Goal: Task Accomplishment & Management: Use online tool/utility

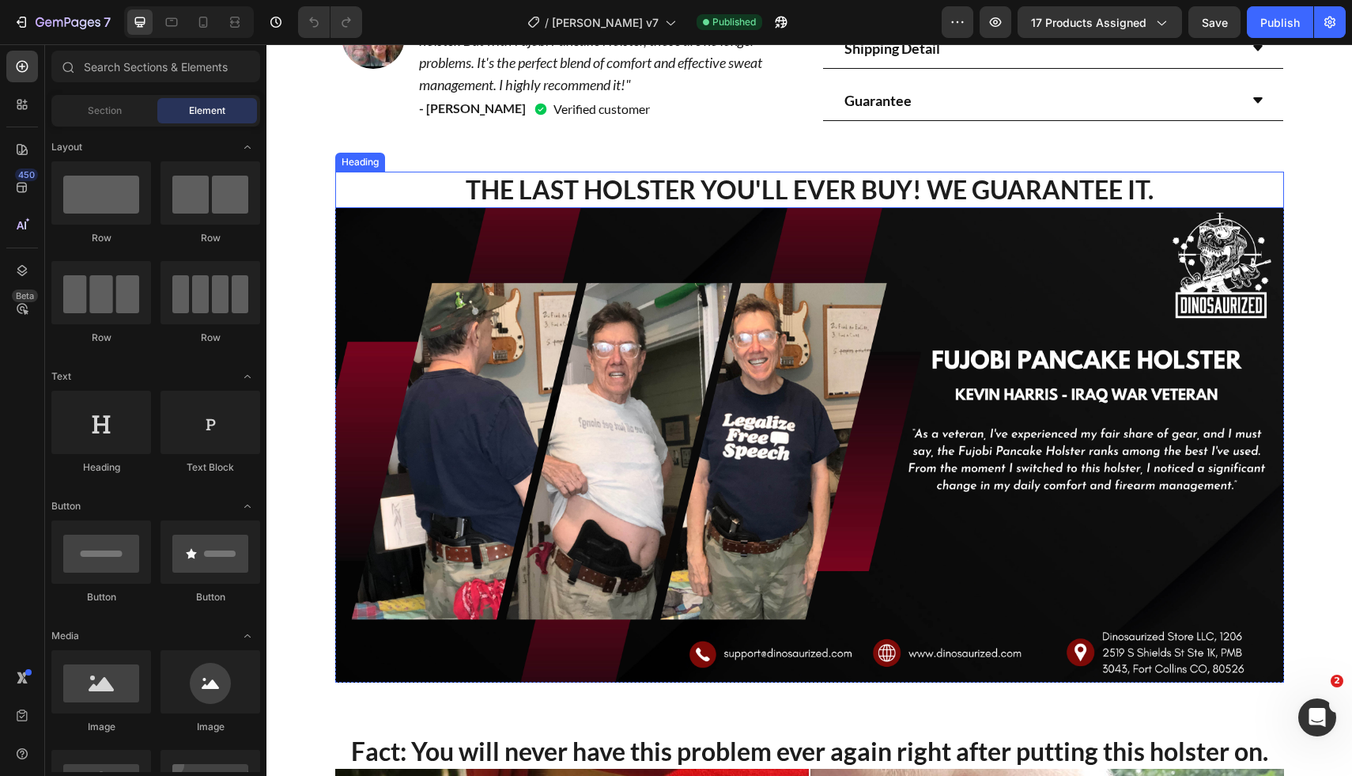
scroll to position [1128, 0]
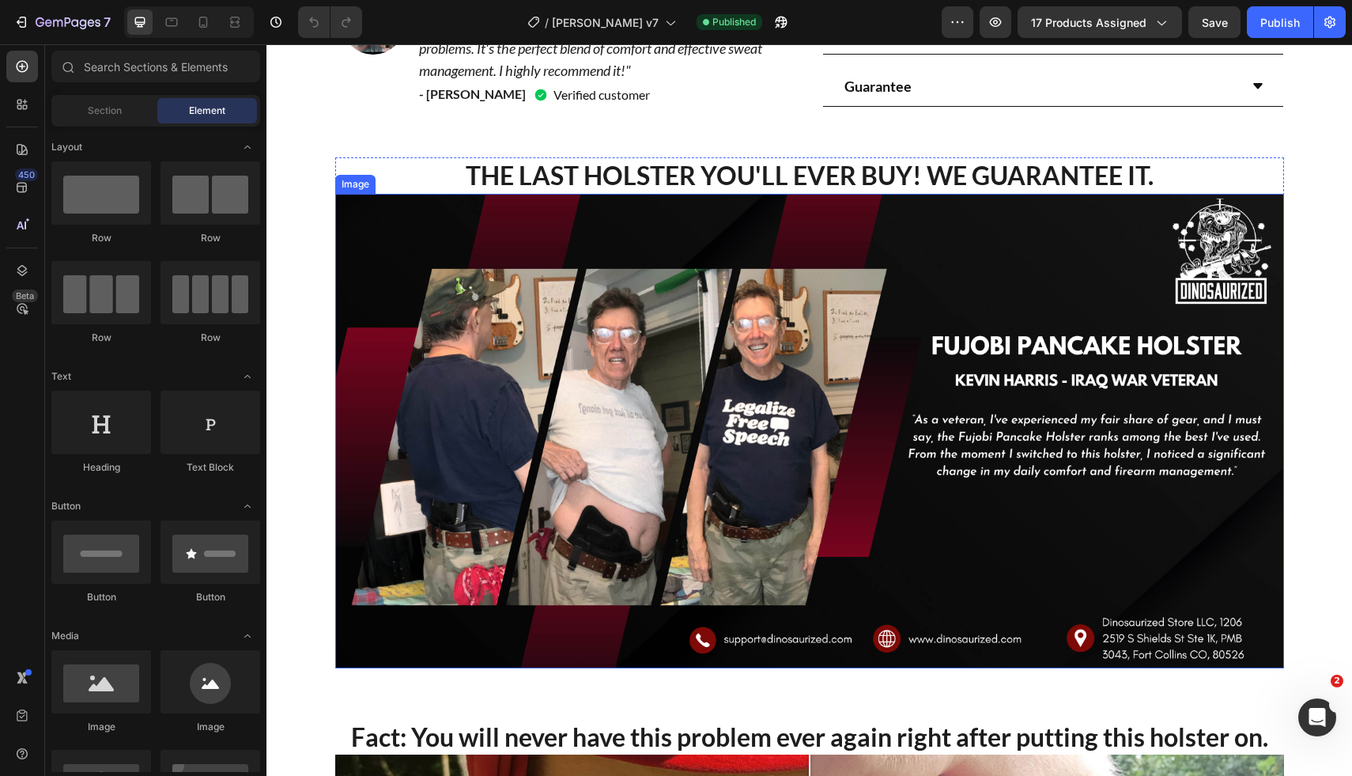
click at [741, 416] on img at bounding box center [809, 431] width 949 height 474
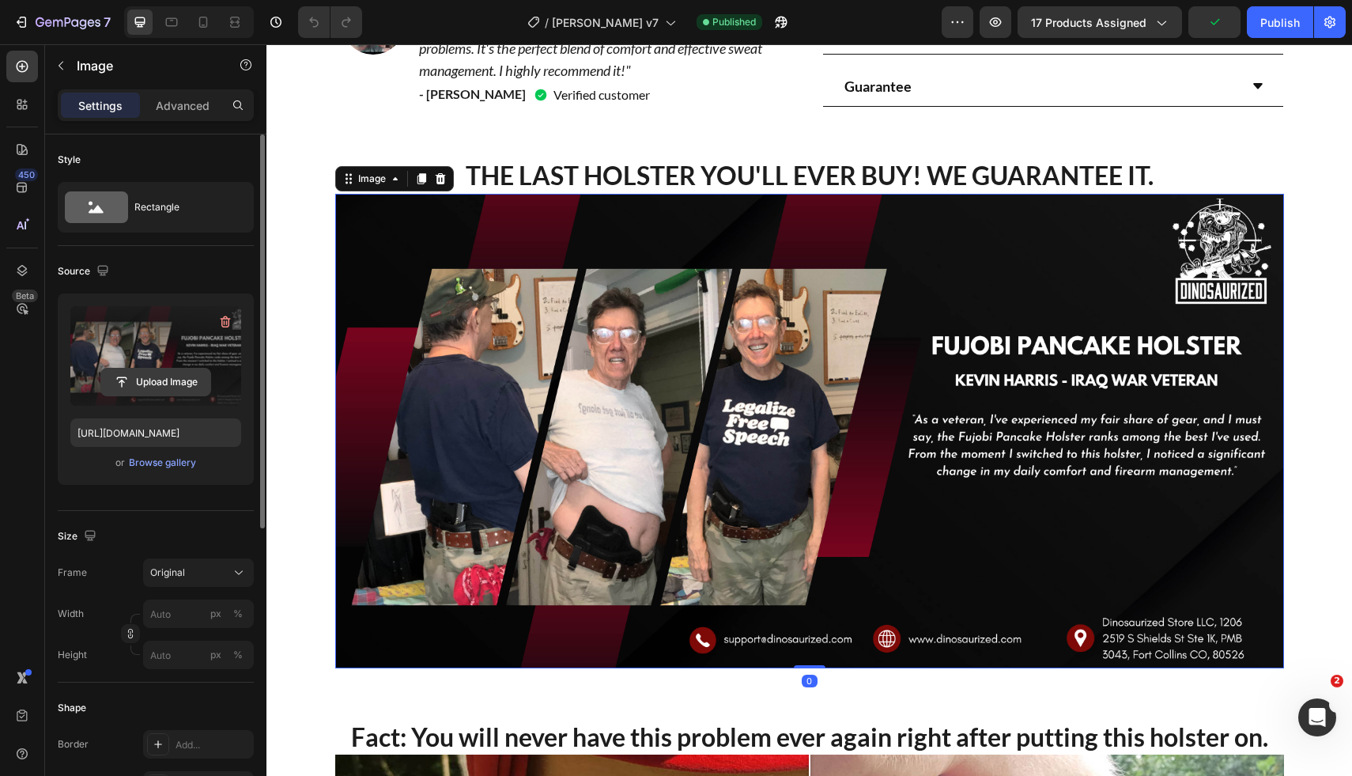
click at [124, 379] on input "file" at bounding box center [155, 382] width 109 height 27
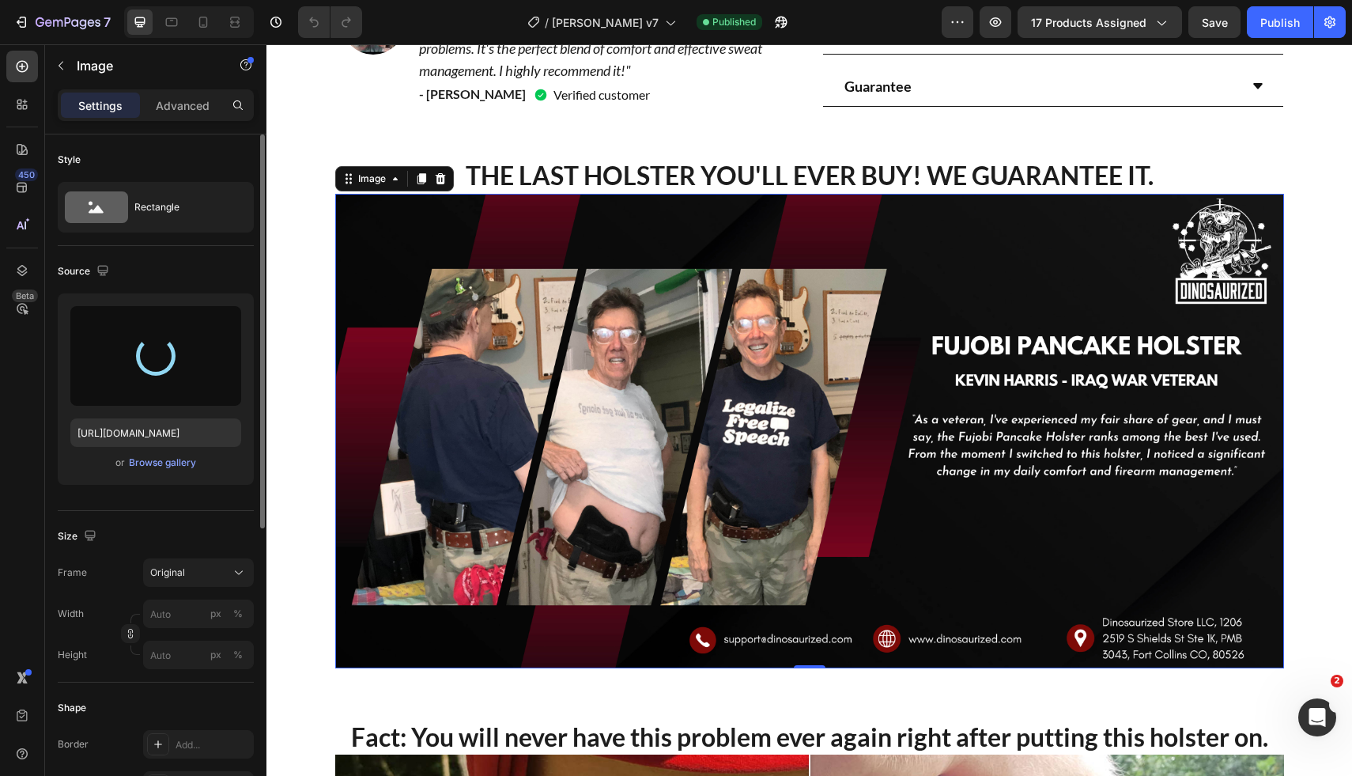
type input "[URL][DOMAIN_NAME]"
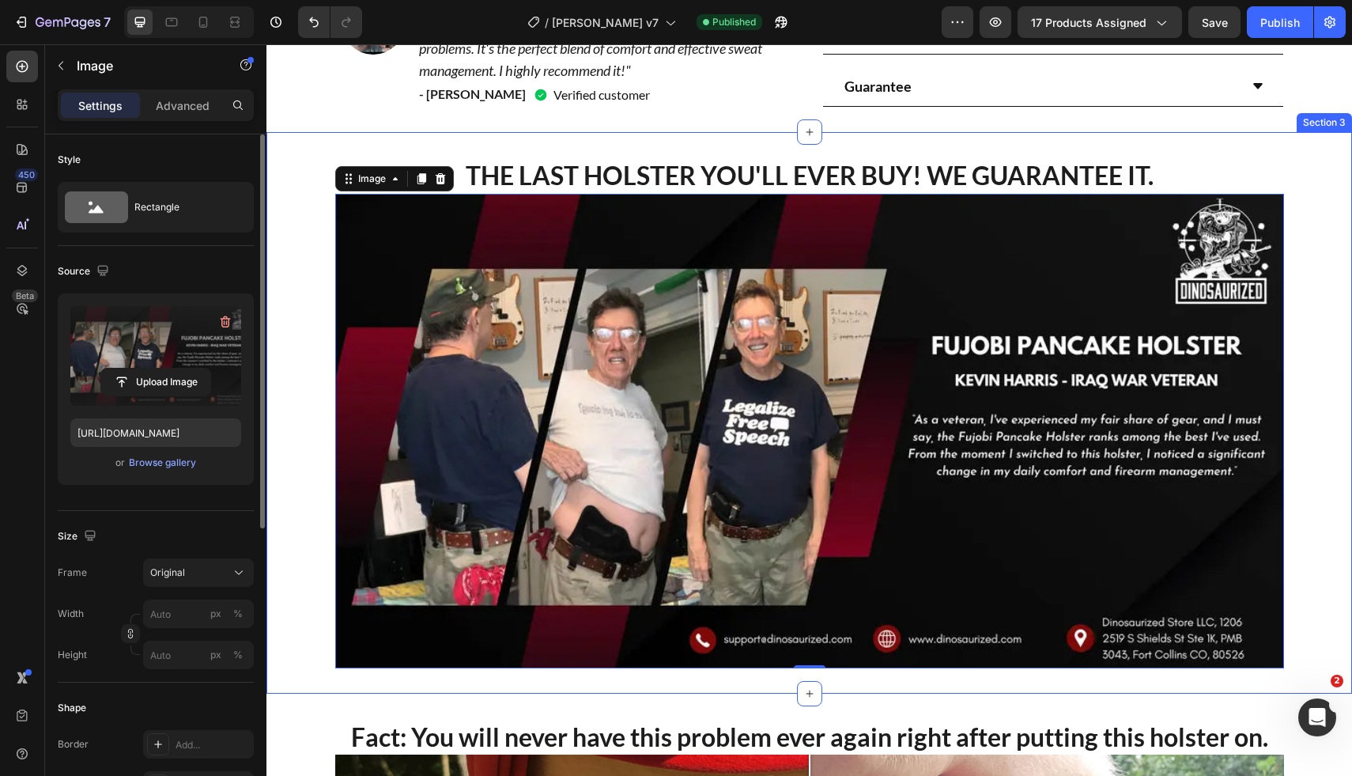
click at [1310, 308] on div "THE LAST HOLSTER YOU'LL EVER BUY! WE GUARANTEE IT. Heading Image 0 Row" at bounding box center [809, 412] width 1086 height 511
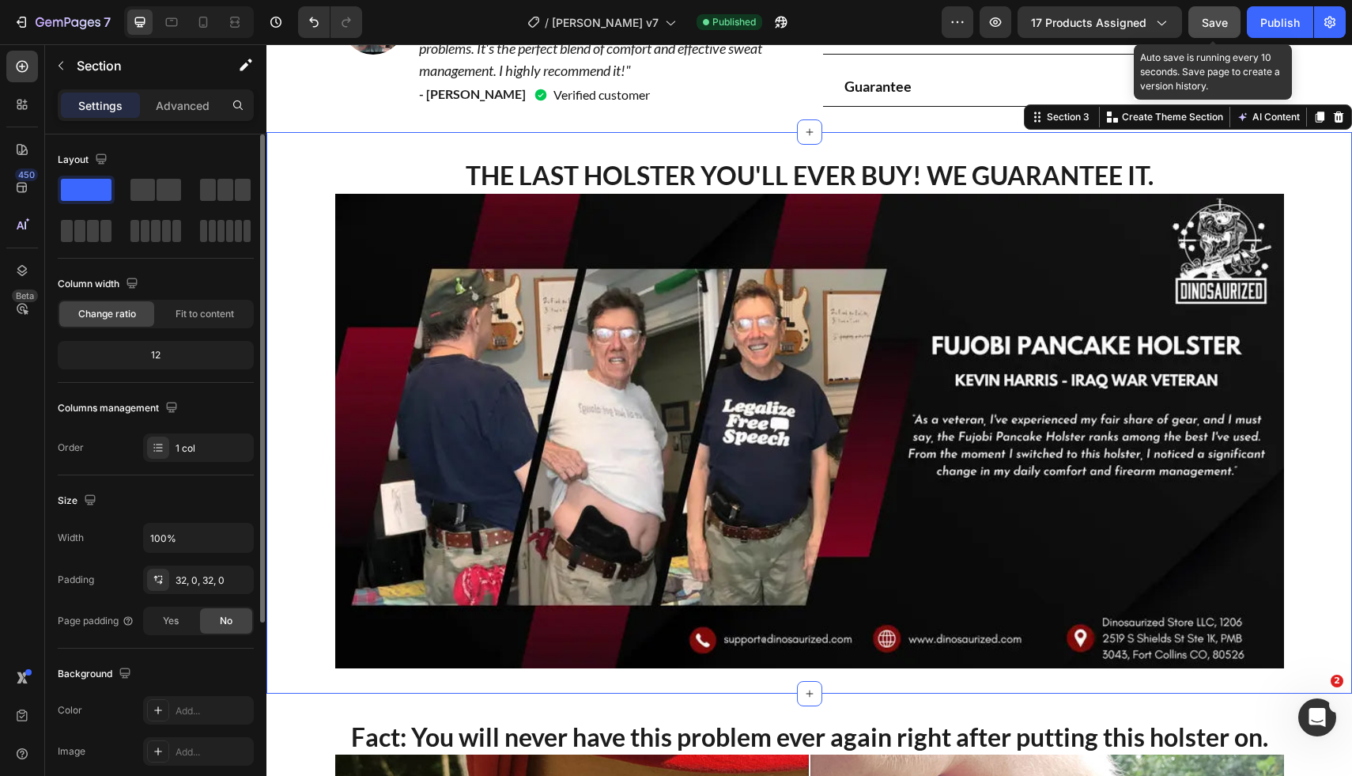
click at [1238, 26] on button "Save" at bounding box center [1215, 22] width 52 height 32
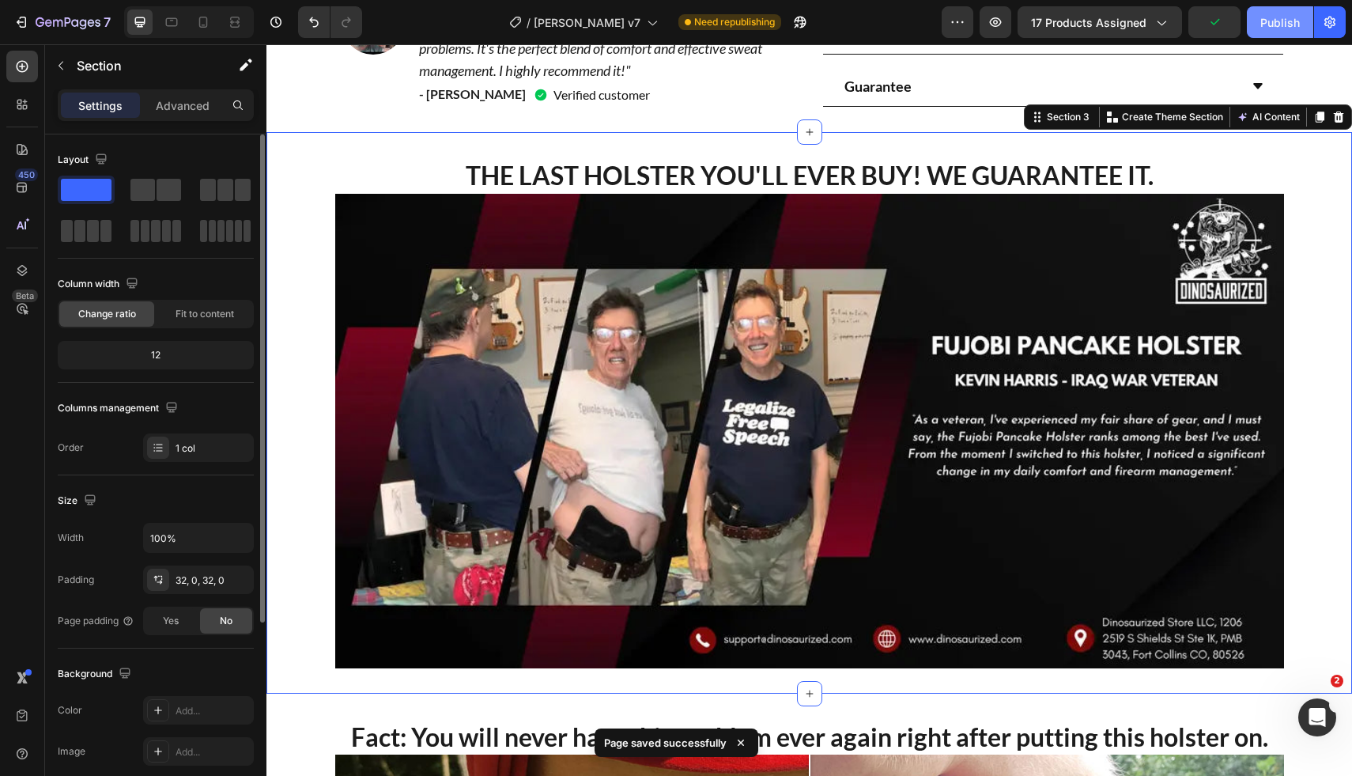
click at [1275, 32] on button "Publish" at bounding box center [1280, 22] width 66 height 32
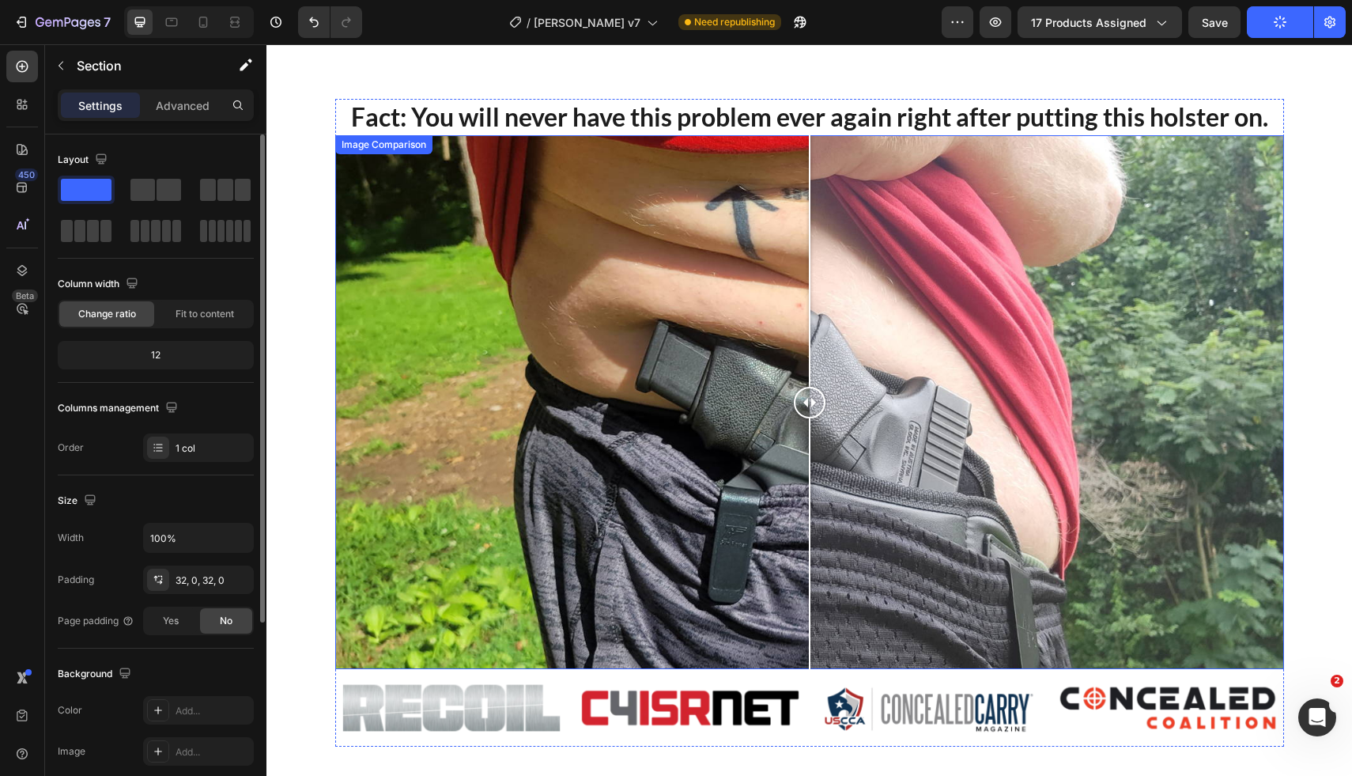
scroll to position [1688, 0]
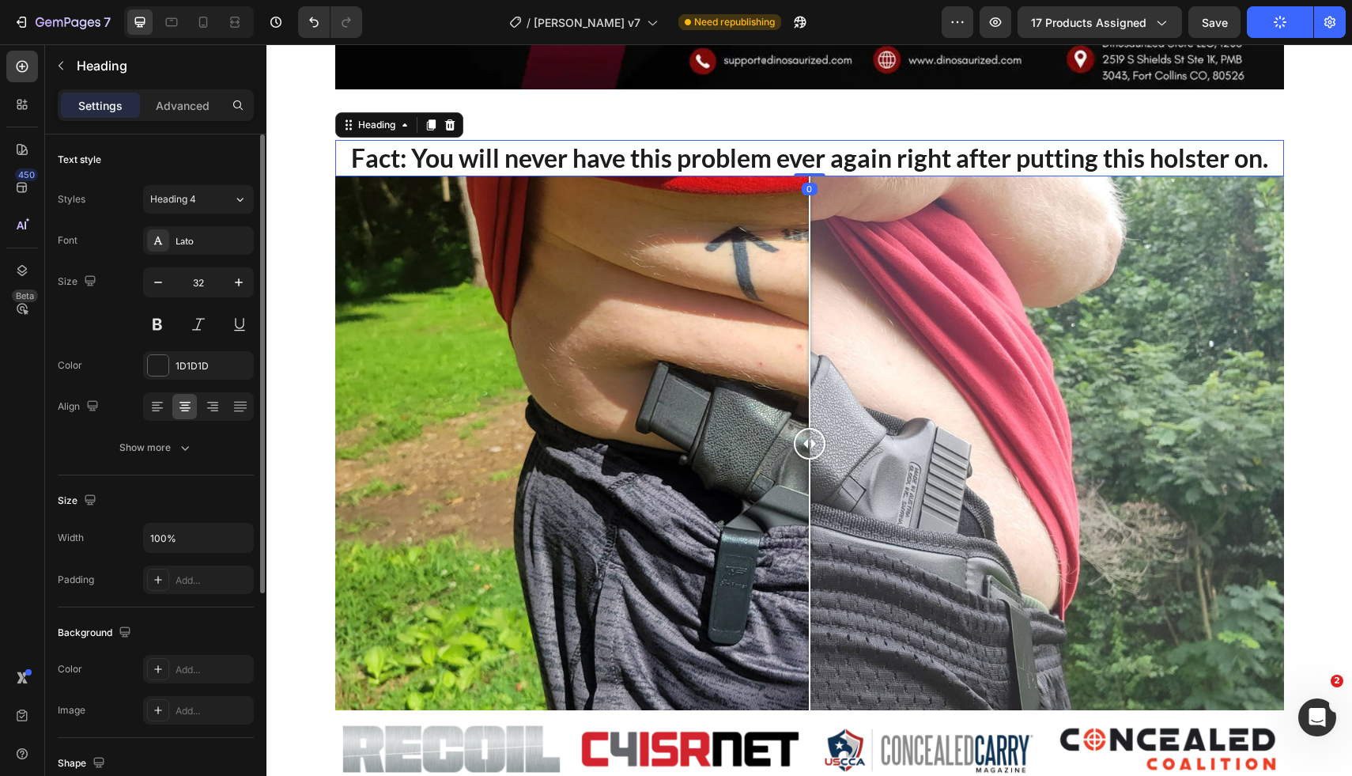
click at [808, 150] on strong "Fact: You will never have this problem ever again right after putting this hols…" at bounding box center [809, 157] width 917 height 31
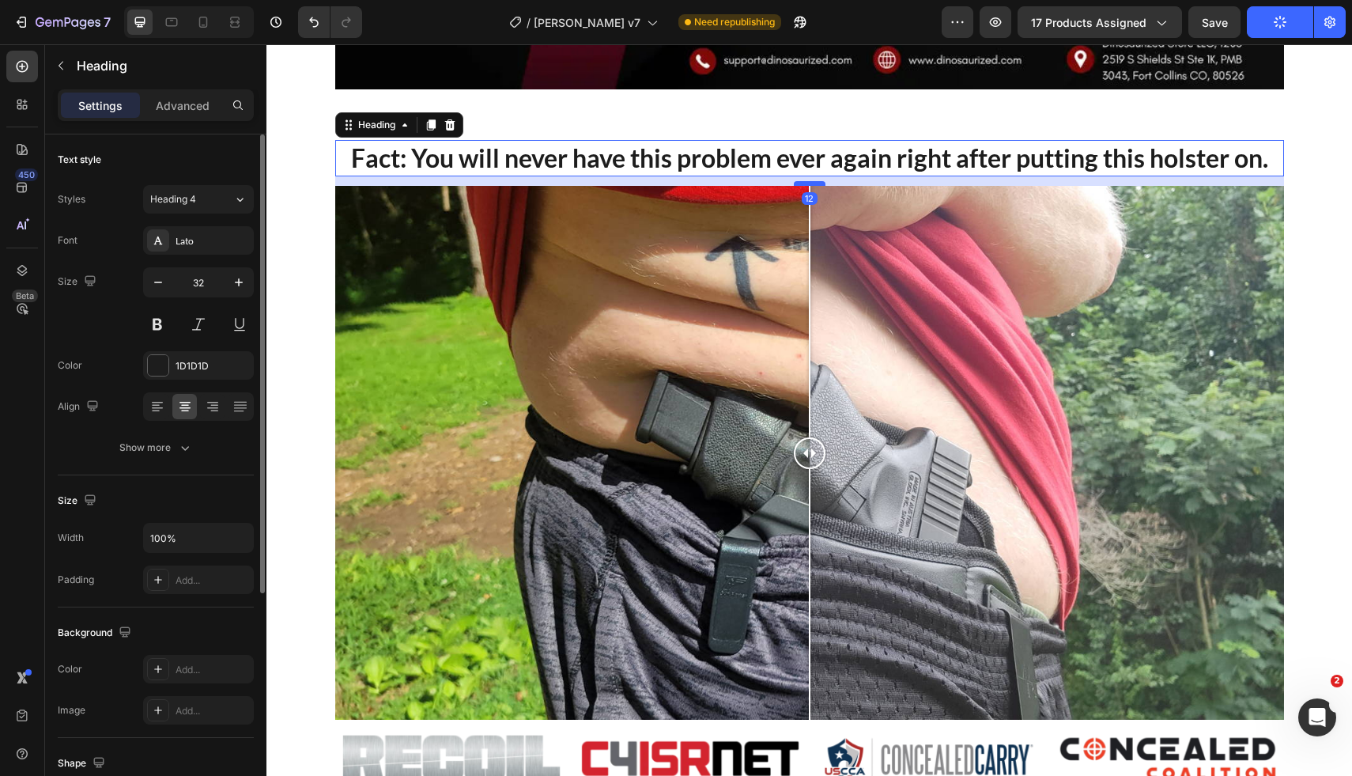
drag, startPoint x: 800, startPoint y: 175, endPoint x: 801, endPoint y: 184, distance: 9.5
click at [801, 184] on div at bounding box center [810, 183] width 32 height 5
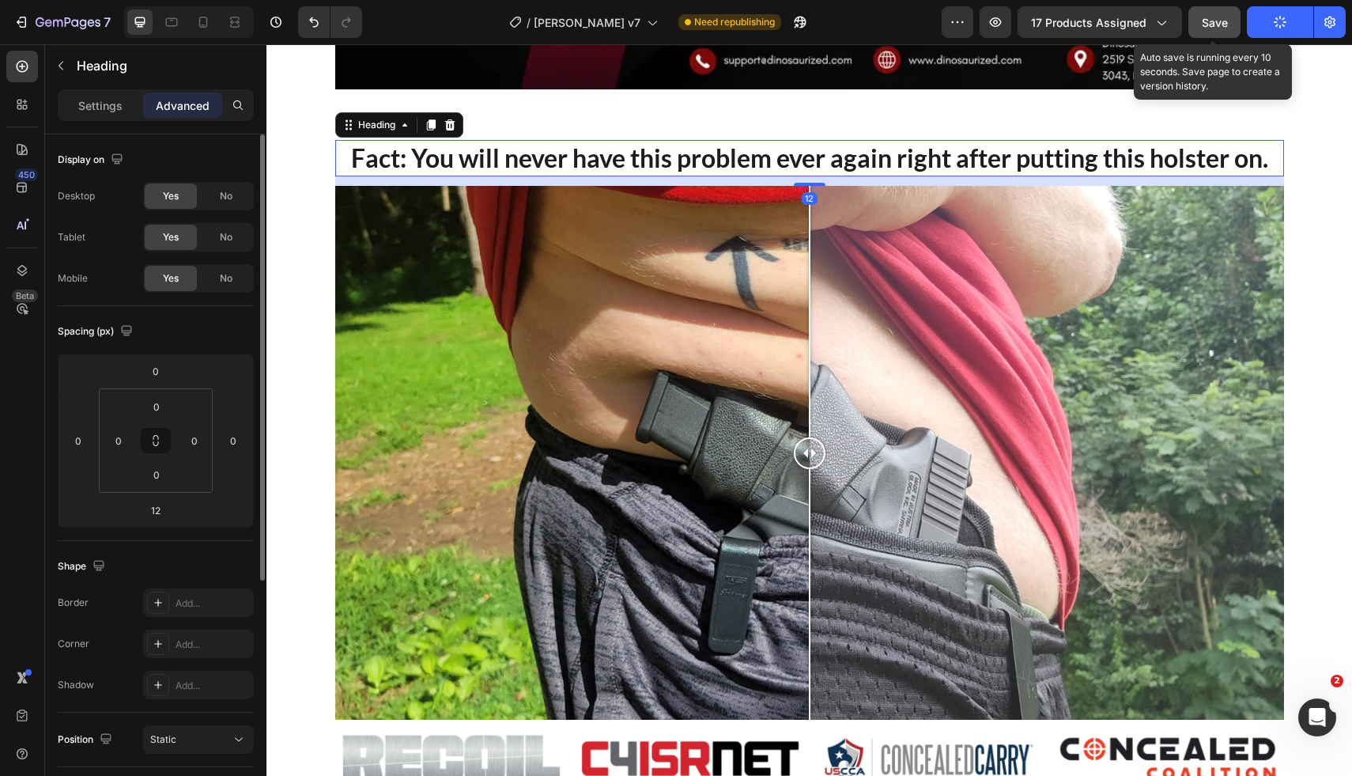
click at [1208, 24] on span "Save" at bounding box center [1215, 22] width 26 height 13
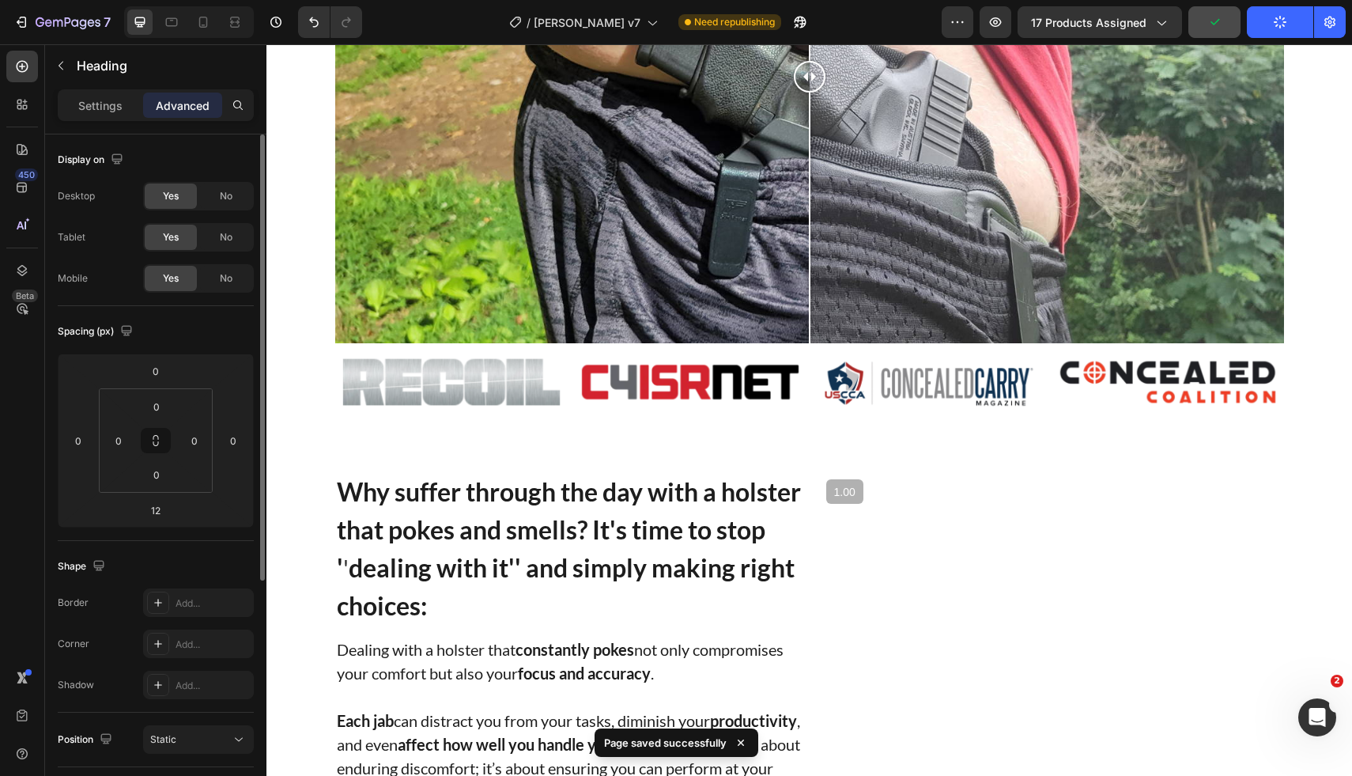
scroll to position [2160, 0]
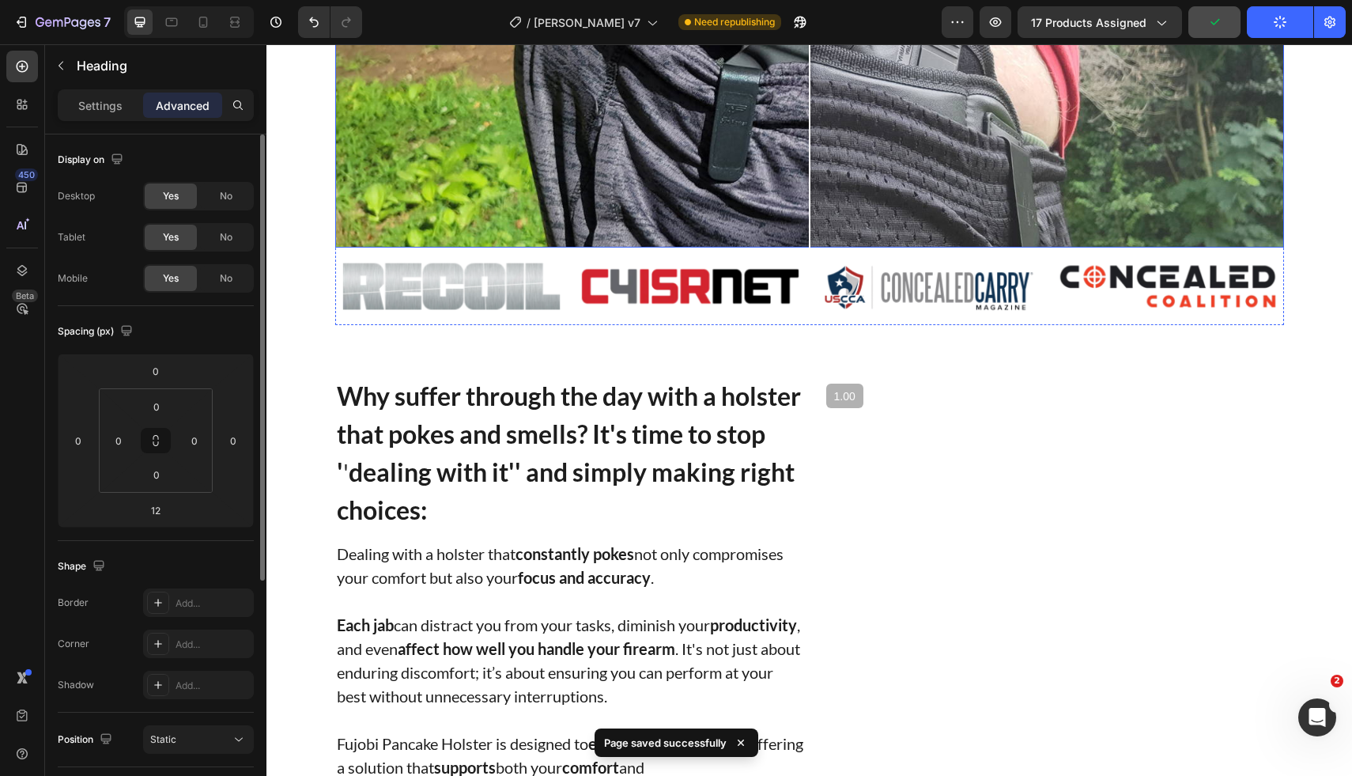
drag, startPoint x: 836, startPoint y: 205, endPoint x: 834, endPoint y: 216, distance: 11.2
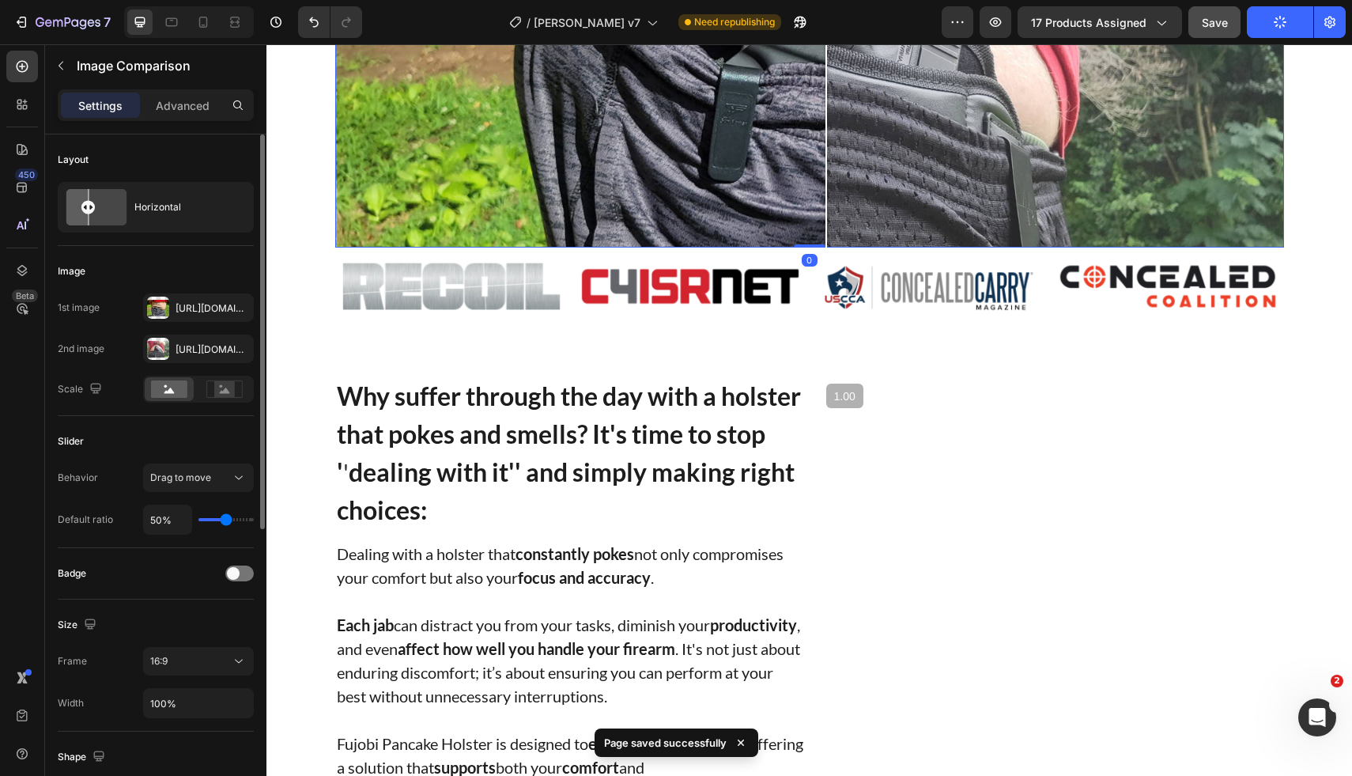
drag, startPoint x: 820, startPoint y: 238, endPoint x: 810, endPoint y: 242, distance: 11.0
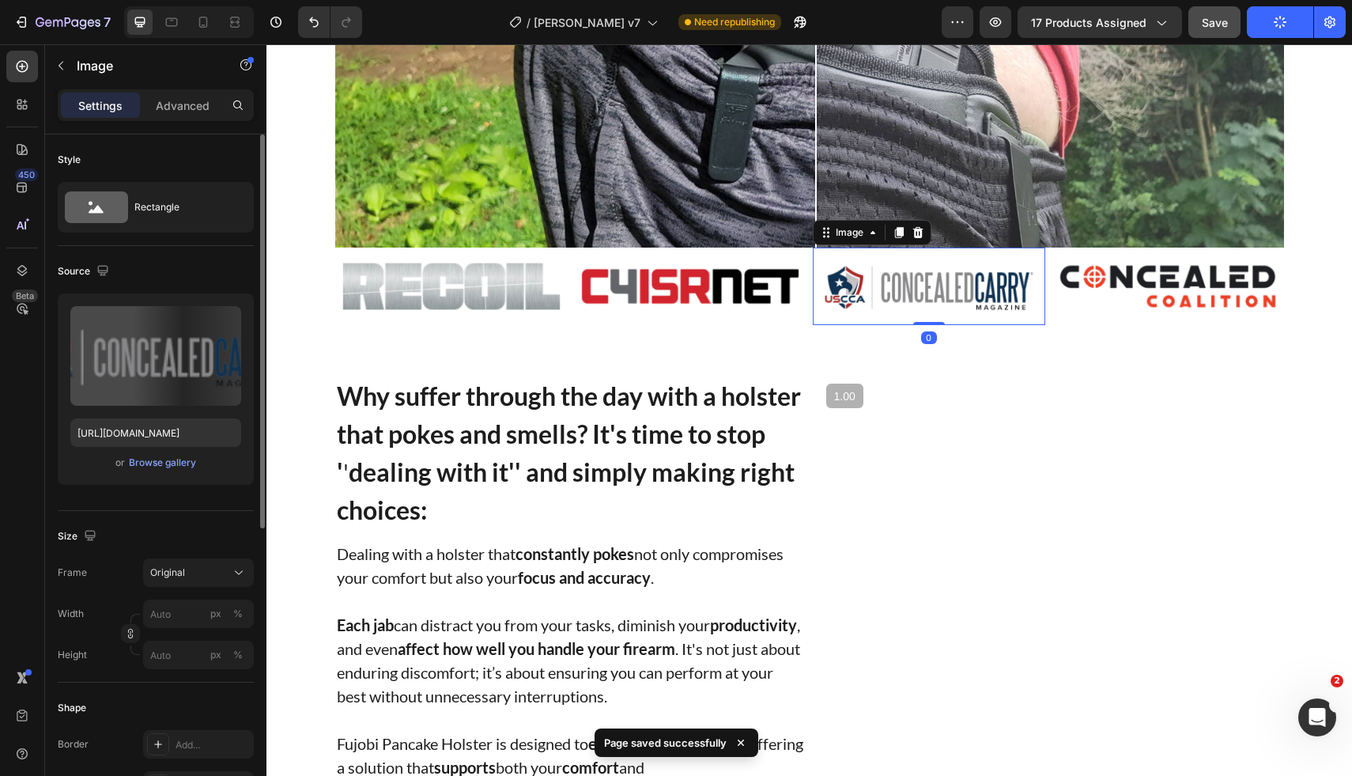
click at [815, 255] on img at bounding box center [929, 286] width 232 height 77
click at [781, 251] on img at bounding box center [690, 286] width 232 height 77
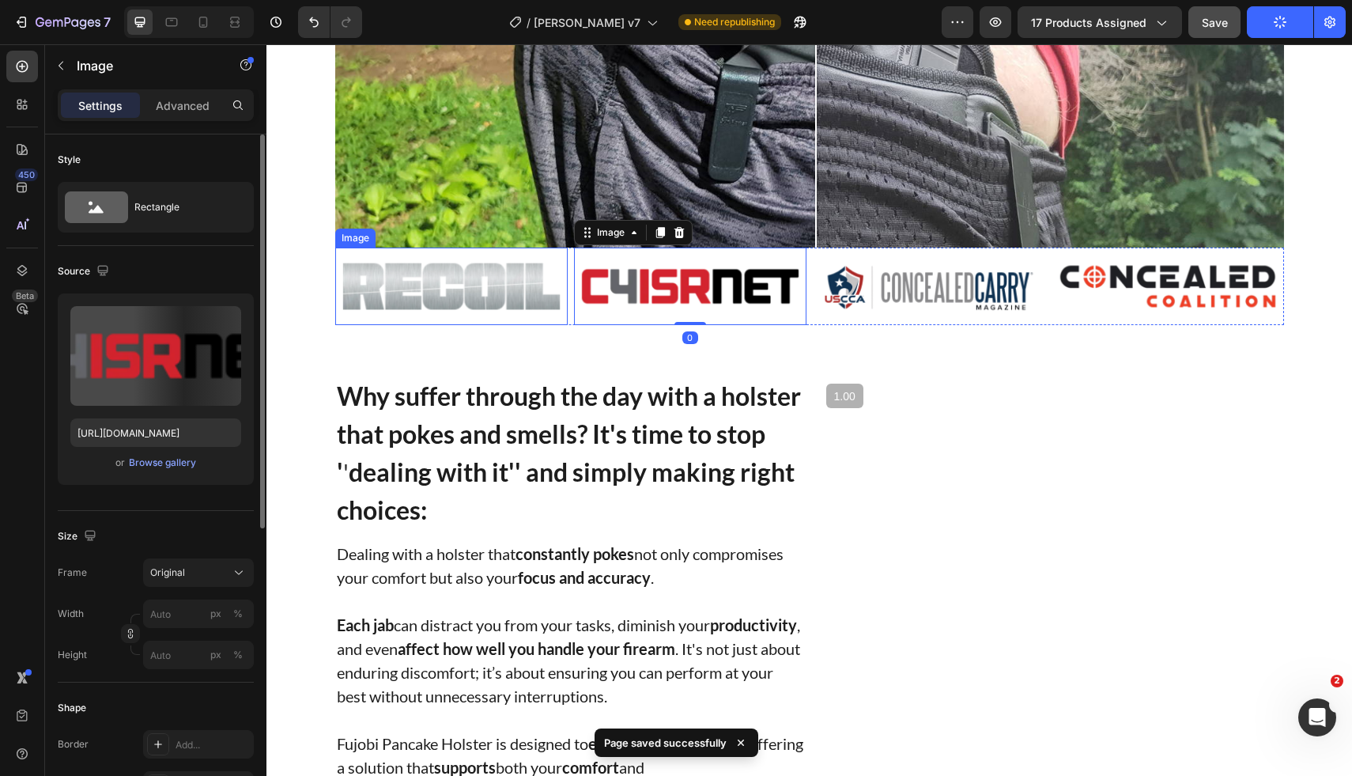
drag, startPoint x: 458, startPoint y: 275, endPoint x: 448, endPoint y: 273, distance: 9.8
click at [458, 275] on img at bounding box center [451, 286] width 232 height 77
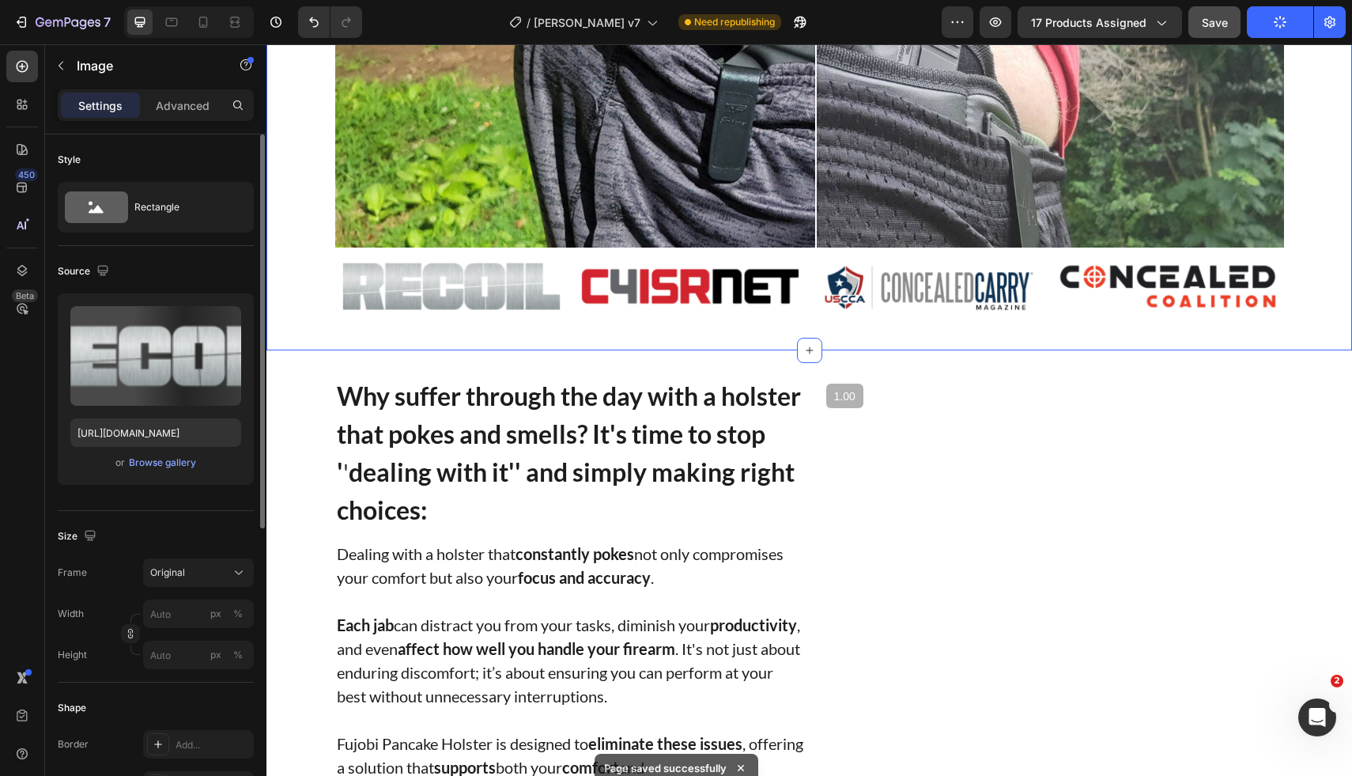
drag, startPoint x: 314, startPoint y: 217, endPoint x: 325, endPoint y: 219, distance: 11.3
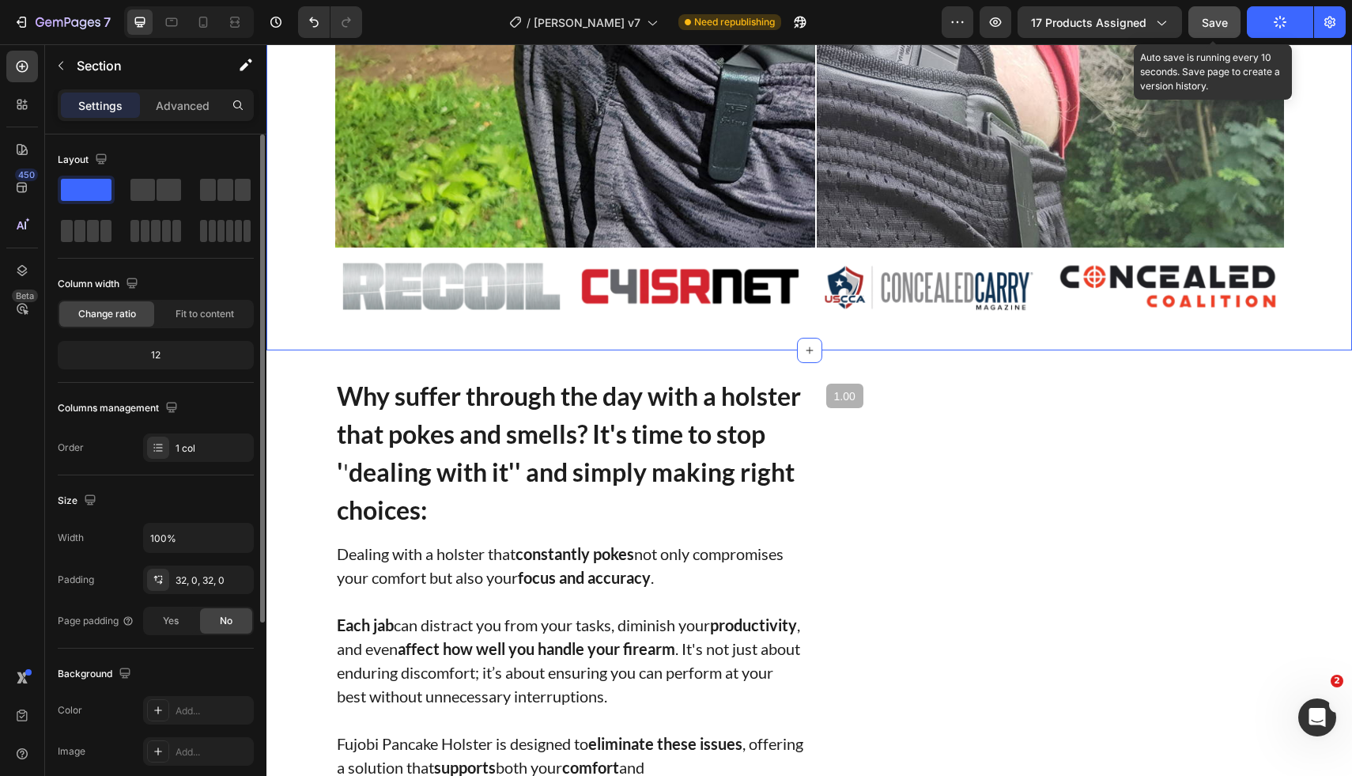
click at [1213, 25] on span "Save" at bounding box center [1215, 22] width 26 height 13
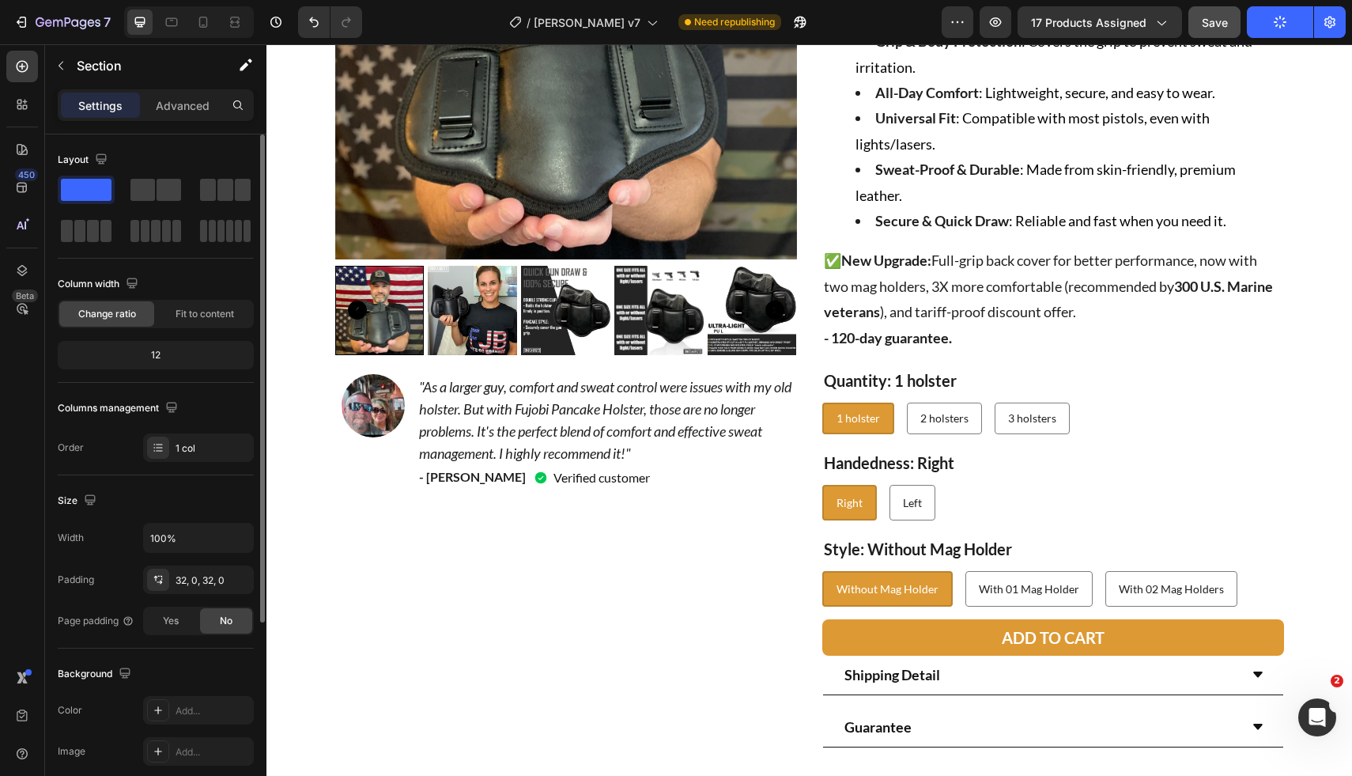
scroll to position [0, 0]
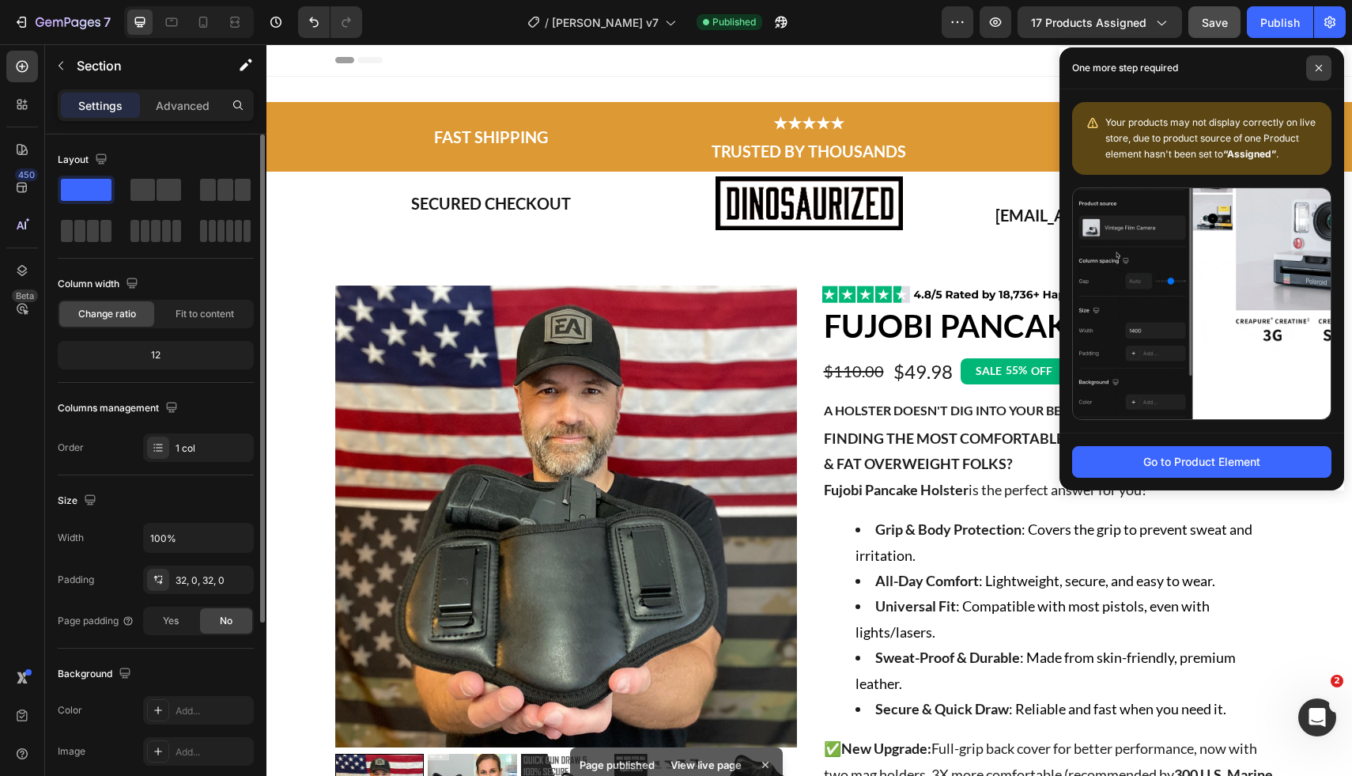
click at [1317, 70] on icon at bounding box center [1319, 68] width 8 height 8
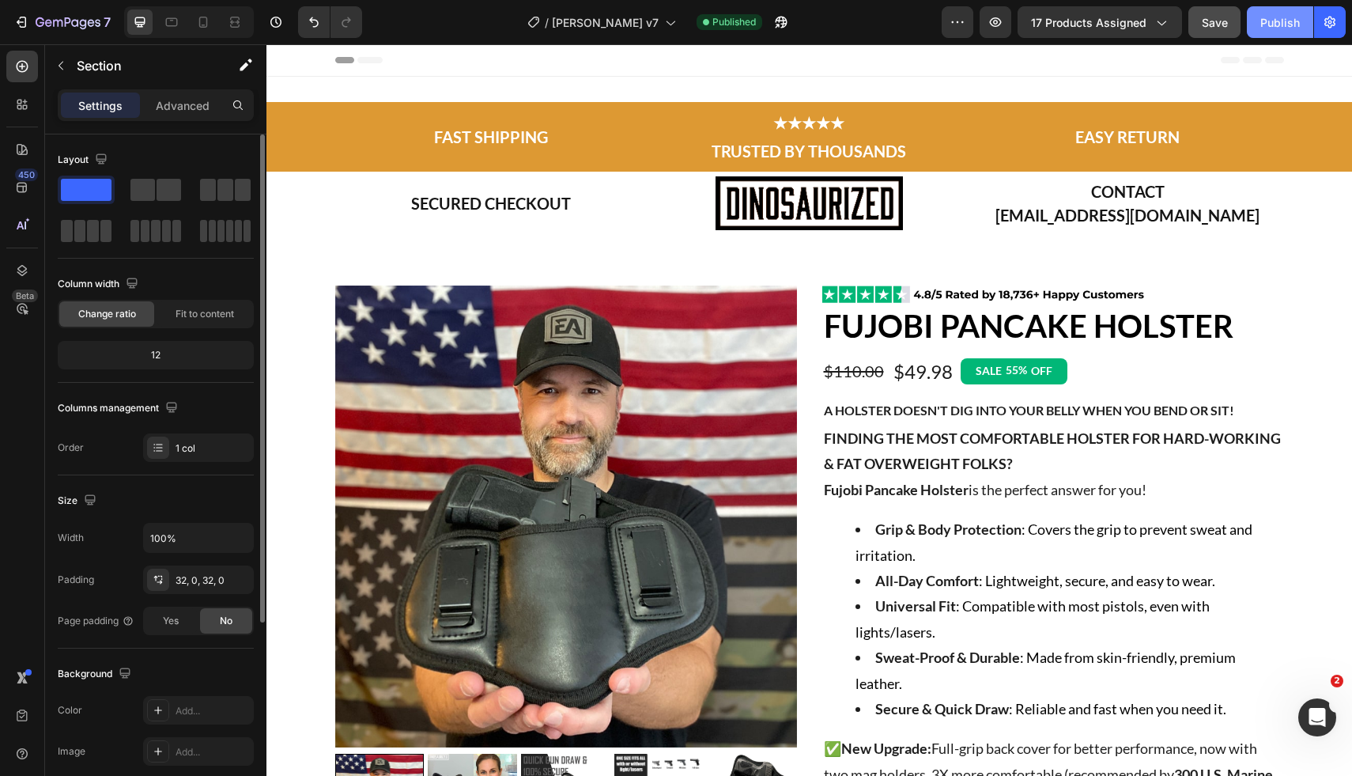
click at [1266, 32] on button "Publish" at bounding box center [1280, 22] width 66 height 32
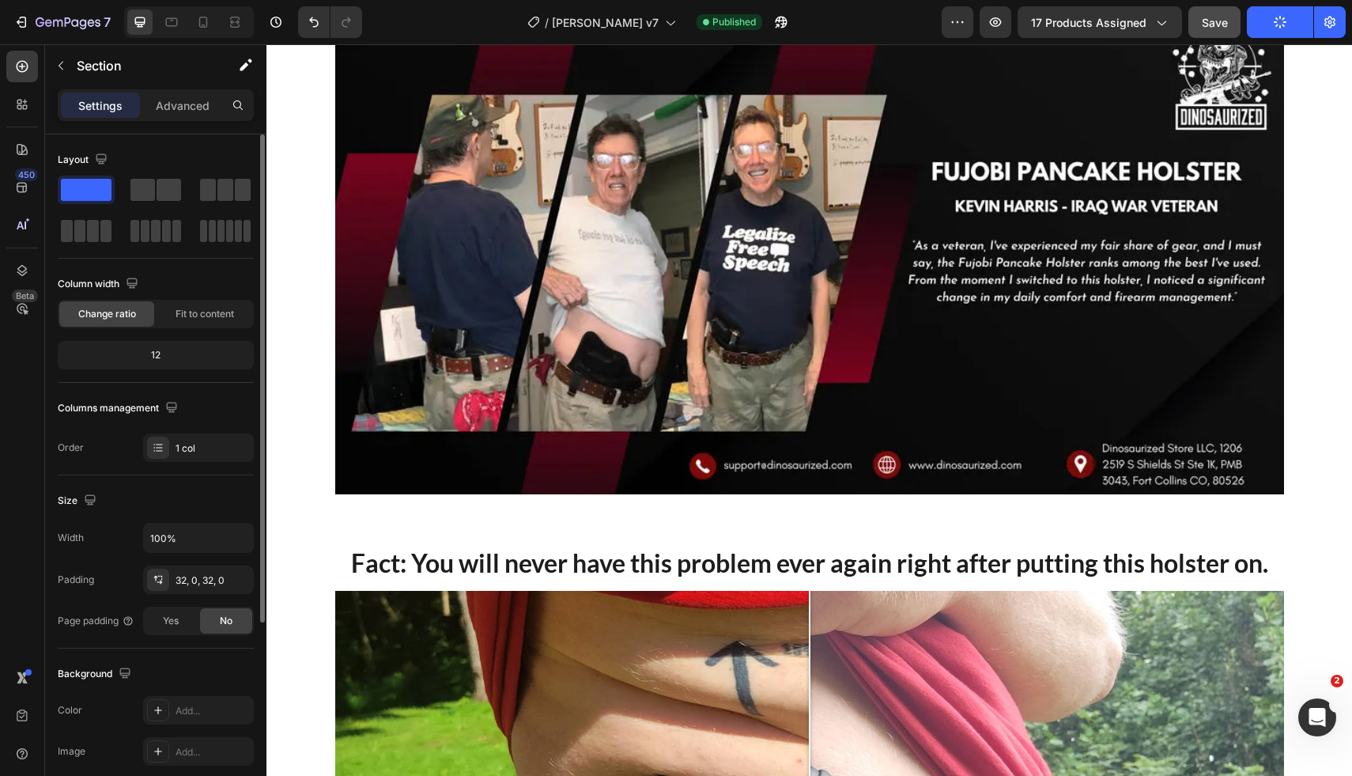
scroll to position [1291, 0]
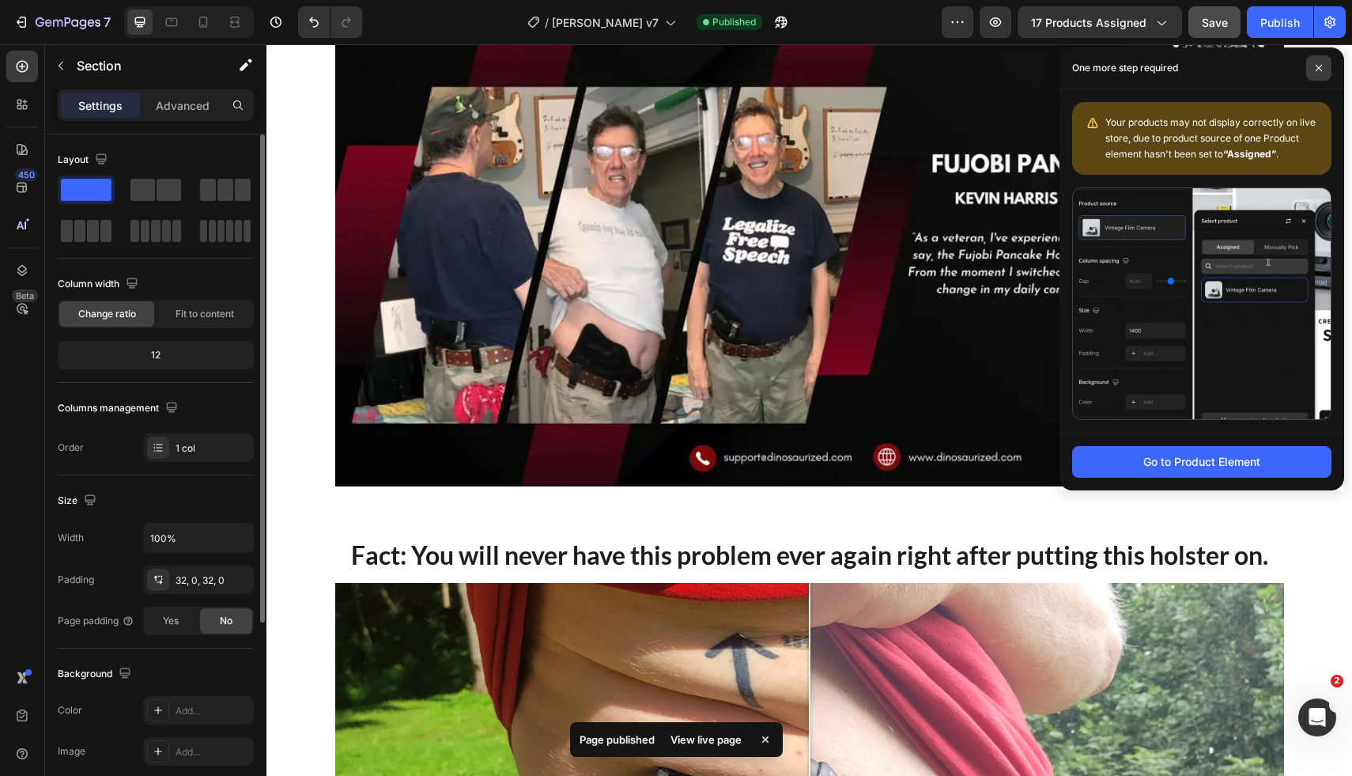
click at [1314, 72] on span at bounding box center [1318, 67] width 25 height 25
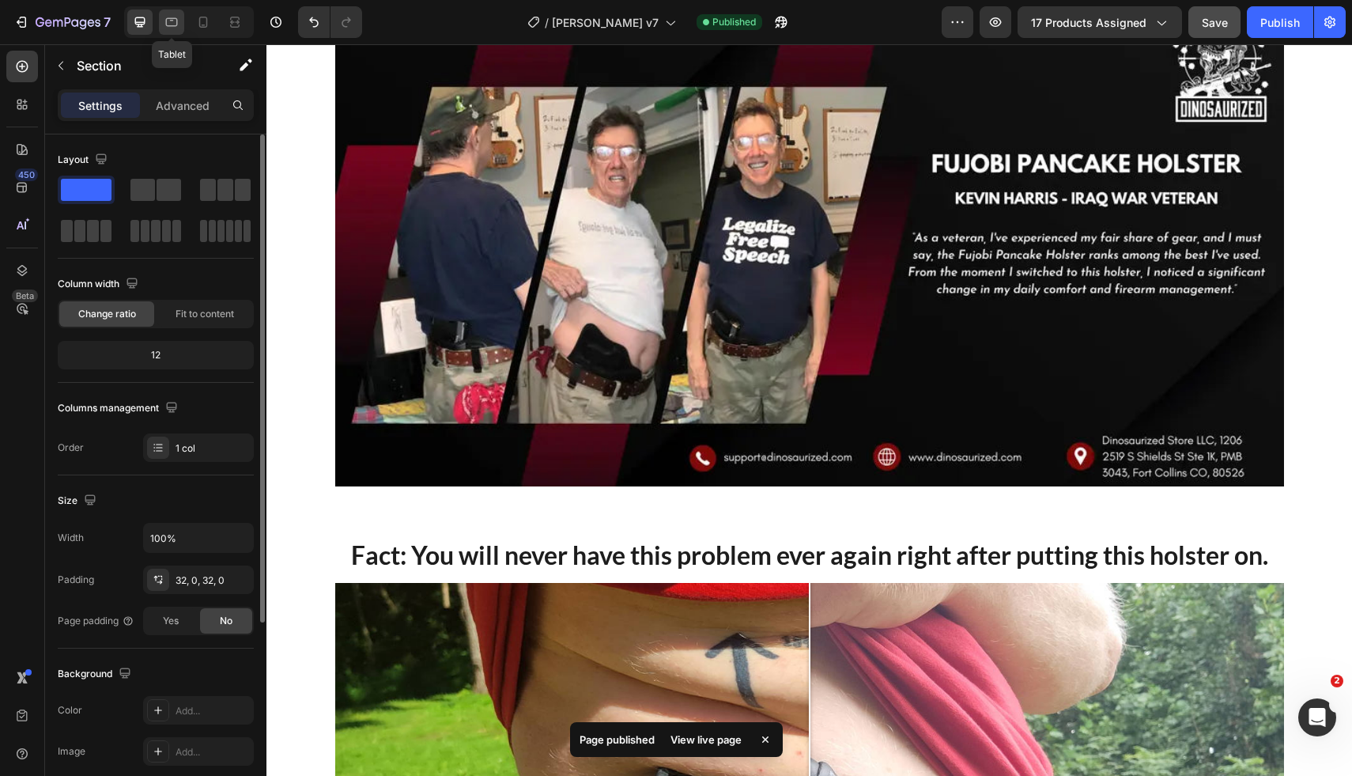
click at [168, 27] on icon at bounding box center [172, 22] width 16 height 16
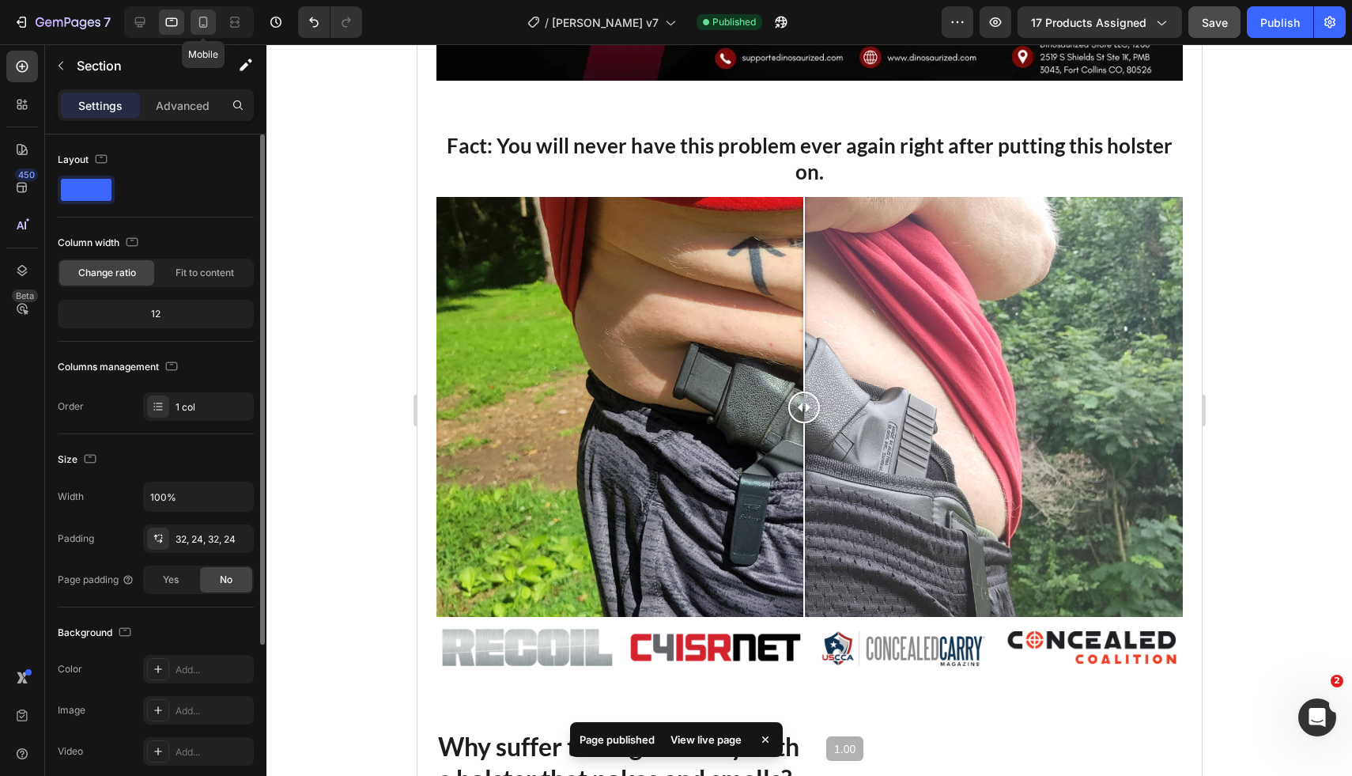
click at [203, 21] on icon at bounding box center [203, 22] width 16 height 16
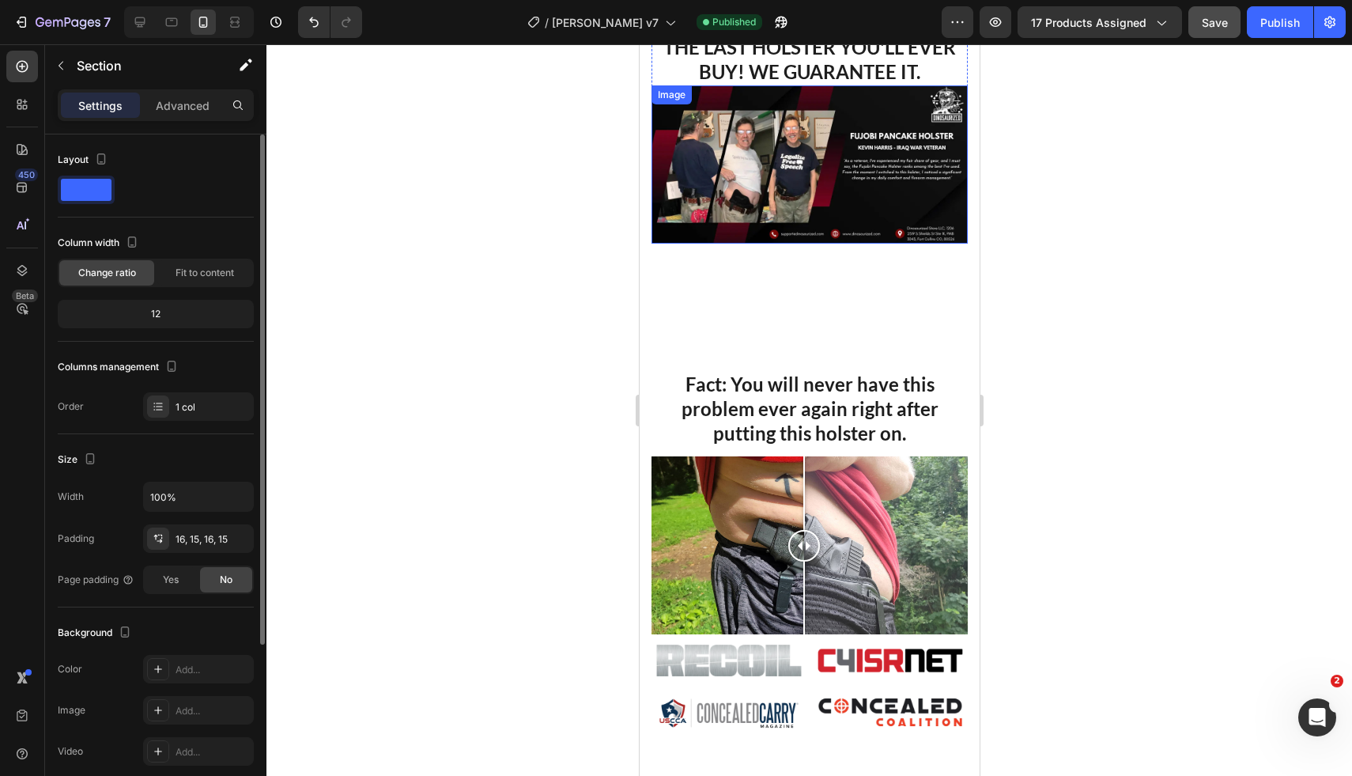
scroll to position [1137, 0]
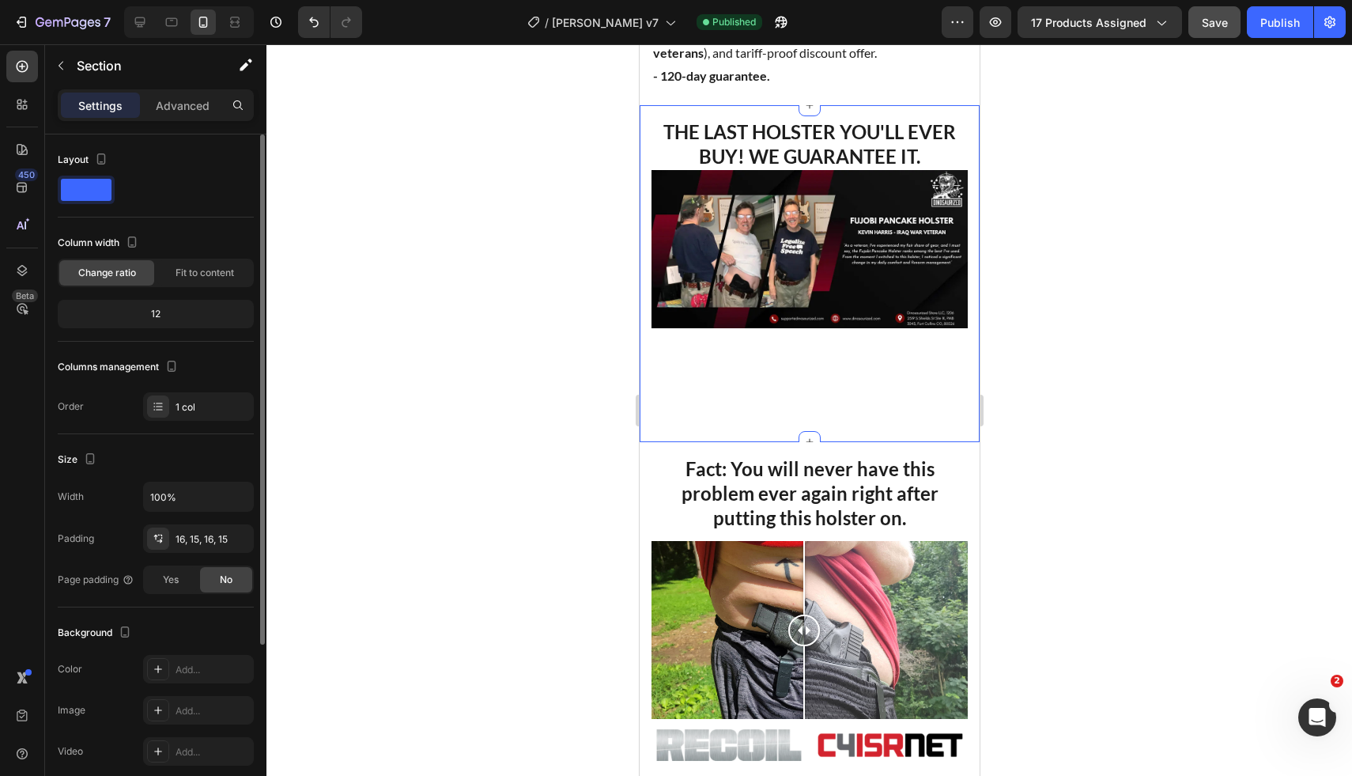
click at [805, 457] on strong "Fact: You will never have this problem ever again right after putting this hols…" at bounding box center [809, 493] width 257 height 72
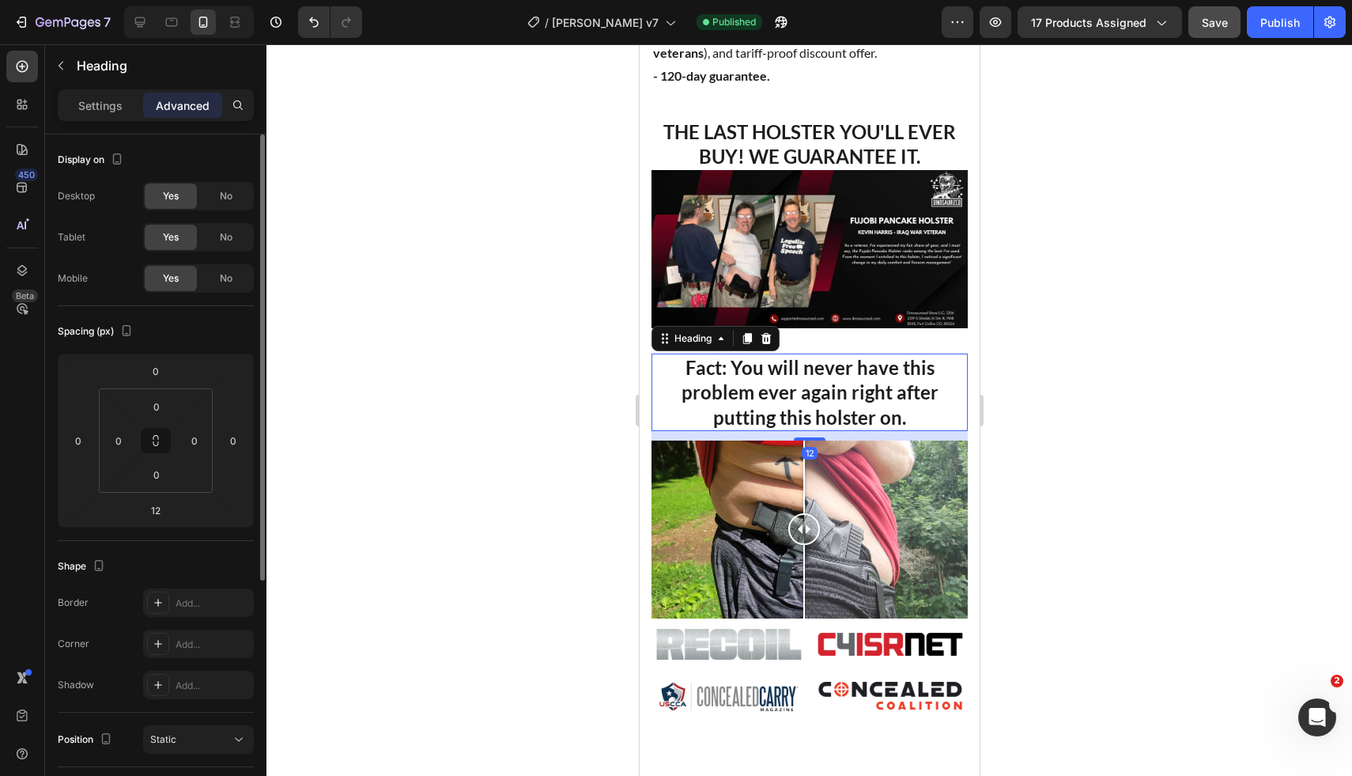
drag, startPoint x: 1103, startPoint y: 341, endPoint x: 1005, endPoint y: 346, distance: 98.2
click at [1102, 341] on div at bounding box center [809, 409] width 1086 height 731
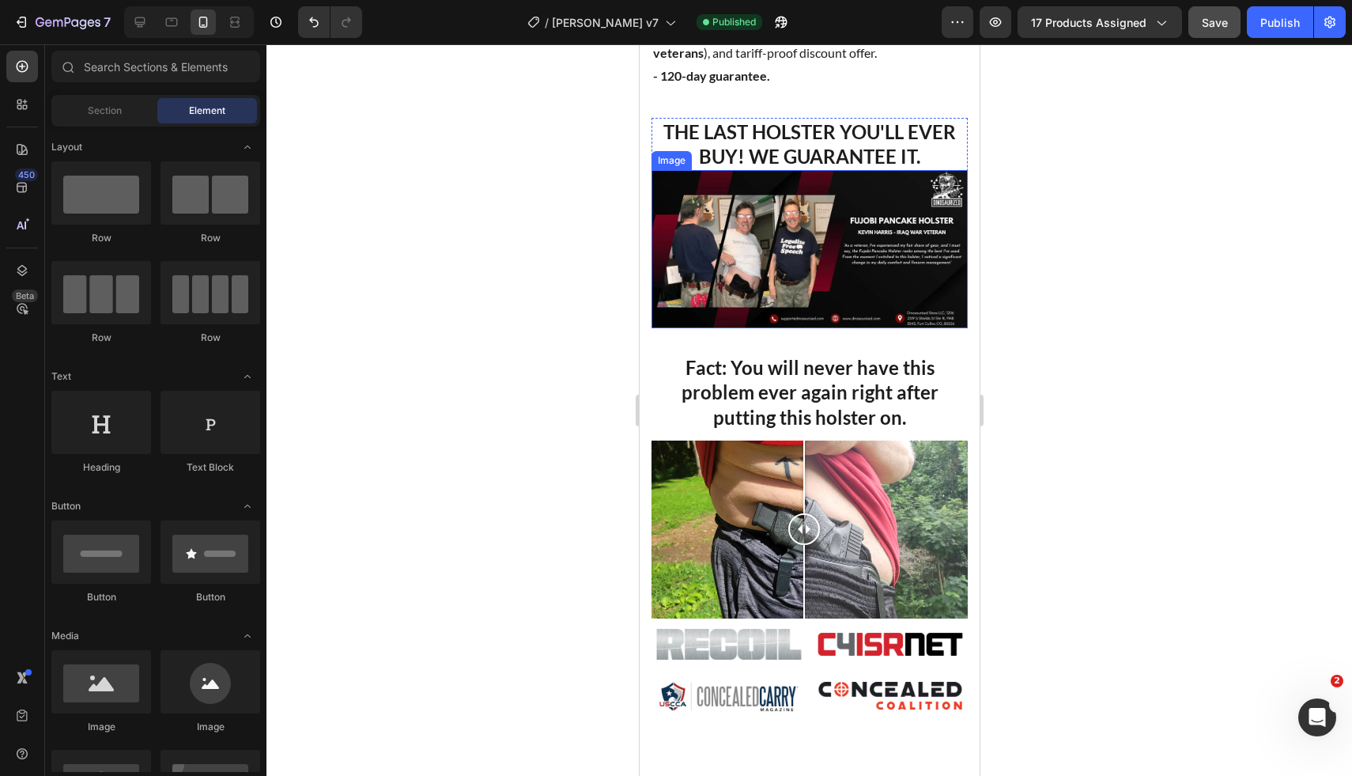
click at [832, 312] on img at bounding box center [809, 249] width 316 height 158
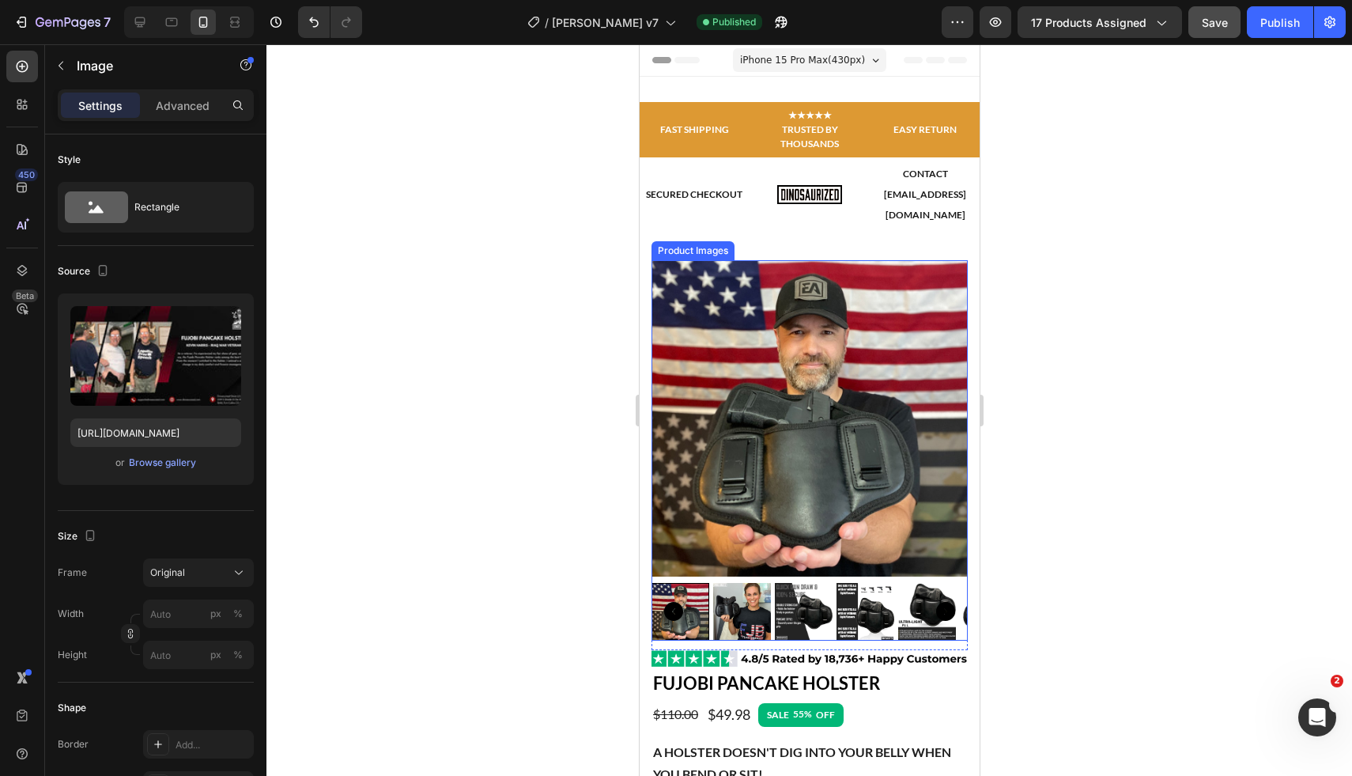
scroll to position [4, 0]
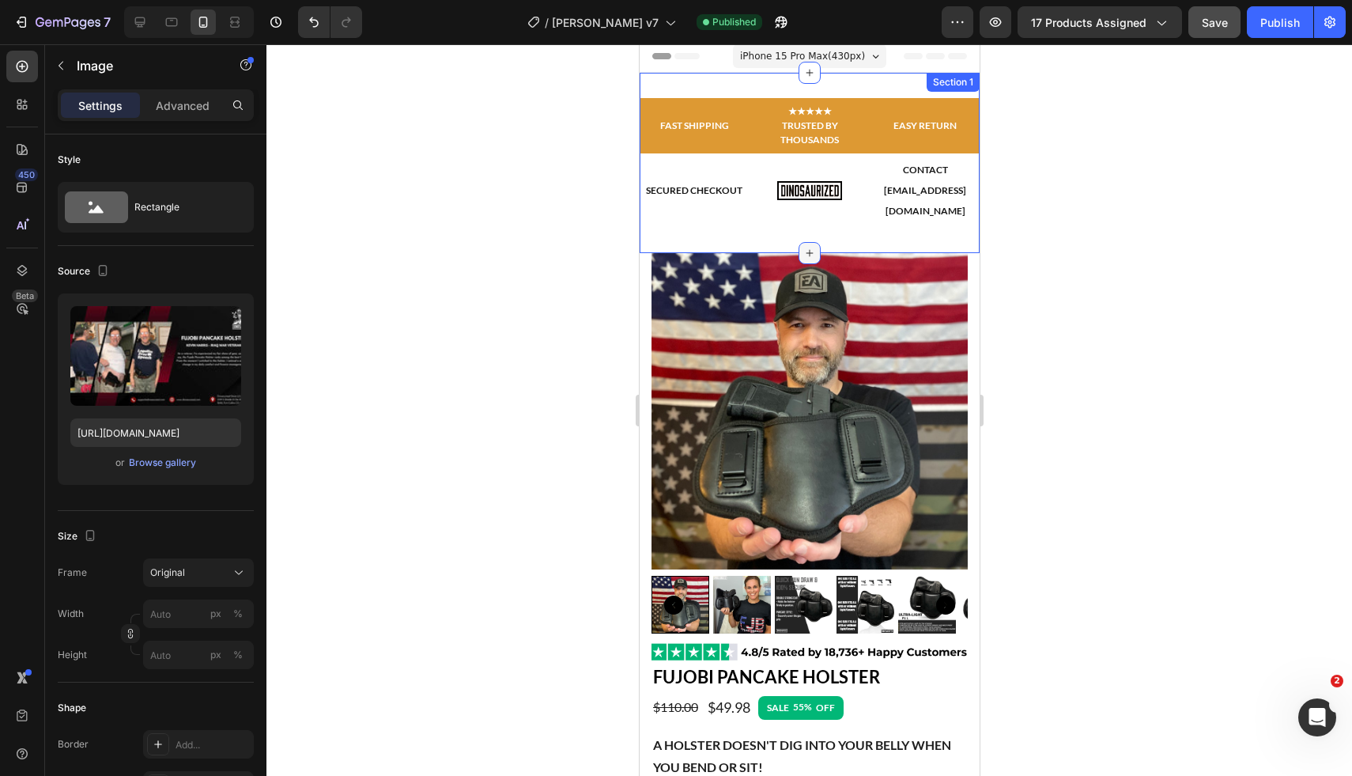
click at [808, 248] on icon at bounding box center [809, 253] width 13 height 13
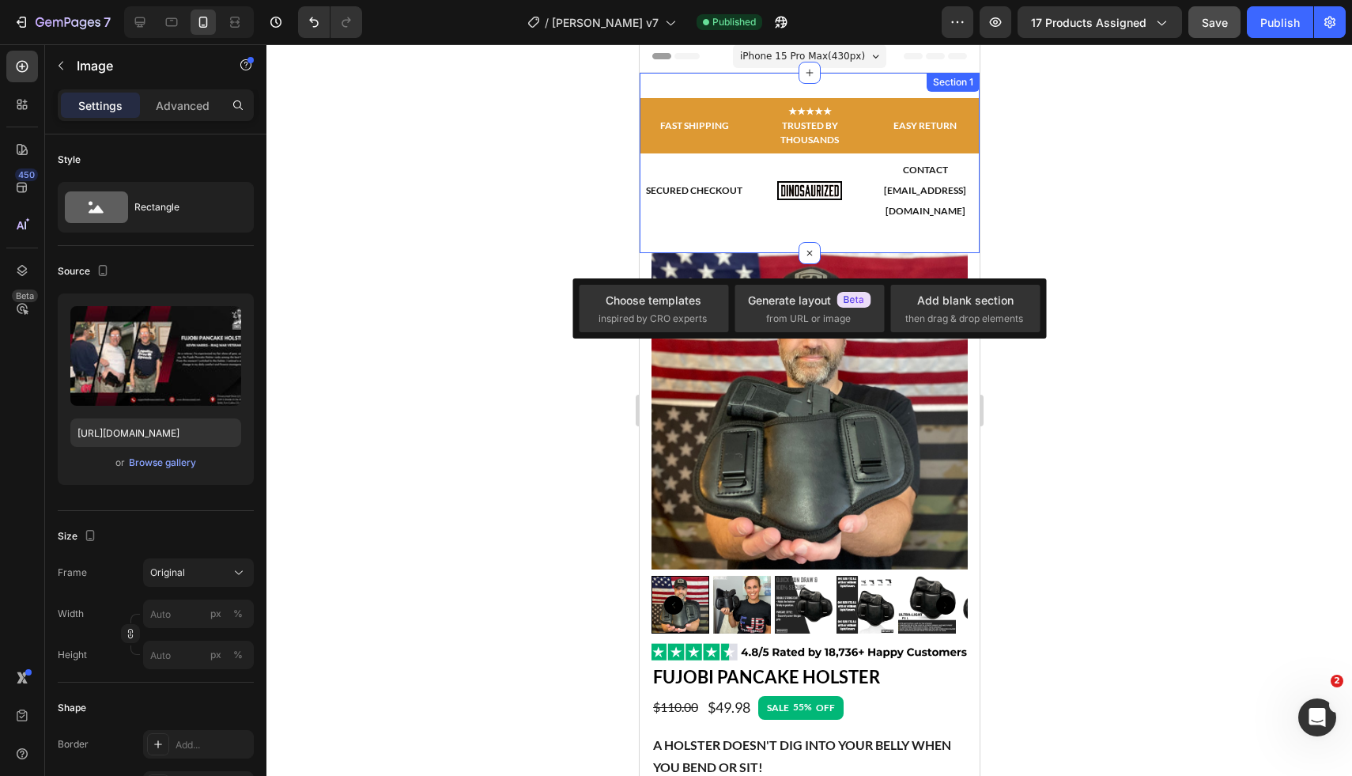
click at [886, 238] on div "FAST SHIPPING Text Block ★★★★★ TRUSTED BY THOUSANDS Text Block EASY RETURN Text…" at bounding box center [809, 163] width 340 height 180
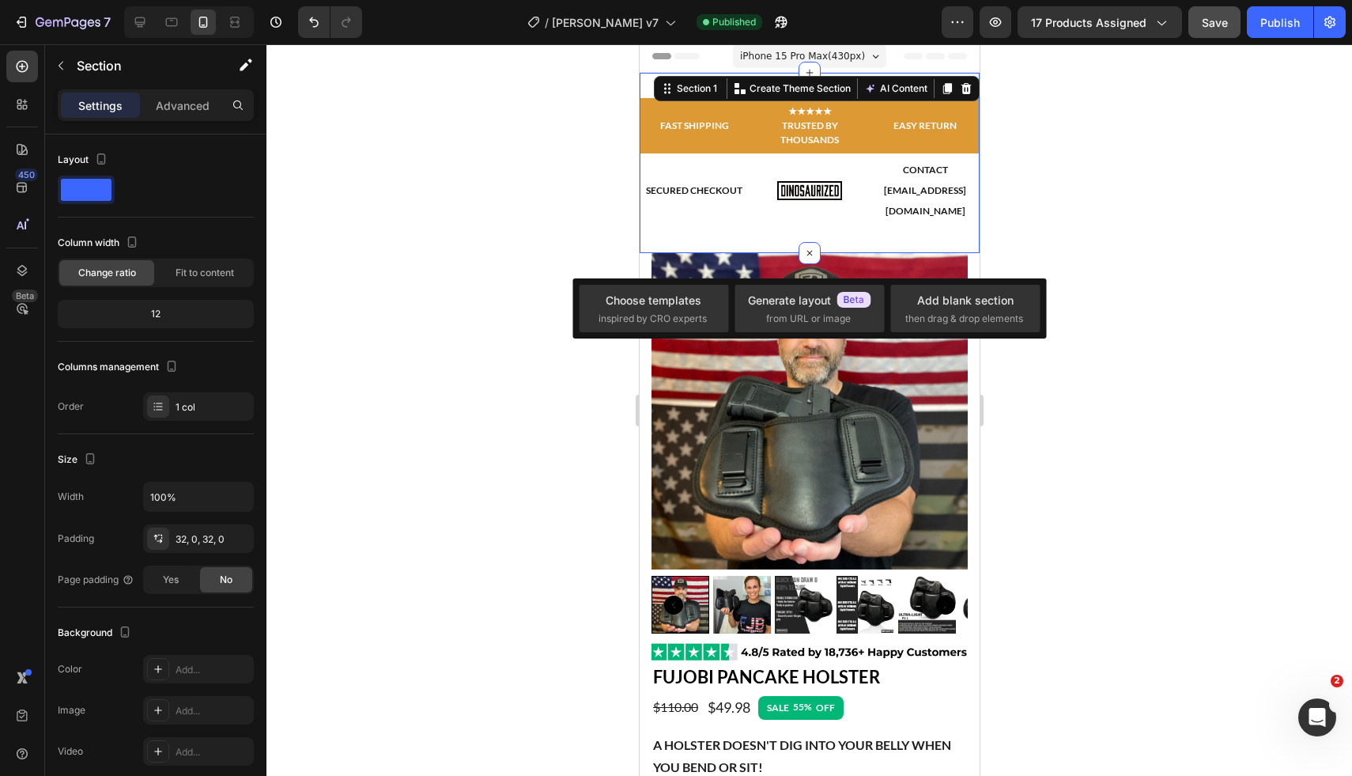
drag, startPoint x: 1085, startPoint y: 223, endPoint x: 1037, endPoint y: 219, distance: 48.4
click at [1082, 222] on div at bounding box center [809, 409] width 1086 height 731
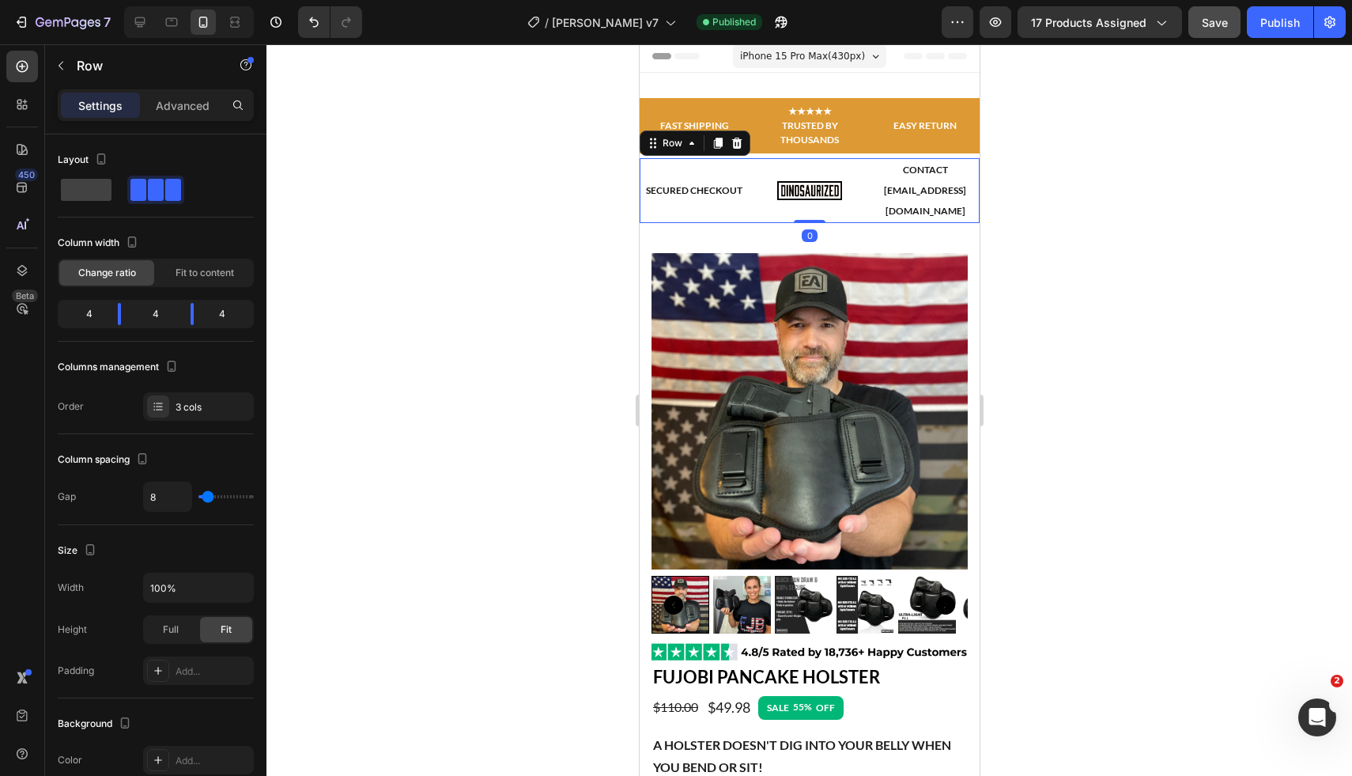
click at [852, 210] on div "Image" at bounding box center [808, 190] width 109 height 65
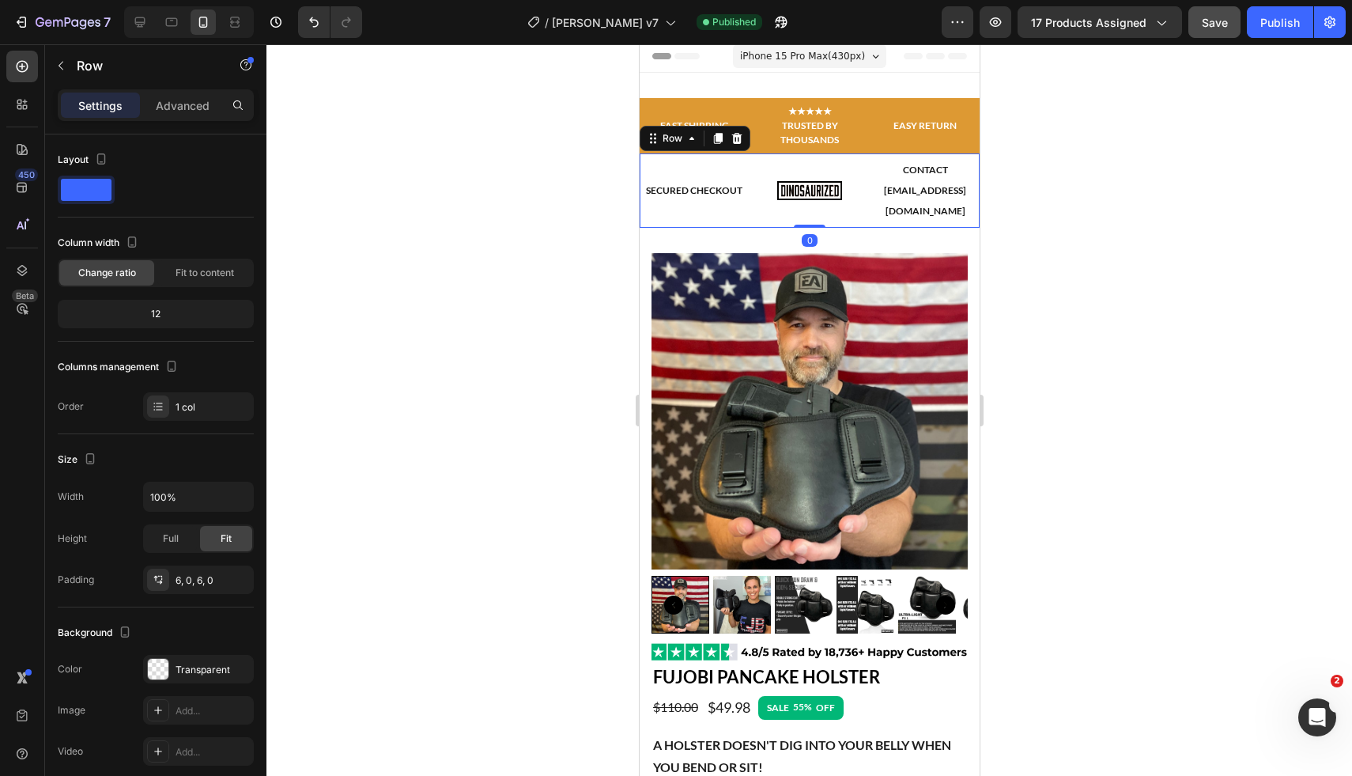
click at [839, 225] on div "SECURED CHECKOUT Text Block Image CONTACT [EMAIL_ADDRESS][DOMAIN_NAME] Text Blo…" at bounding box center [809, 190] width 340 height 74
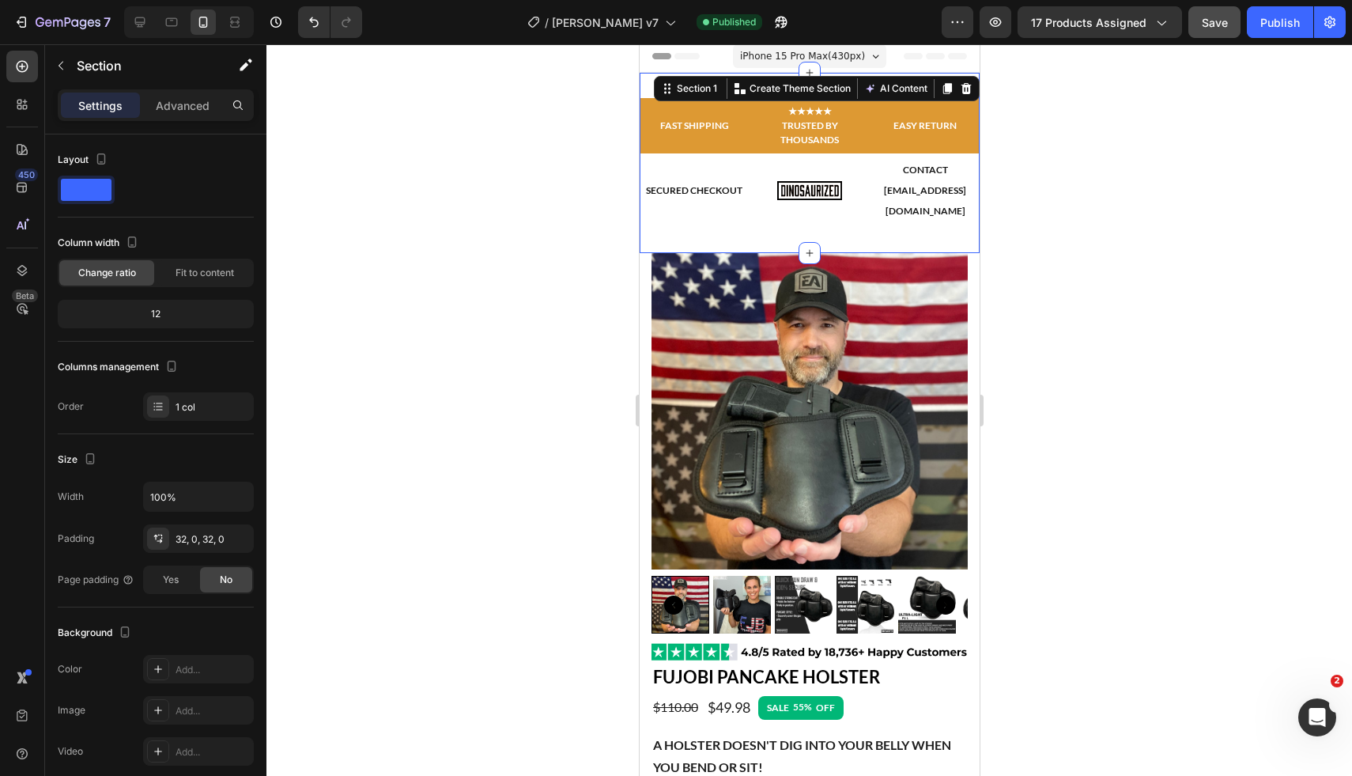
click at [841, 238] on div "FAST SHIPPING Text Block ★★★★★ TRUSTED BY THOUSANDS Text Block EASY RETURN Text…" at bounding box center [809, 163] width 340 height 180
drag, startPoint x: 149, startPoint y: 121, endPoint x: 160, endPoint y: 115, distance: 12.4
click at [149, 121] on div "Settings Advanced" at bounding box center [155, 111] width 221 height 45
click at [168, 104] on p "Advanced" at bounding box center [183, 105] width 54 height 17
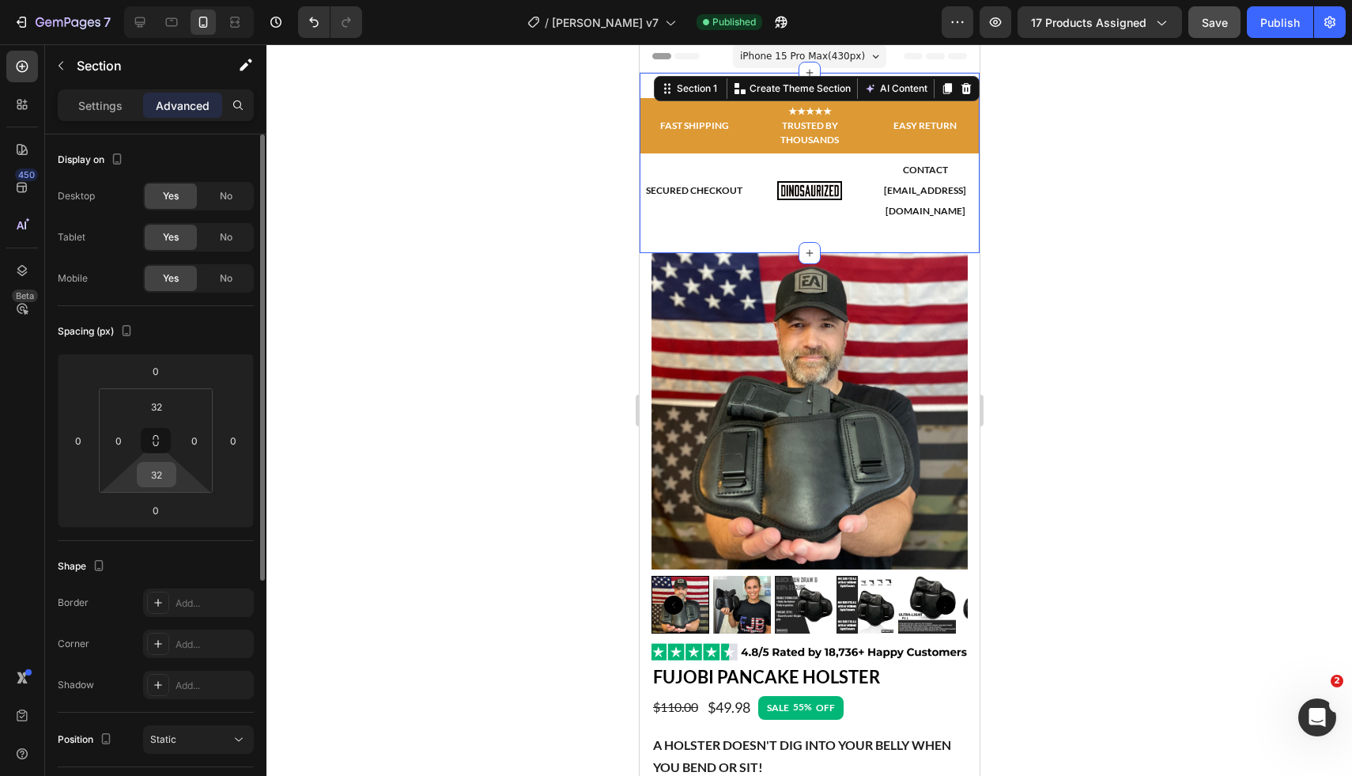
click at [159, 478] on input "32" at bounding box center [157, 475] width 32 height 24
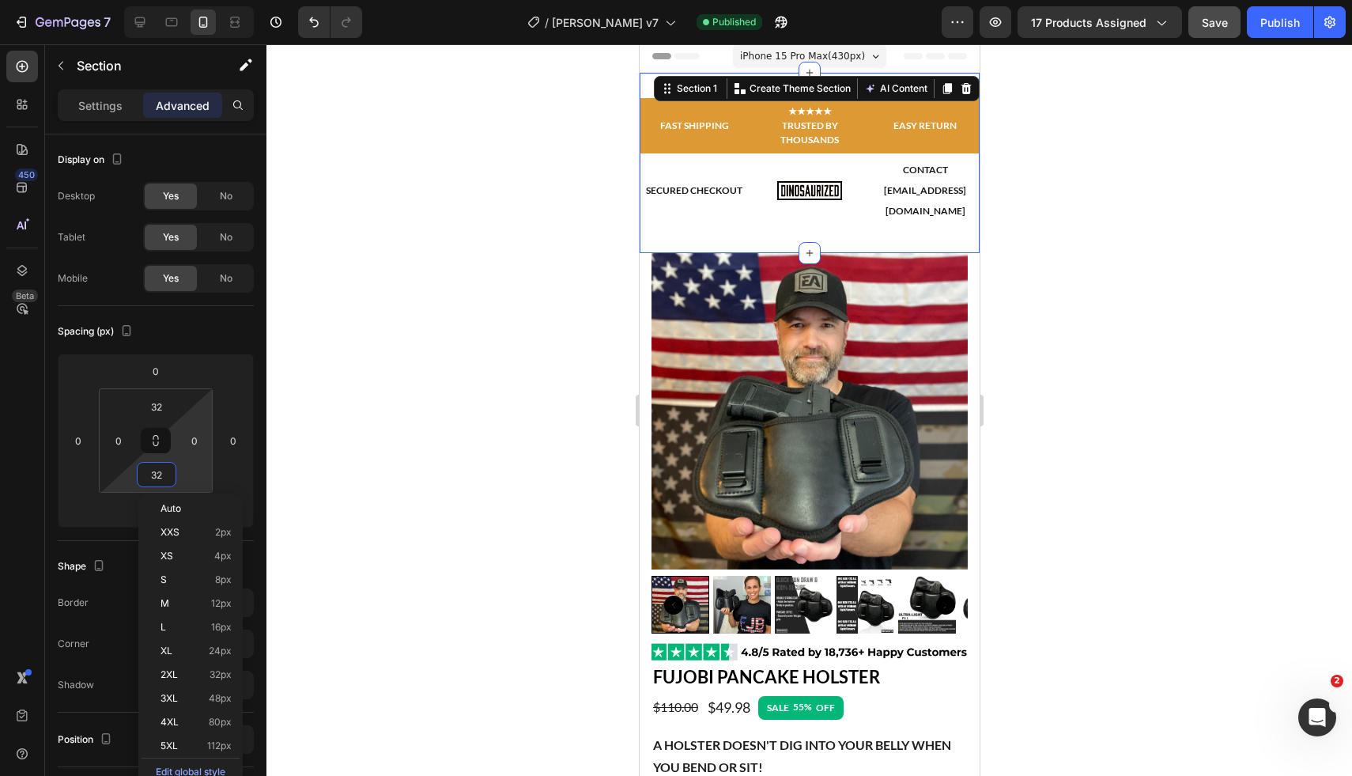
type input "0"
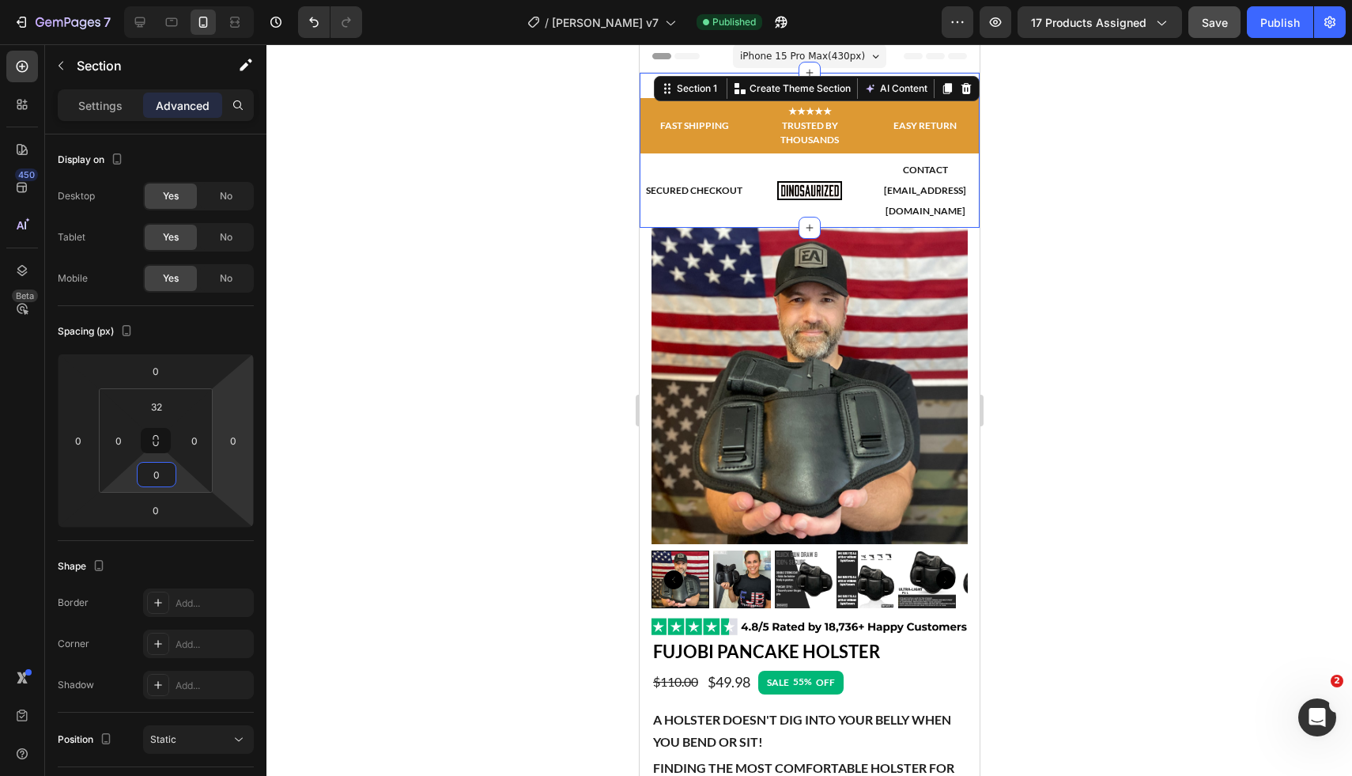
click at [1028, 384] on div at bounding box center [809, 409] width 1086 height 731
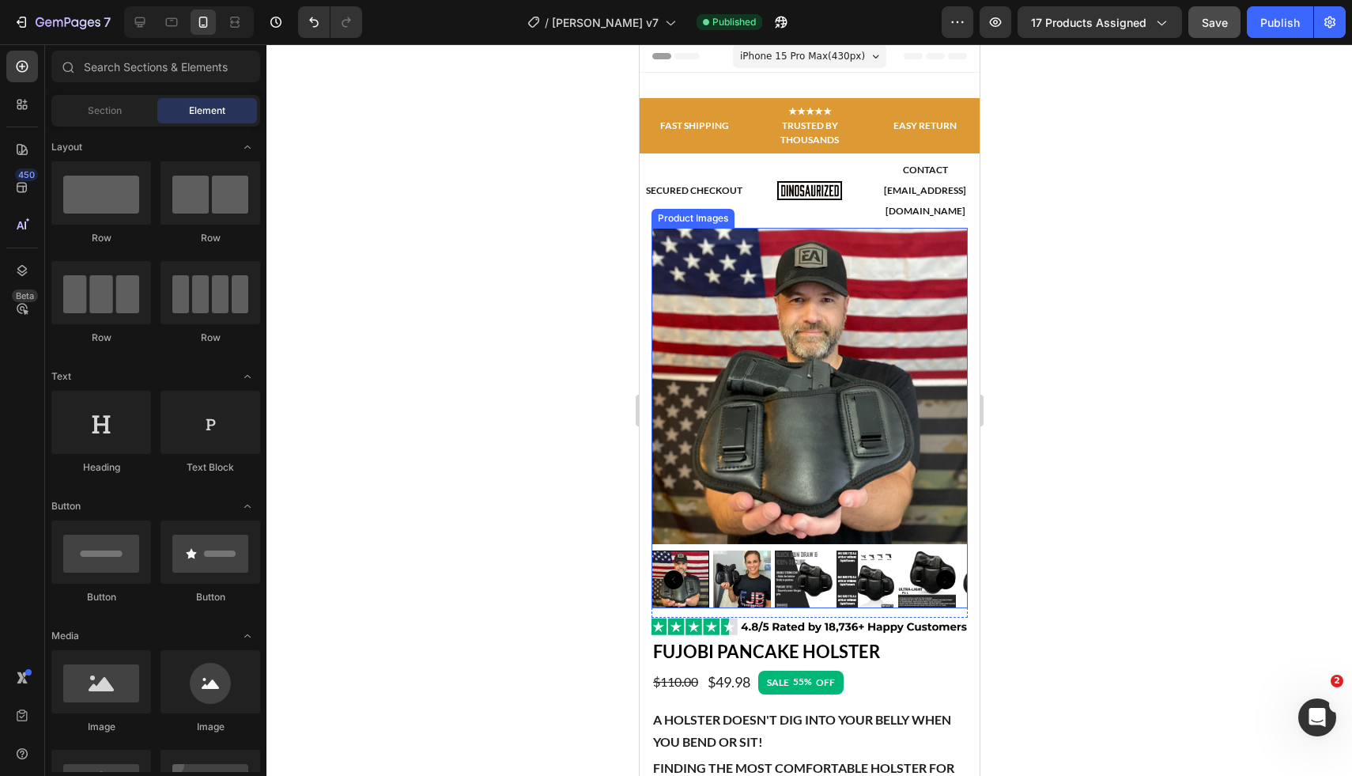
click at [862, 304] on img at bounding box center [809, 386] width 316 height 316
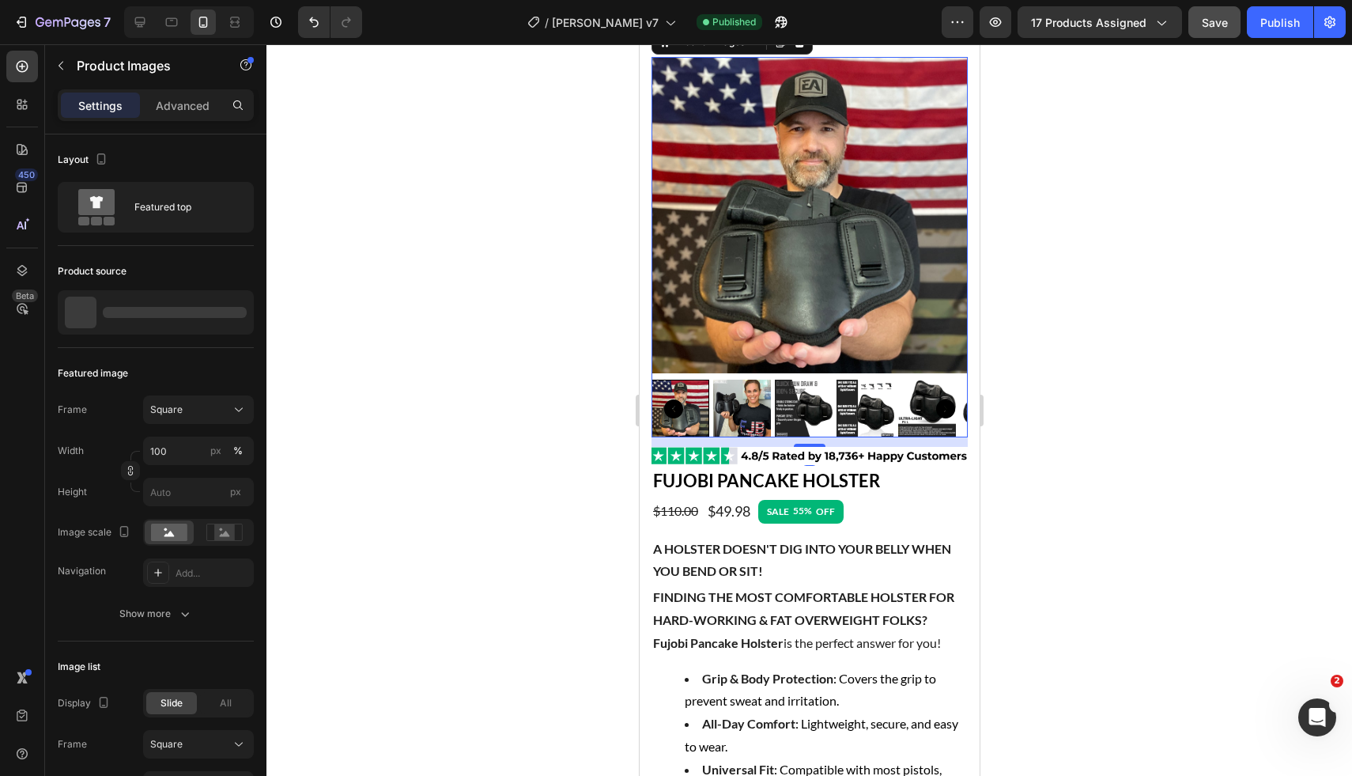
scroll to position [275, 0]
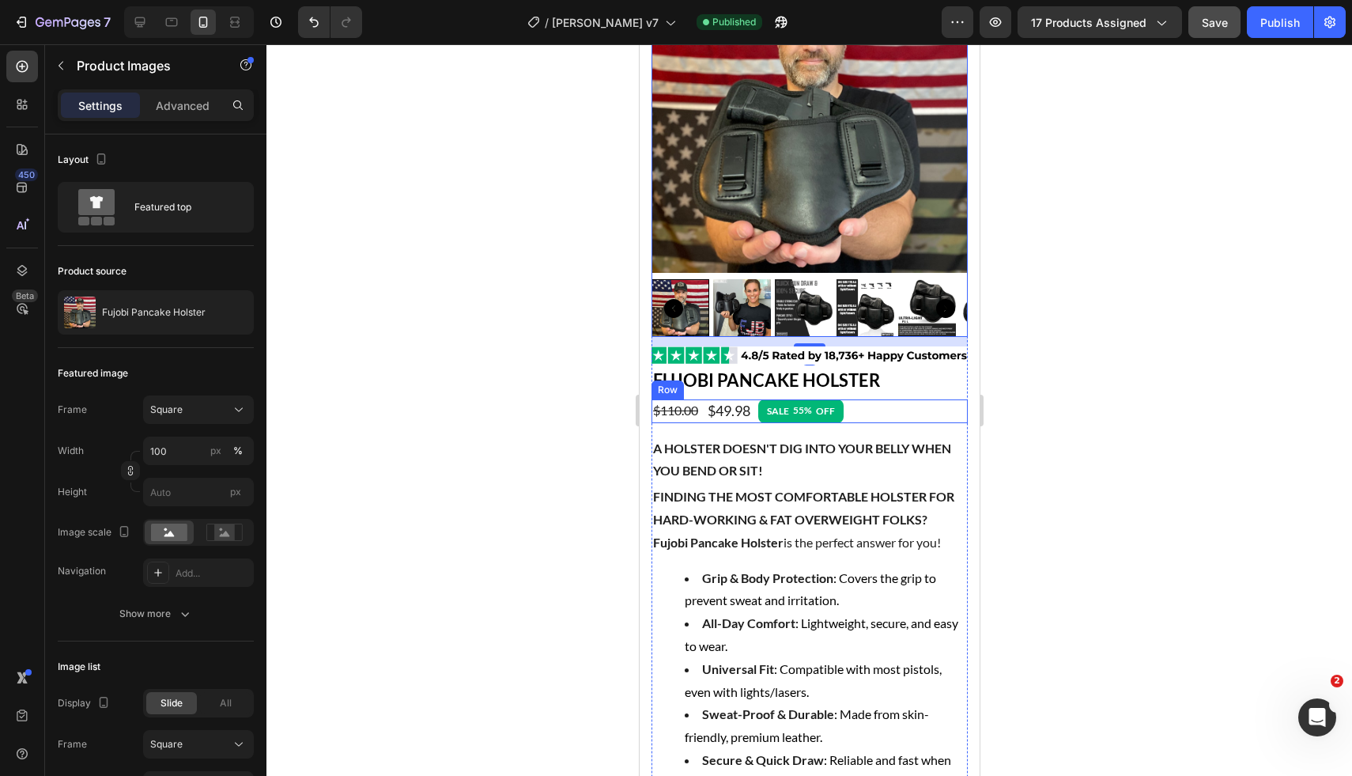
drag, startPoint x: 1141, startPoint y: 362, endPoint x: 1036, endPoint y: 352, distance: 105.7
click at [1141, 362] on div at bounding box center [809, 409] width 1086 height 731
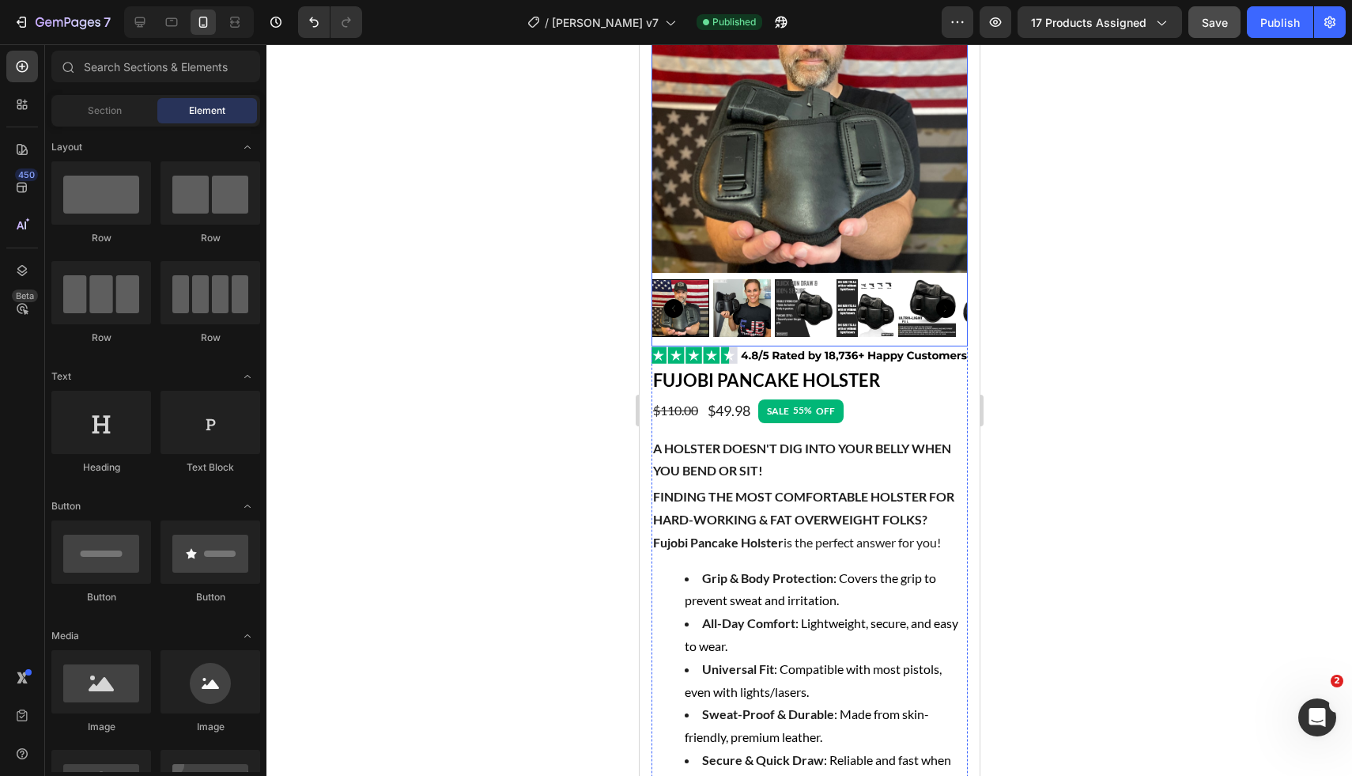
click at [841, 333] on div "Product Images Image "As a larger guy, comfort and sweat control were issues wi…" at bounding box center [809, 152] width 316 height 390
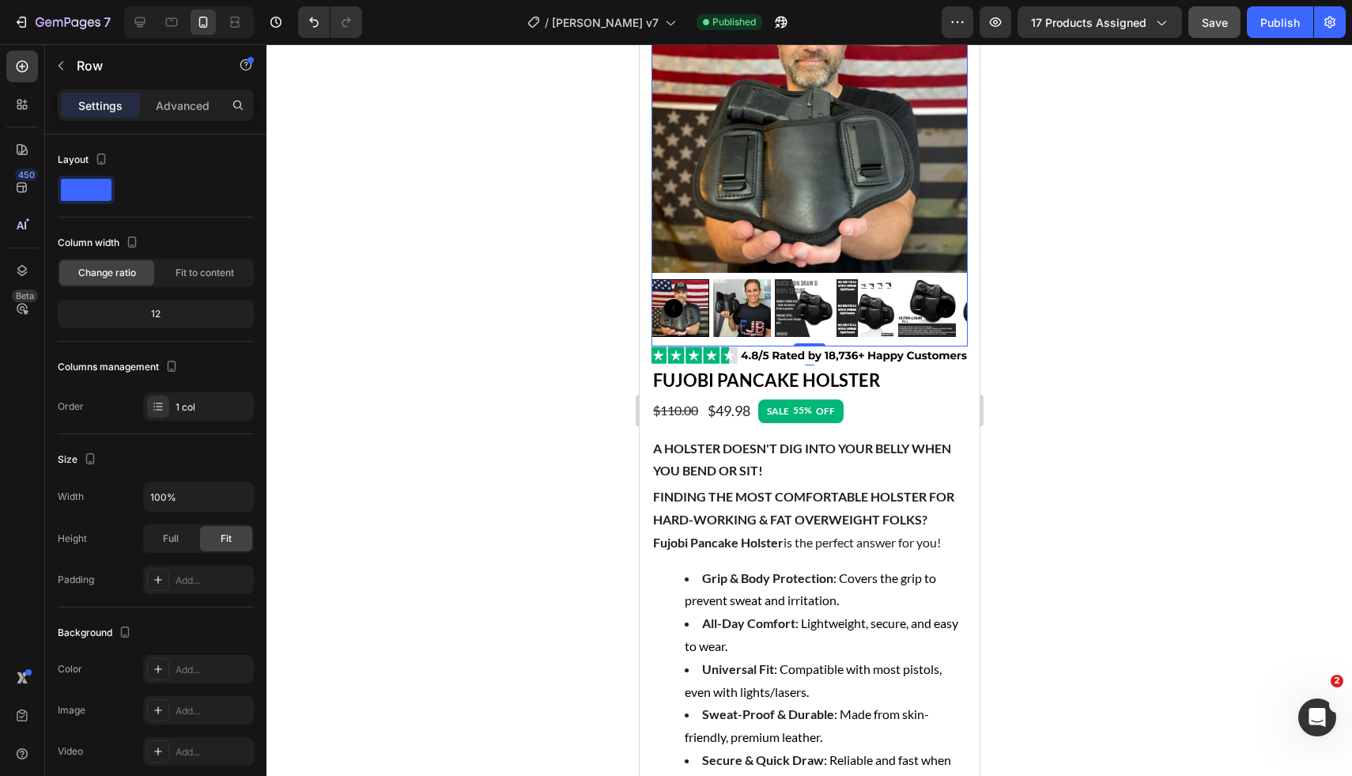
click at [843, 293] on img at bounding box center [865, 308] width 58 height 58
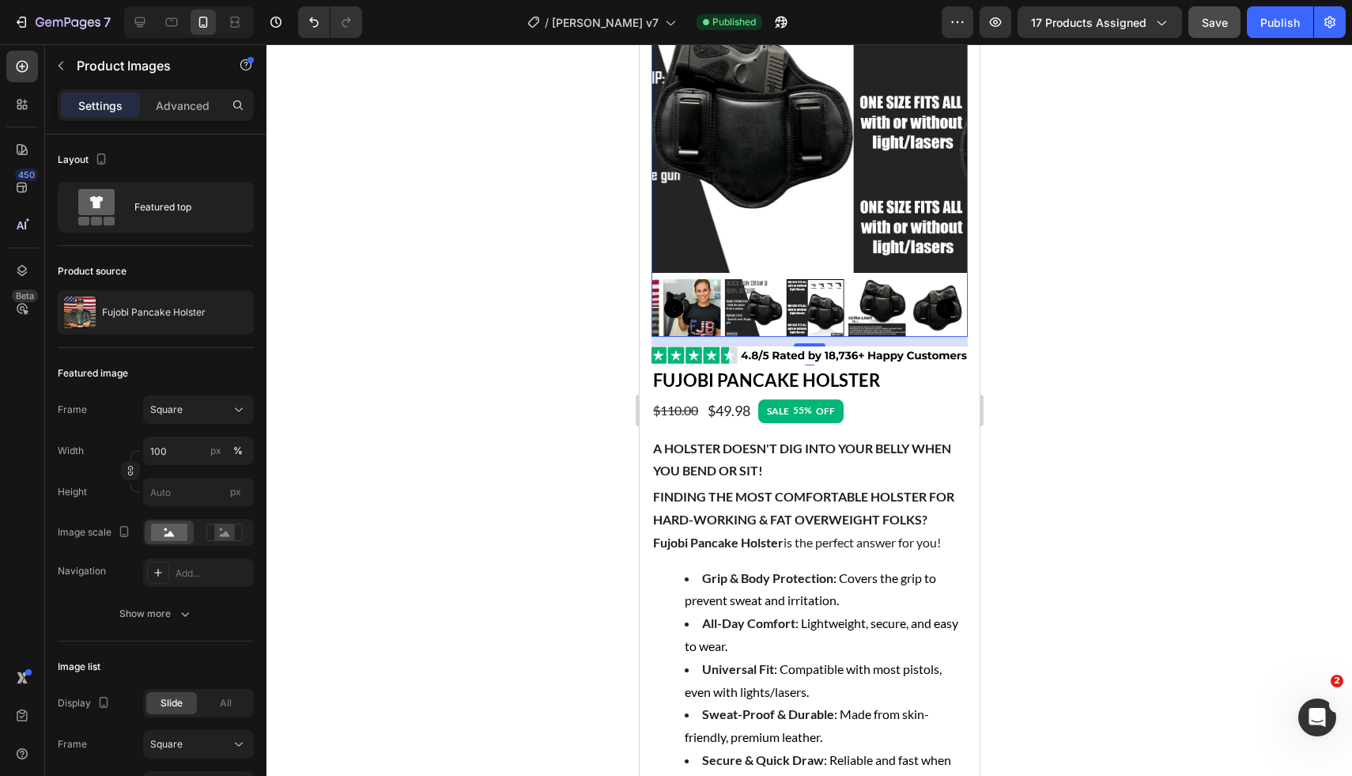
drag, startPoint x: 1072, startPoint y: 326, endPoint x: 1000, endPoint y: 364, distance: 81.4
click at [1072, 327] on div at bounding box center [809, 409] width 1086 height 731
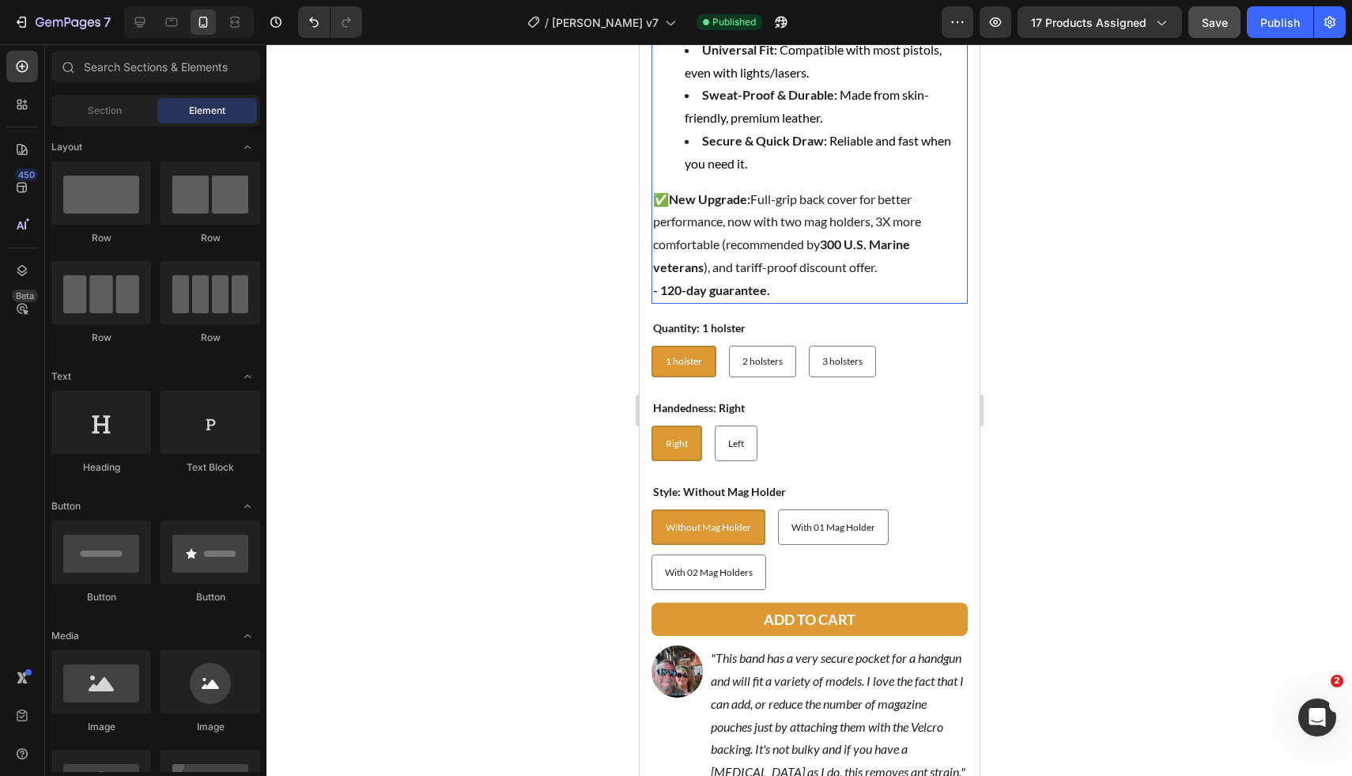
scroll to position [913, 0]
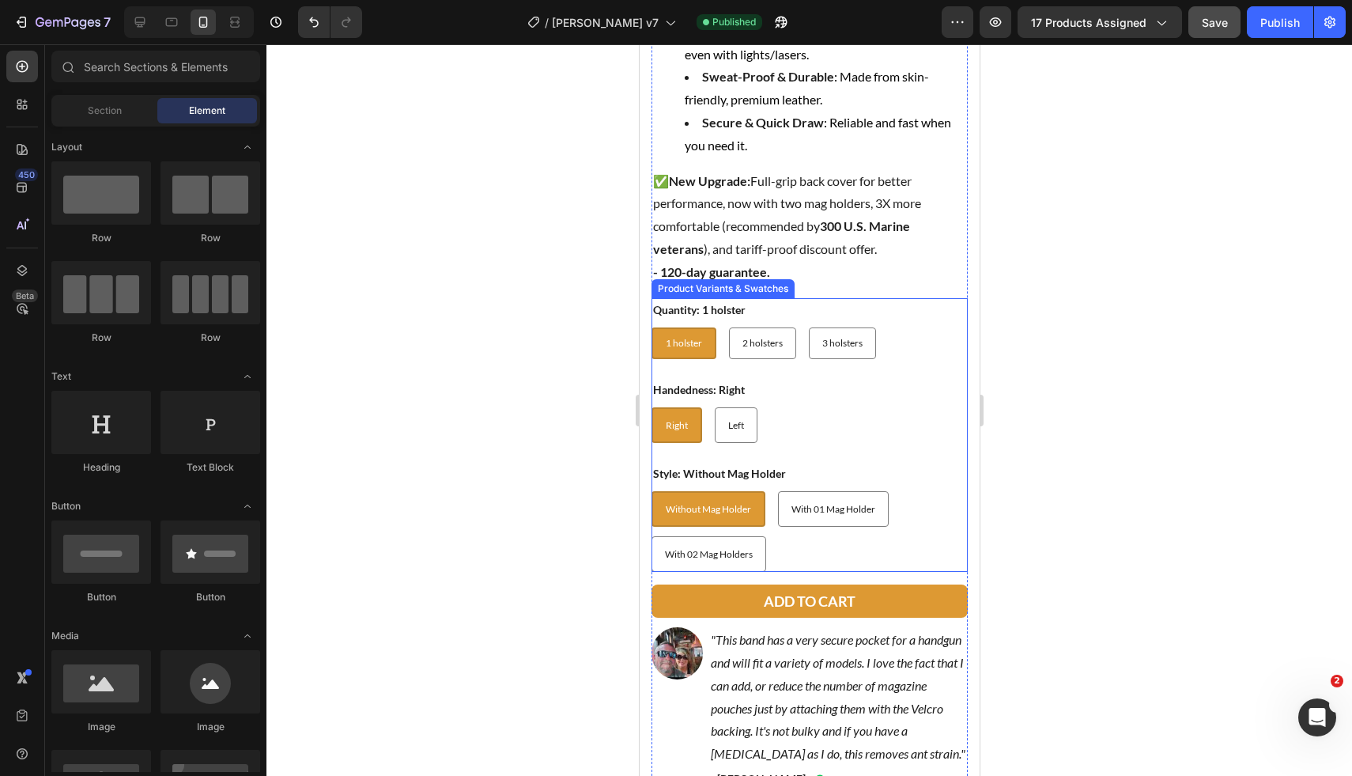
click at [871, 378] on div "Handedness: Right Right Right Right Left Left Left" at bounding box center [809, 410] width 316 height 65
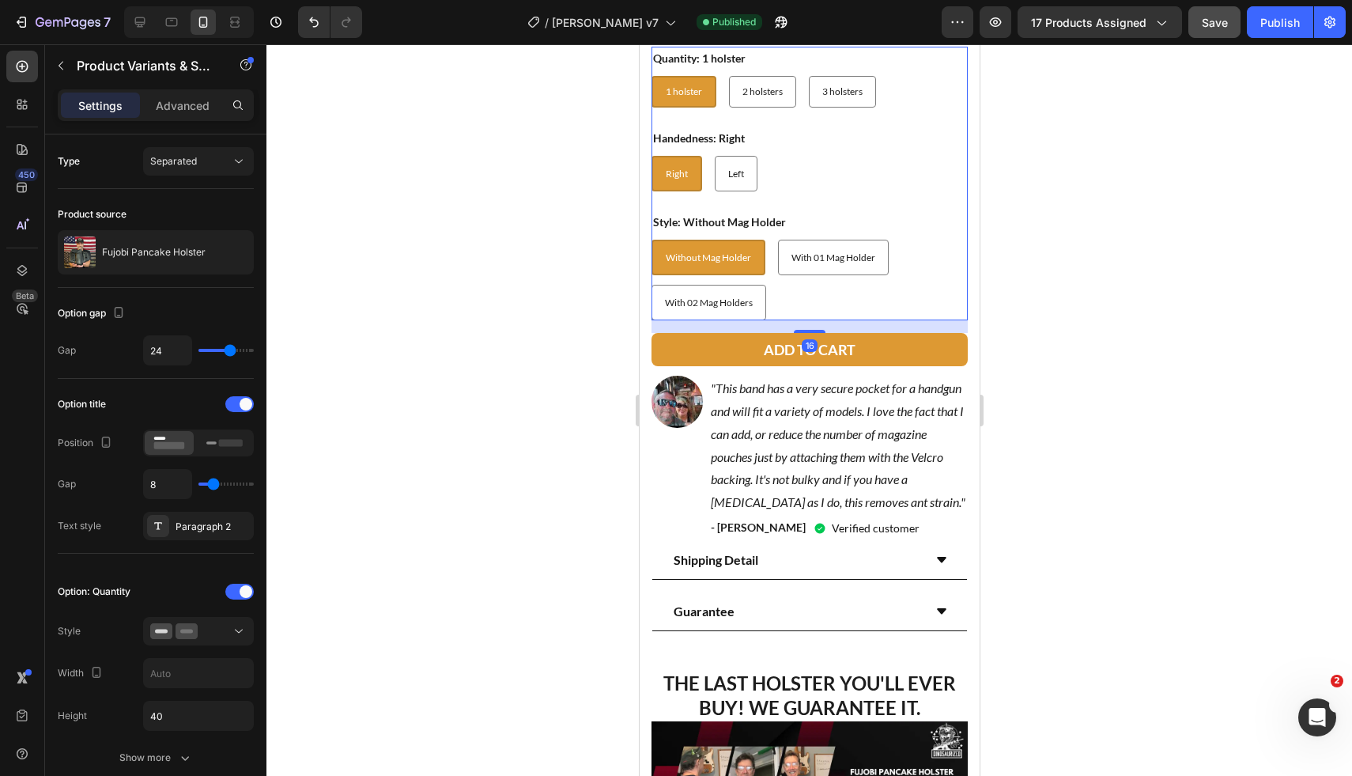
drag, startPoint x: 1275, startPoint y: 407, endPoint x: 1012, endPoint y: 415, distance: 262.7
click at [1275, 407] on div at bounding box center [809, 409] width 1086 height 731
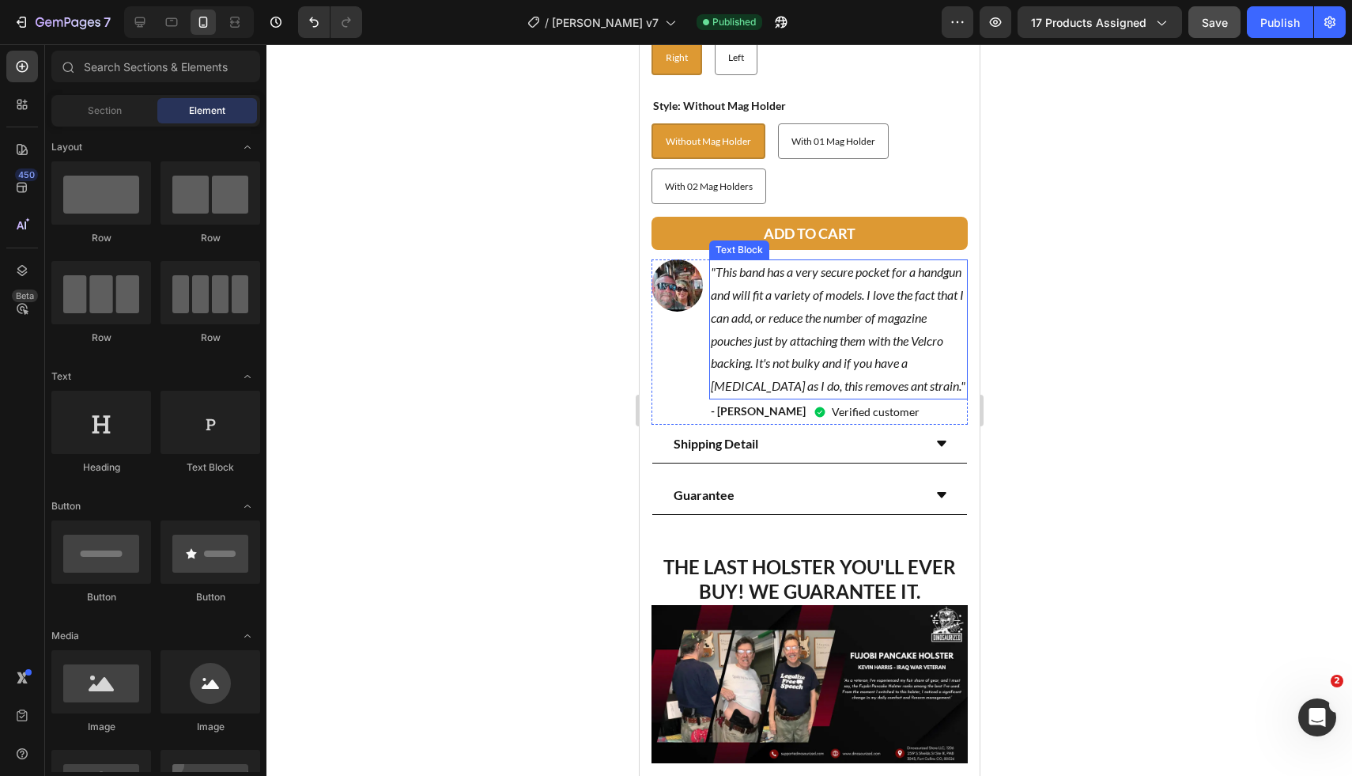
scroll to position [1326, 0]
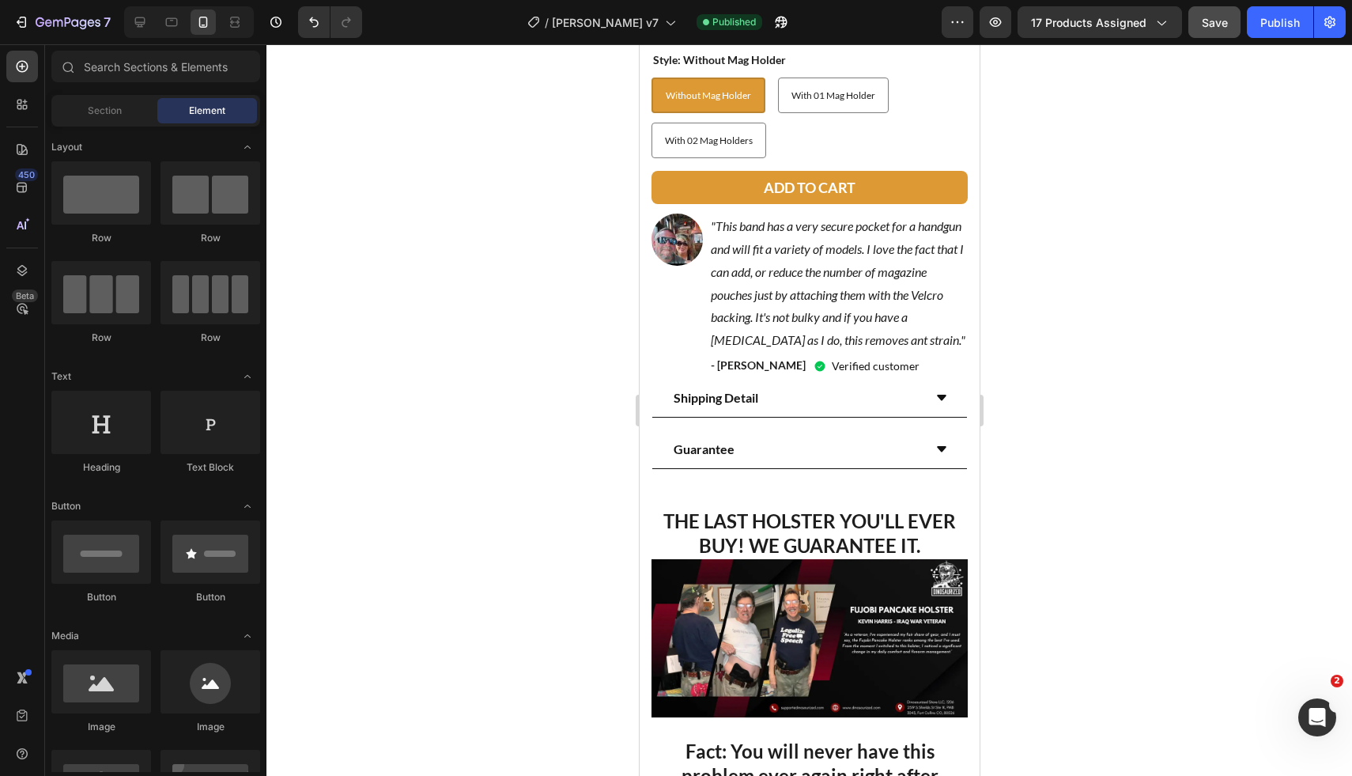
click at [1140, 406] on div at bounding box center [809, 409] width 1086 height 731
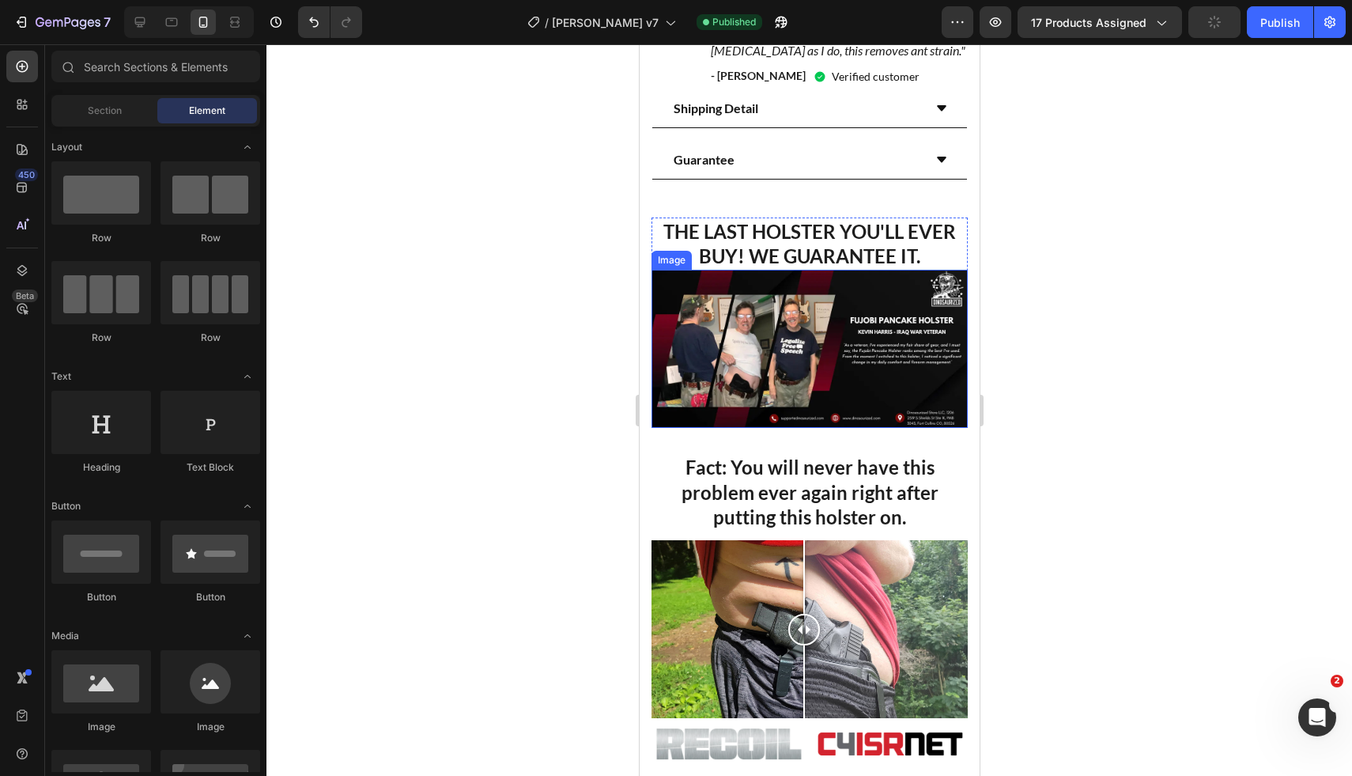
scroll to position [1625, 0]
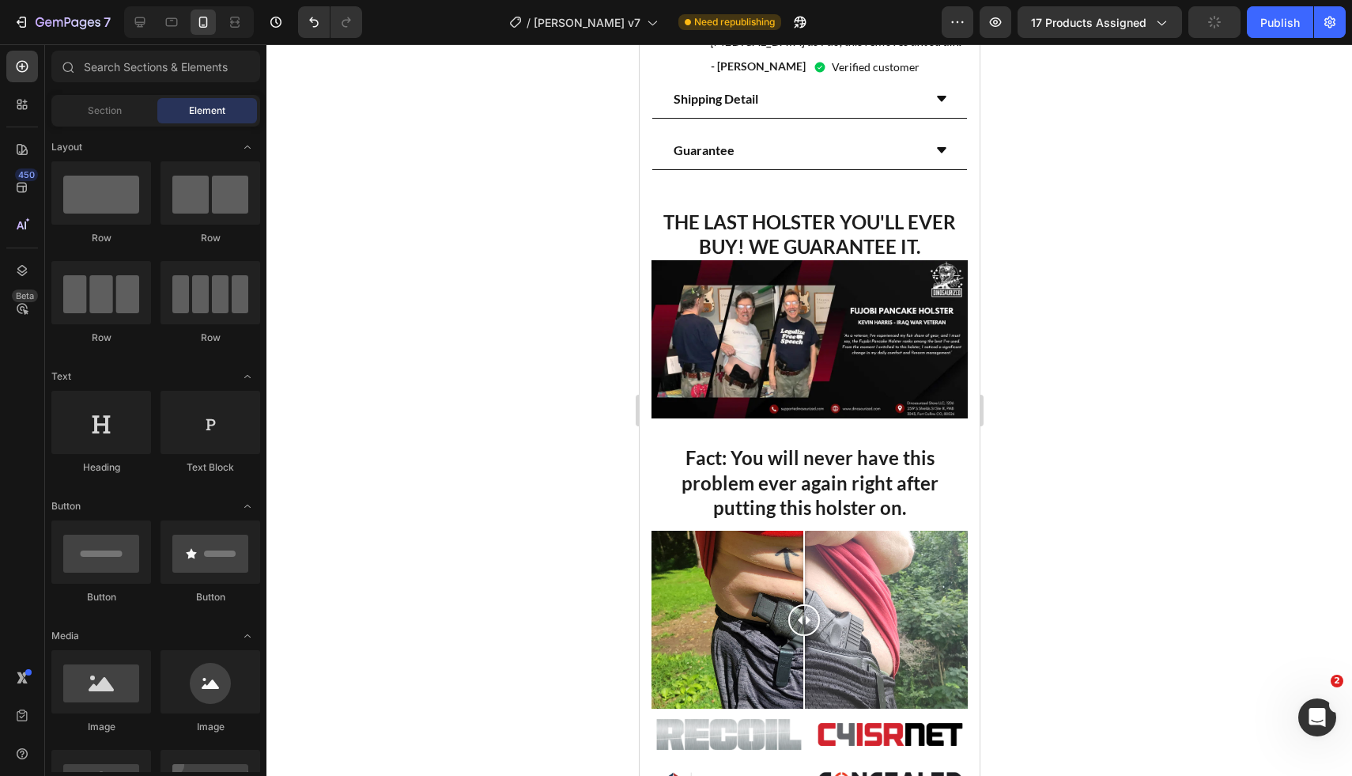
click at [1056, 402] on div at bounding box center [809, 409] width 1086 height 731
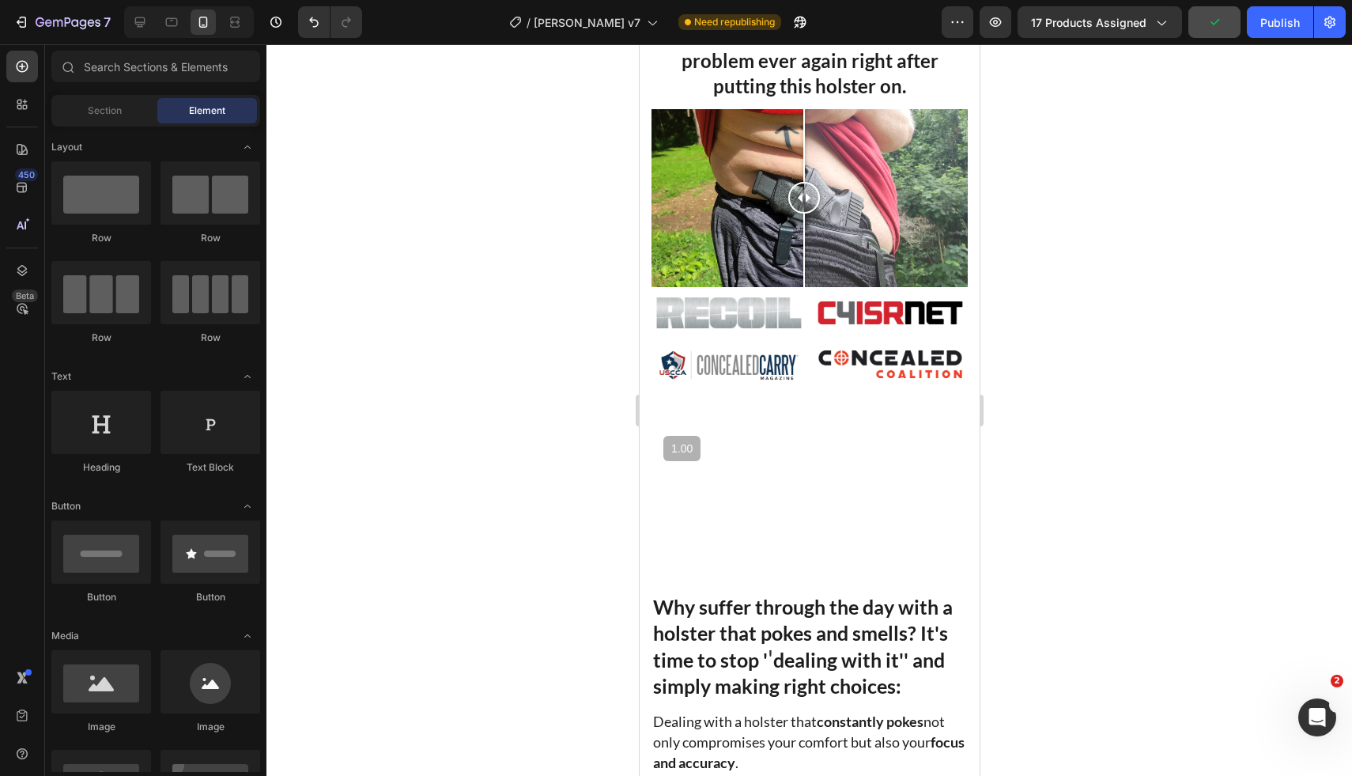
click at [1134, 427] on div at bounding box center [809, 409] width 1086 height 731
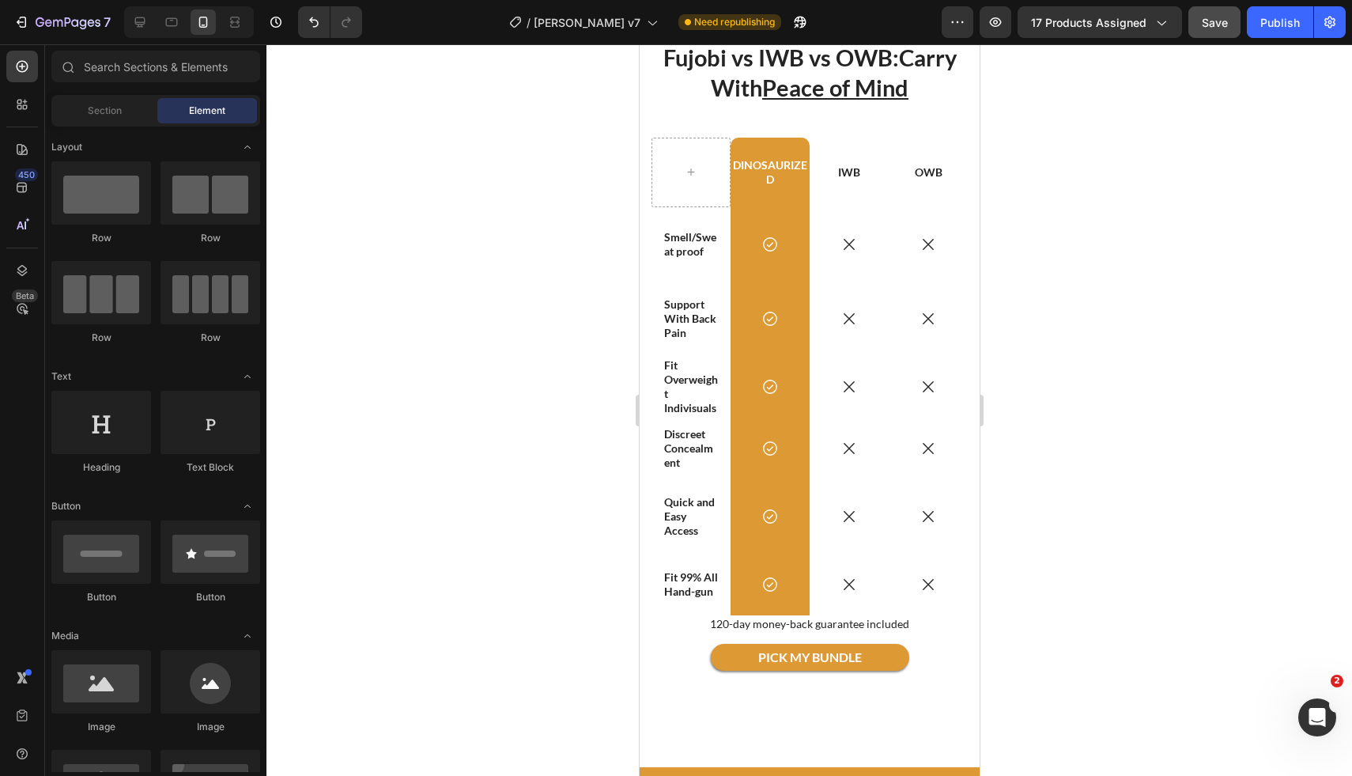
scroll to position [12317, 0]
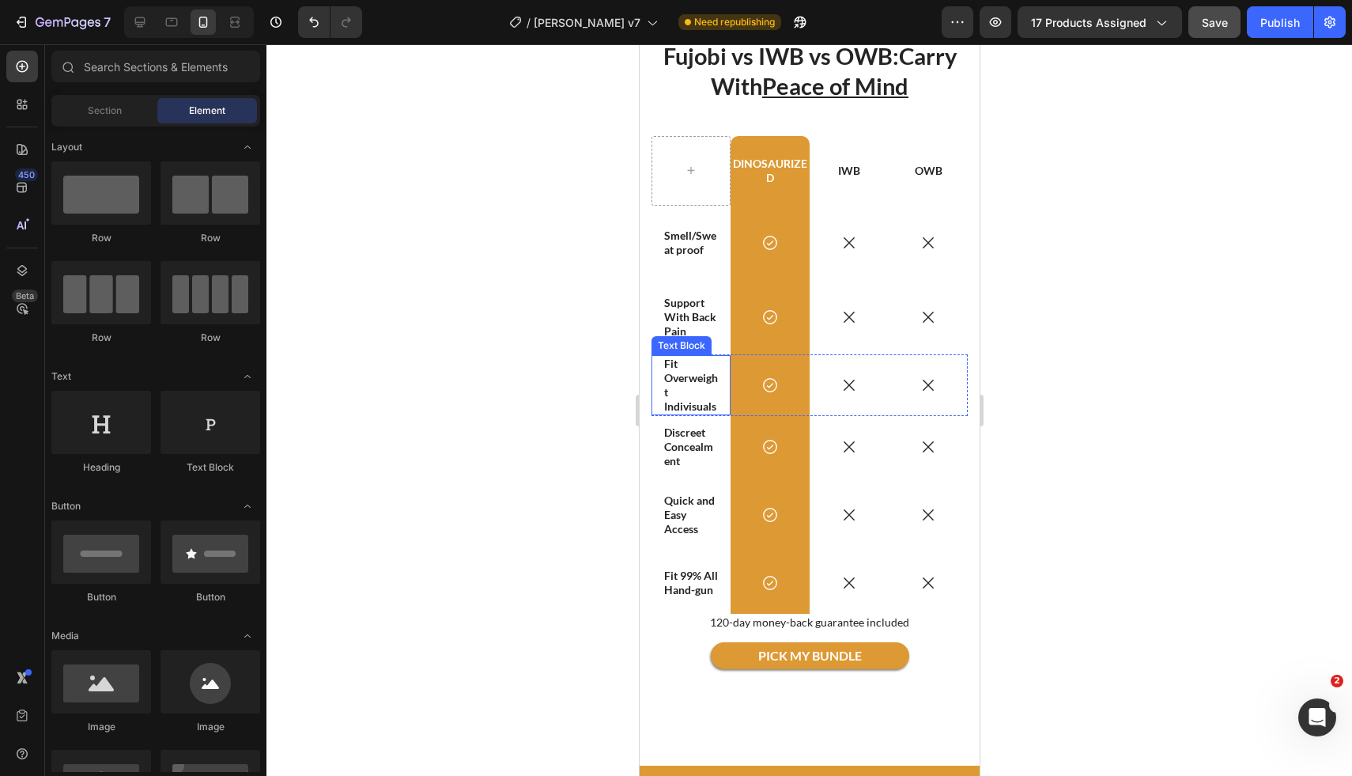
click at [691, 379] on strong "Fit Overweight Indivisuals" at bounding box center [690, 385] width 54 height 57
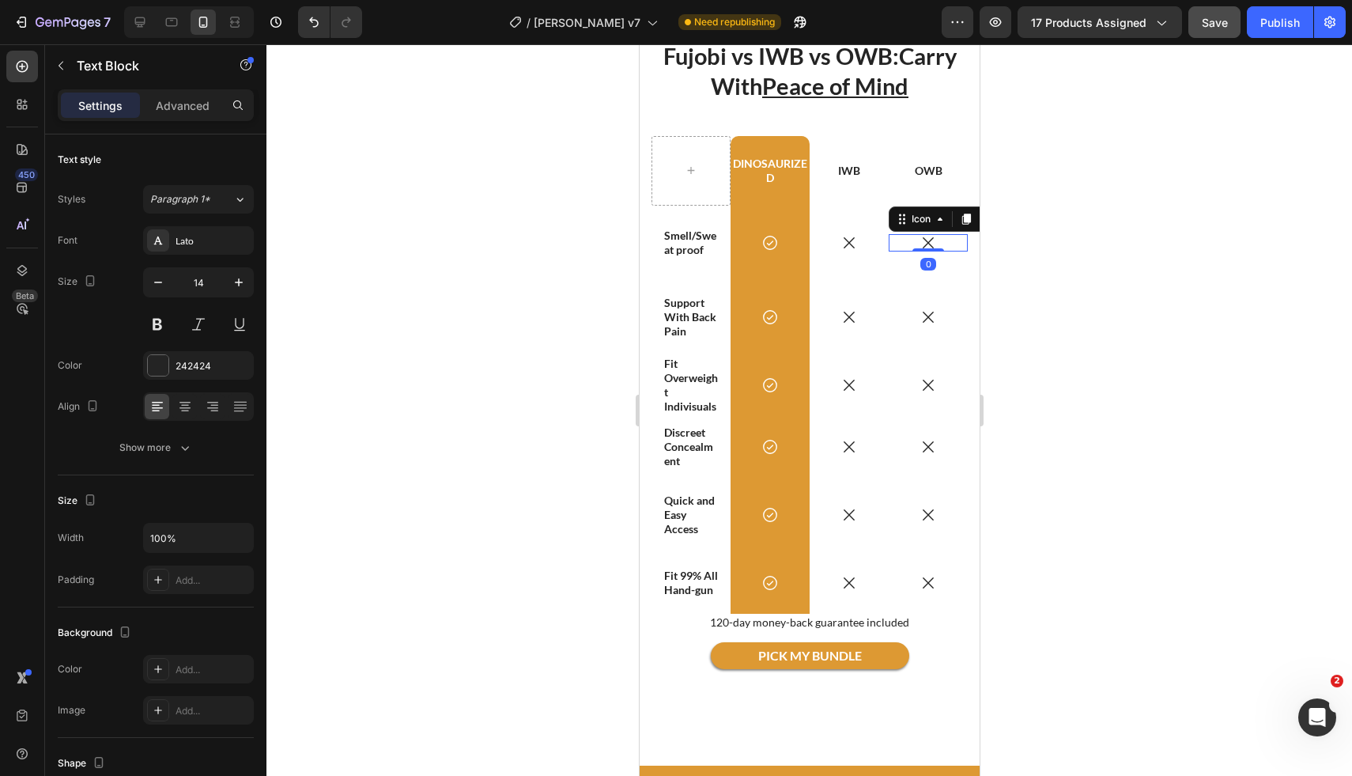
click at [888, 217] on div "Icon" at bounding box center [943, 218] width 110 height 25
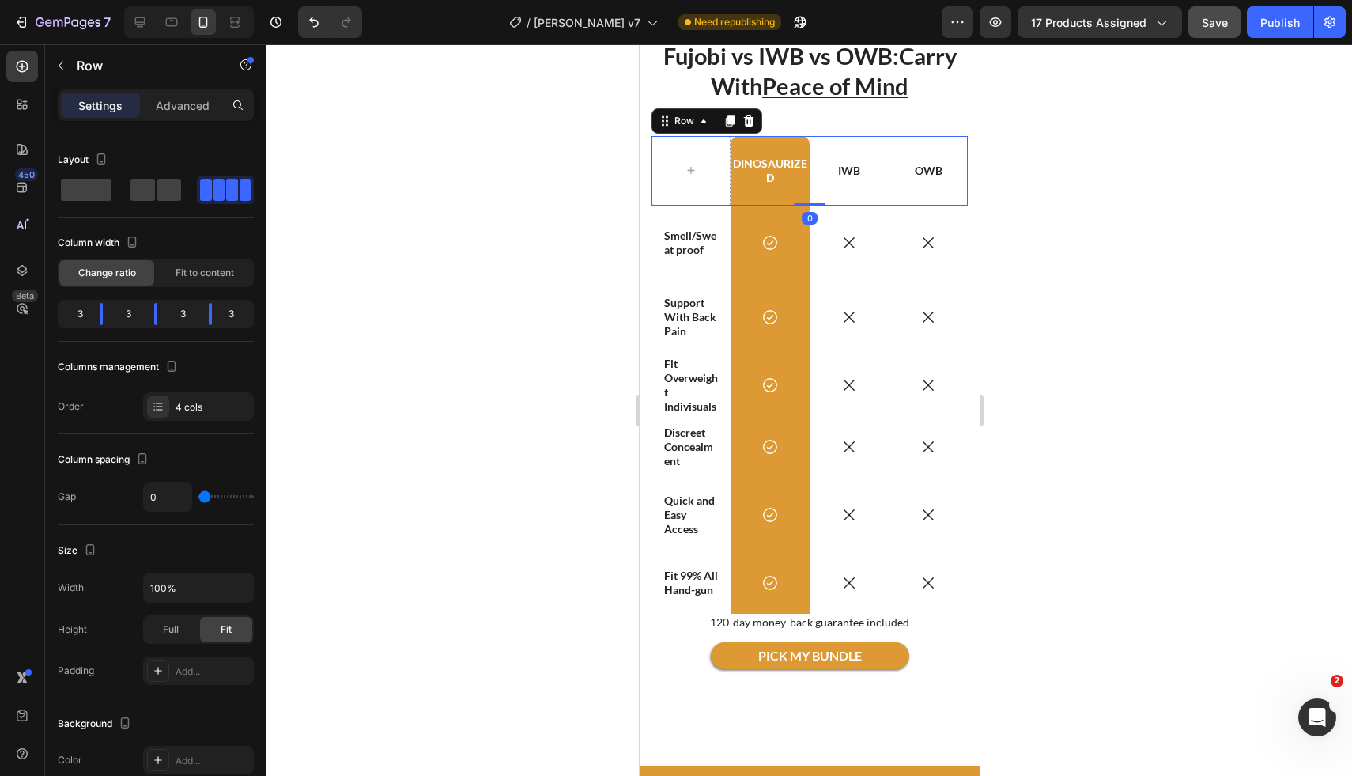
click at [867, 190] on div "IWB Text Block" at bounding box center [848, 171] width 79 height 70
click at [221, 0] on body "7 Version history / Fujobi Holster v7 Need republishing Preview 17 products ass…" at bounding box center [676, 0] width 1352 height 0
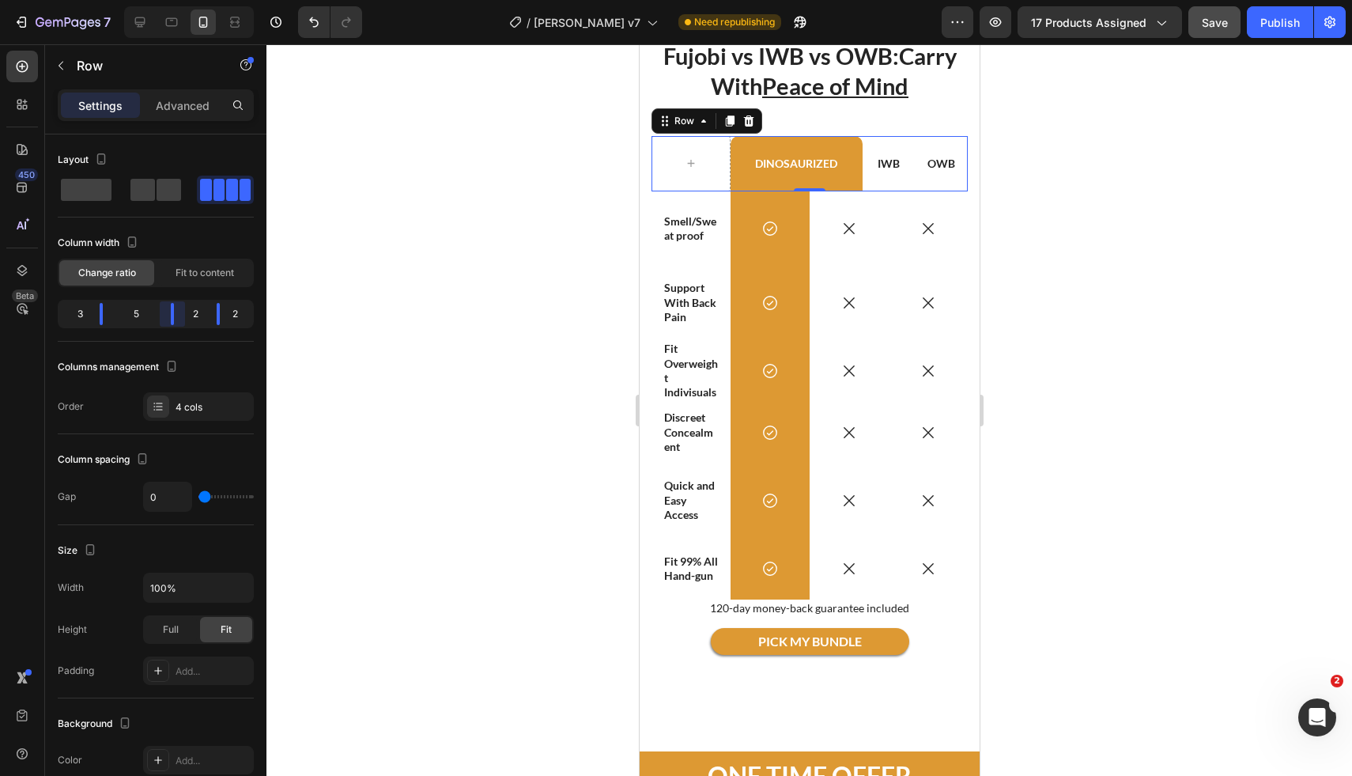
drag, startPoint x: 162, startPoint y: 317, endPoint x: 183, endPoint y: 311, distance: 22.3
click at [183, 0] on body "7 Version history / Fujobi Holster v7 Need republishing Preview 17 products ass…" at bounding box center [676, 0] width 1352 height 0
drag, startPoint x: 109, startPoint y: 322, endPoint x: 119, endPoint y: 318, distance: 11.0
click at [119, 0] on body "7 Version history / Fujobi Holster v7 Need republishing Preview 17 products ass…" at bounding box center [676, 0] width 1352 height 0
click at [821, 257] on div "Icon" at bounding box center [848, 228] width 79 height 74
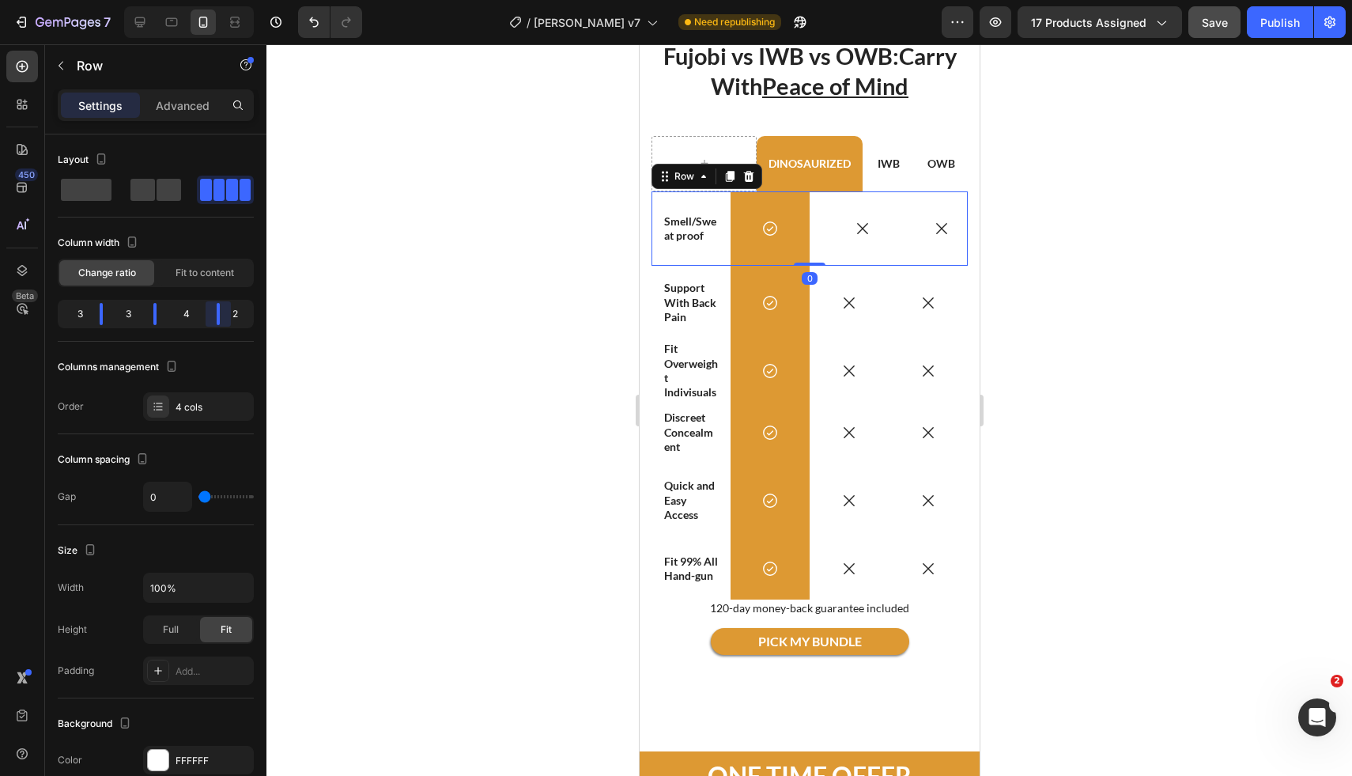
click at [222, 0] on body "7 Version history / Fujobi Holster v7 Need republishing Preview 17 products ass…" at bounding box center [676, 0] width 1352 height 0
drag, startPoint x: 161, startPoint y: 320, endPoint x: 183, endPoint y: 314, distance: 23.0
click at [183, 0] on body "7 Version history / Fujobi Holster v7 Need republishing Preview 17 products ass…" at bounding box center [676, 0] width 1352 height 0
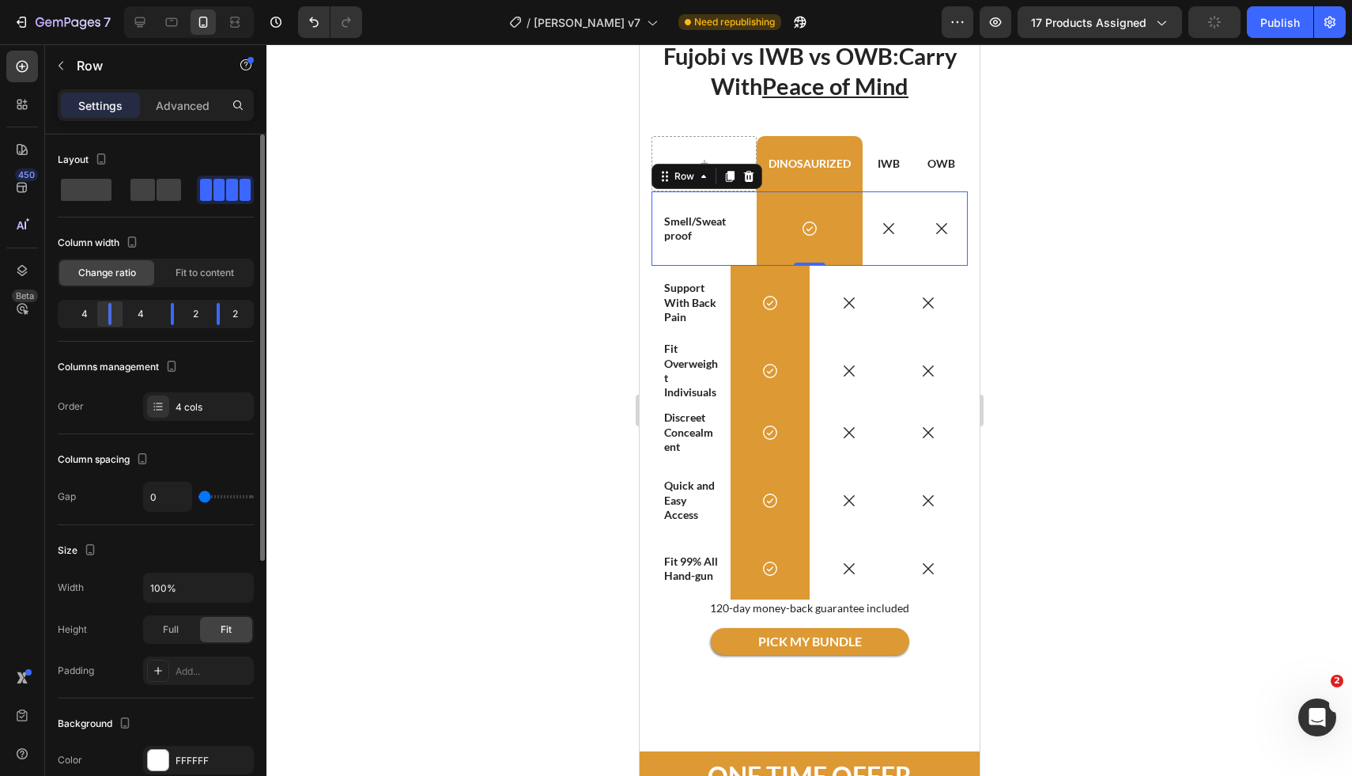
drag, startPoint x: 99, startPoint y: 317, endPoint x: 130, endPoint y: 308, distance: 32.8
click at [133, 0] on body "7 Version history / Fujobi Holster v7 Need republishing Preview 17 products ass…" at bounding box center [676, 0] width 1352 height 0
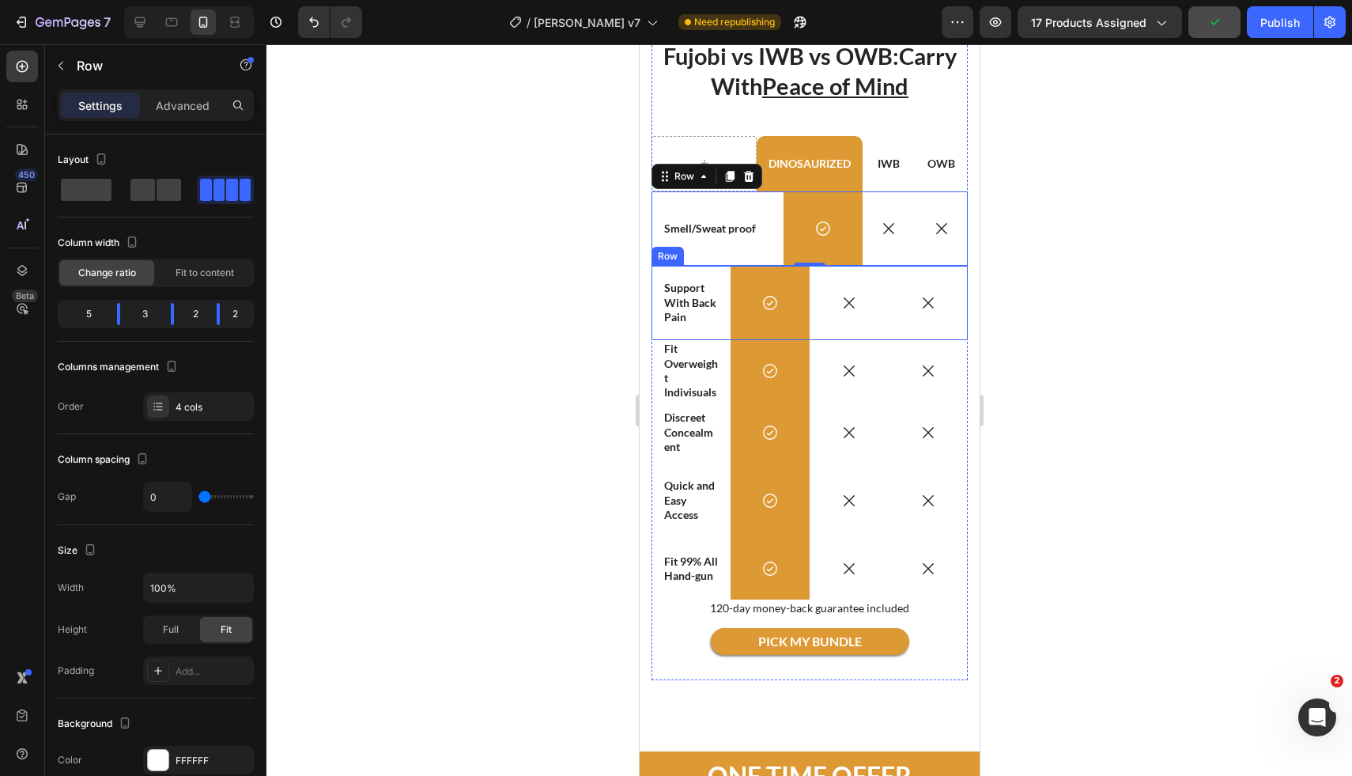
click at [1109, 289] on div at bounding box center [809, 409] width 1086 height 731
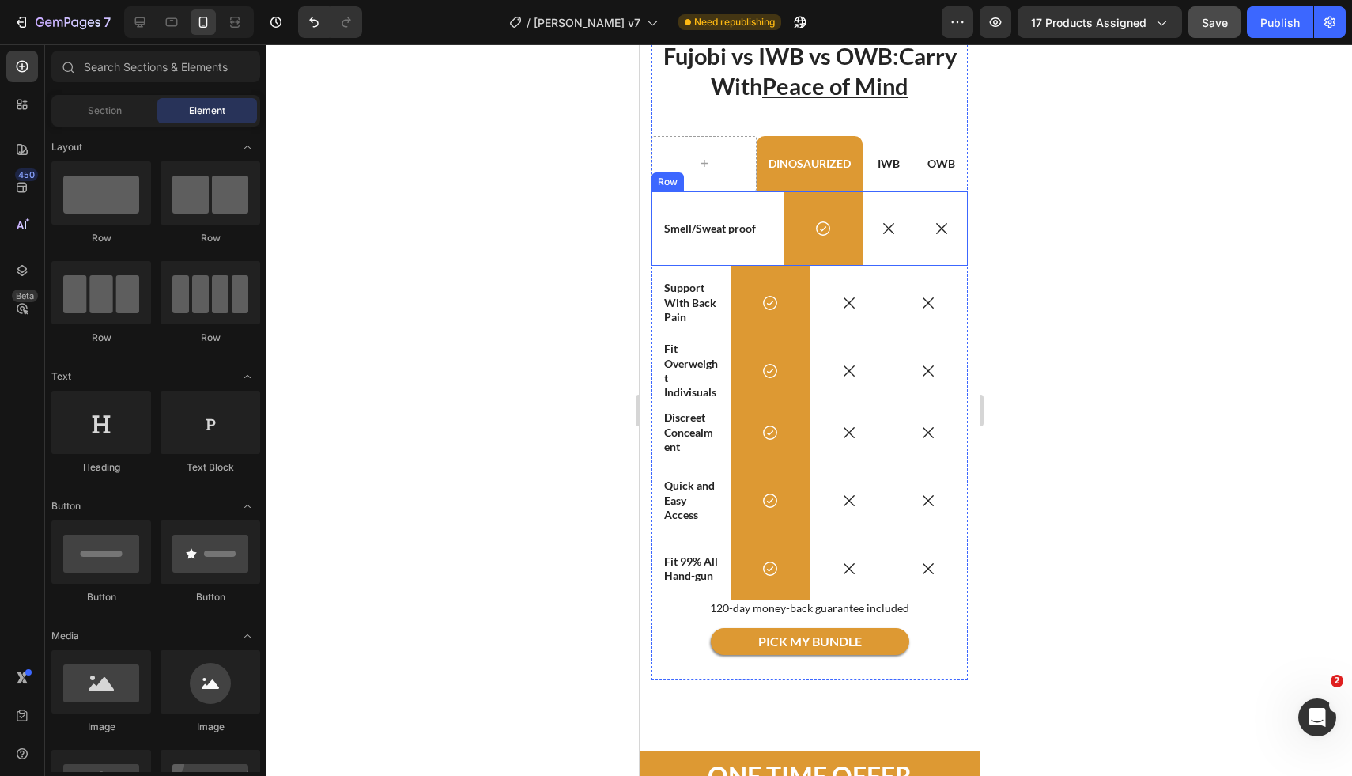
click at [749, 251] on div "Smell/Sweat proof Text Block" at bounding box center [717, 228] width 132 height 74
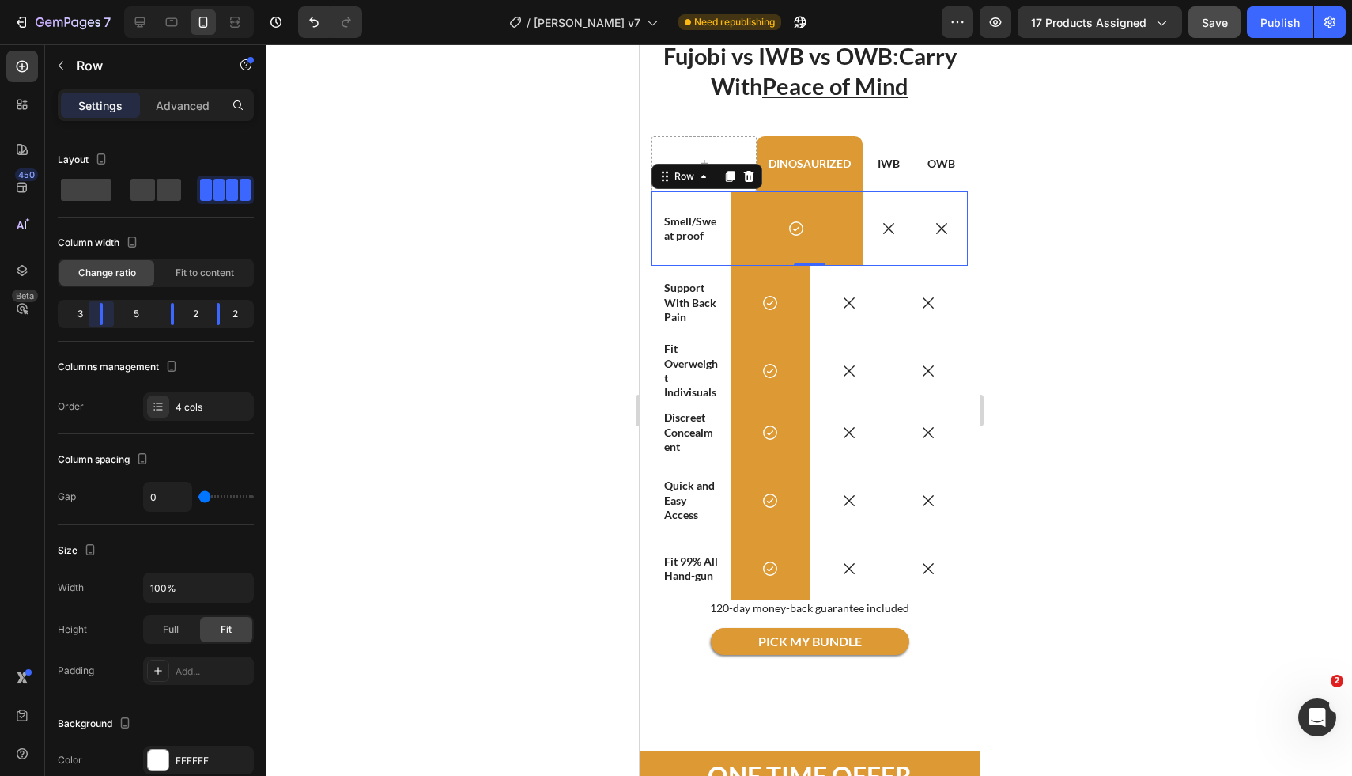
click at [111, 0] on body "7 Version history / Fujobi Holster v7 Need republishing Preview 17 products ass…" at bounding box center [676, 0] width 1352 height 0
drag, startPoint x: 107, startPoint y: 316, endPoint x: 117, endPoint y: 309, distance: 12.1
click at [117, 0] on body "7 Version history / Fujobi Holster v7 Need republishing Preview 17 products ass…" at bounding box center [676, 0] width 1352 height 0
click at [817, 335] on div "Icon" at bounding box center [848, 303] width 79 height 74
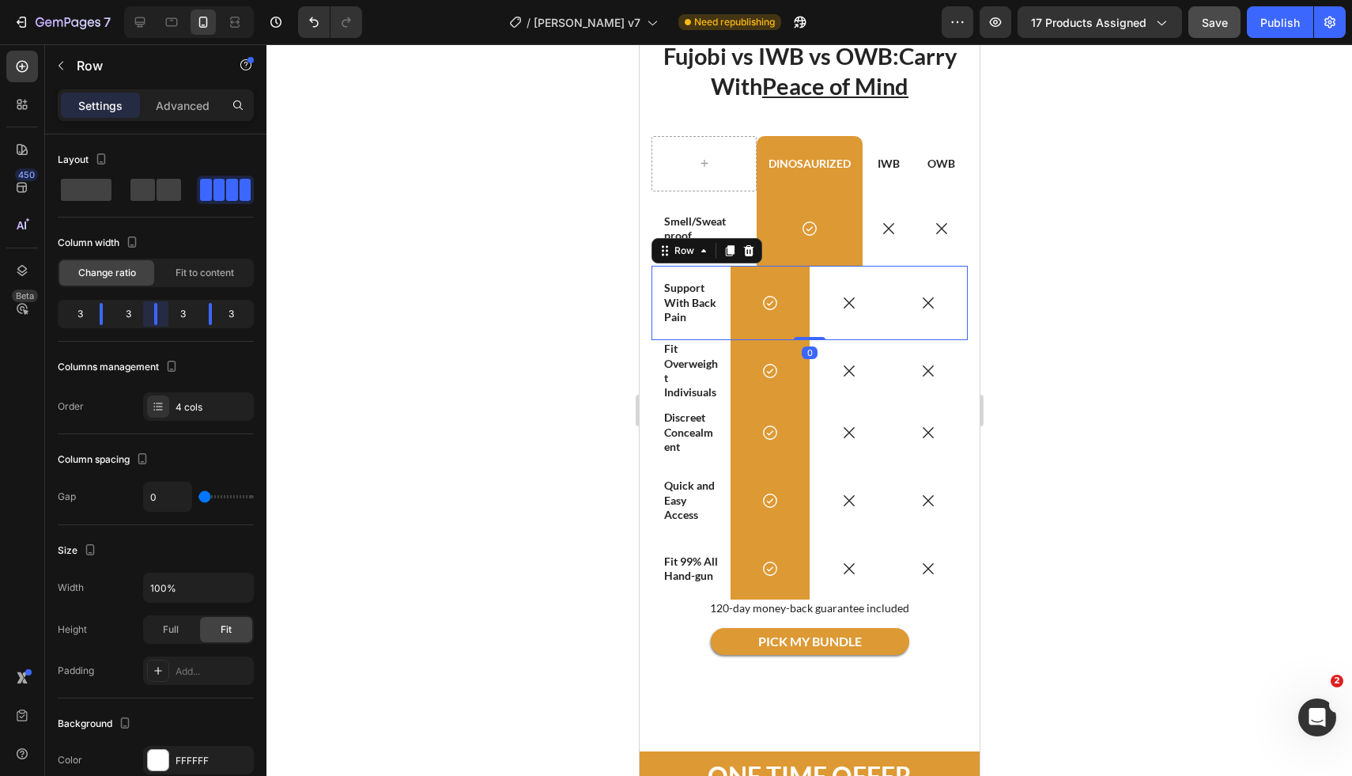
click at [166, 0] on body "7 Version history / Fujobi Holster v7 Need republishing Preview 17 products ass…" at bounding box center [676, 0] width 1352 height 0
drag, startPoint x: 207, startPoint y: 319, endPoint x: 217, endPoint y: 314, distance: 11.7
click at [217, 0] on body "7 Version history / Fujobi Holster v7 Need republishing Preview 17 products ass…" at bounding box center [676, 0] width 1352 height 0
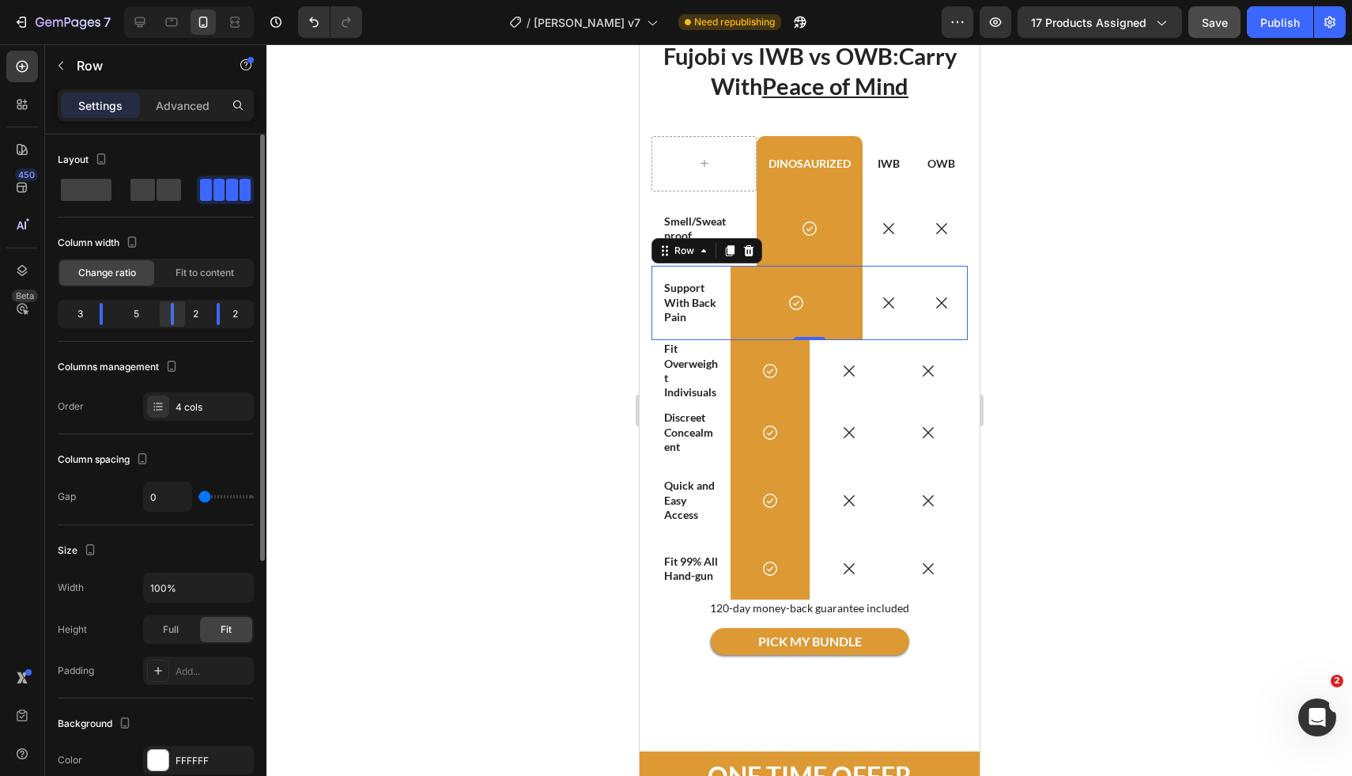
drag, startPoint x: 172, startPoint y: 317, endPoint x: 180, endPoint y: 311, distance: 10.1
click at [183, 0] on body "7 Version history / Fujobi Holster v7 Need republishing Preview 17 products ass…" at bounding box center [676, 0] width 1352 height 0
drag, startPoint x: 99, startPoint y: 319, endPoint x: 116, endPoint y: 313, distance: 18.5
click at [116, 0] on body "7 Version history / Fujobi Holster v7 Need republishing Preview 17 products ass…" at bounding box center [676, 0] width 1352 height 0
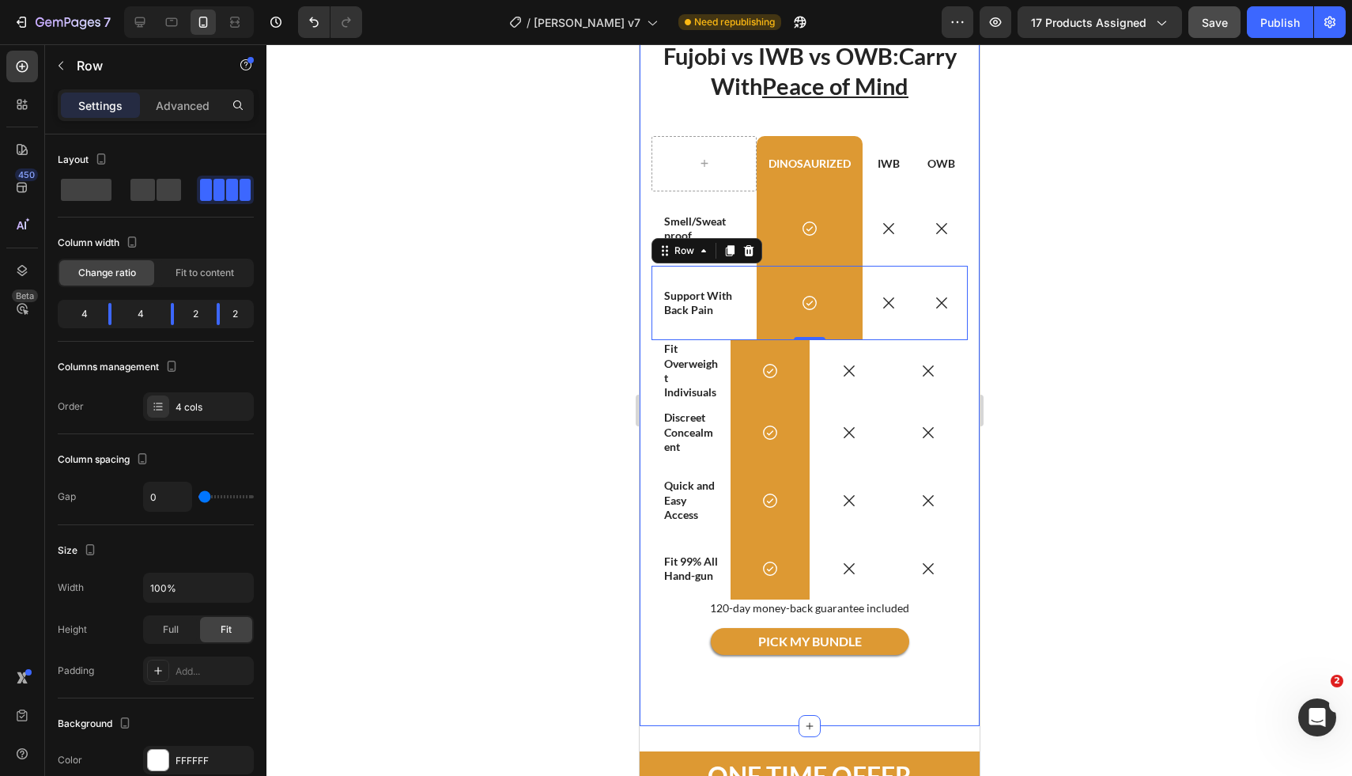
click at [1151, 226] on div at bounding box center [809, 409] width 1086 height 731
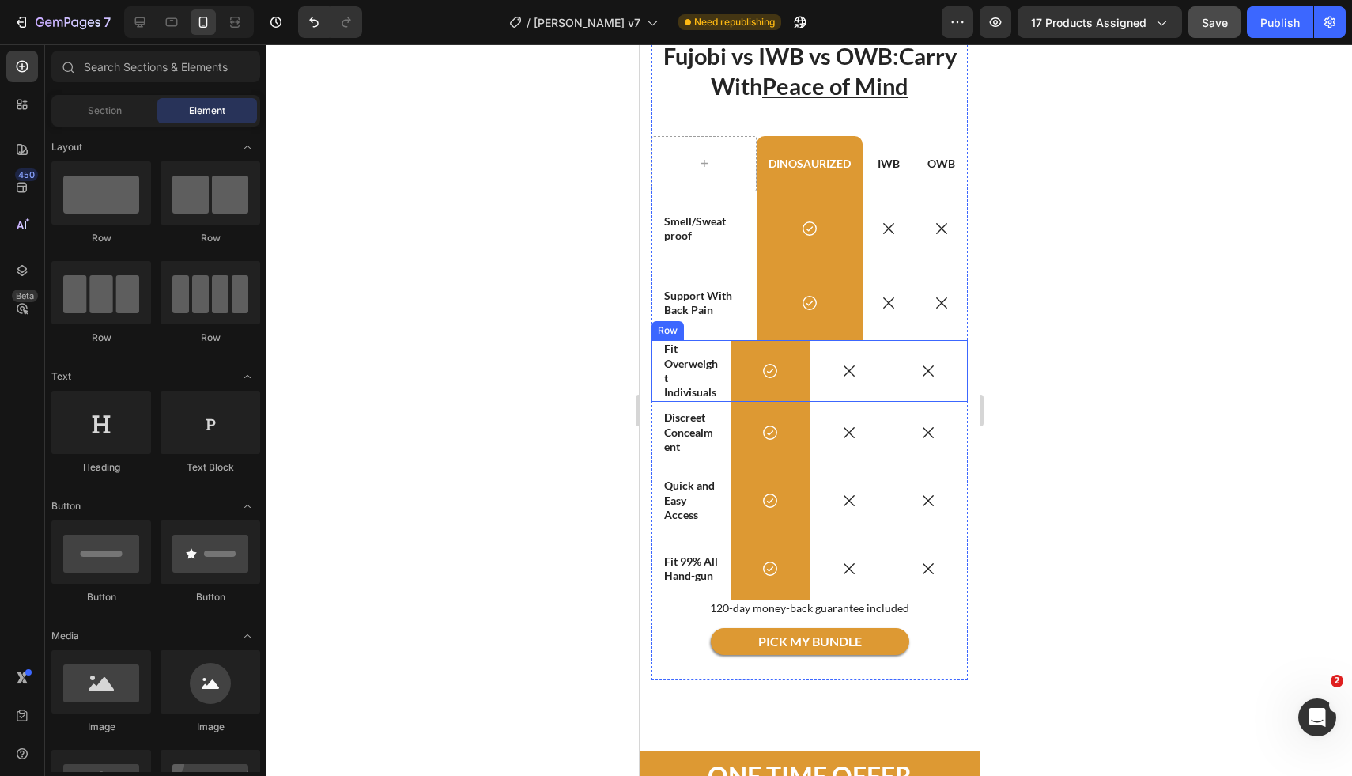
click at [809, 347] on div "Icon" at bounding box center [848, 371] width 79 height 62
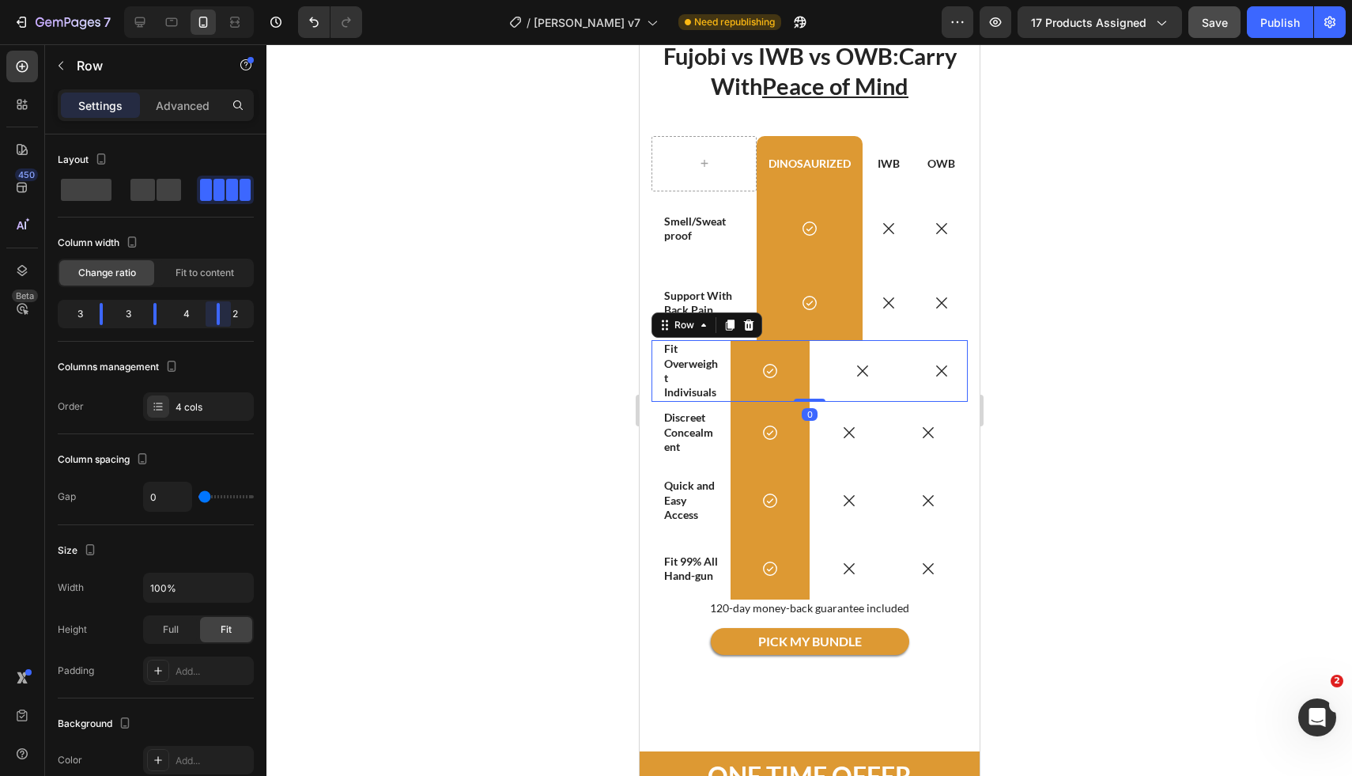
drag, startPoint x: 207, startPoint y: 317, endPoint x: 217, endPoint y: 310, distance: 11.9
click at [217, 0] on body "7 Version history / Fujobi Holster v7 Need republishing Preview 17 products ass…" at bounding box center [676, 0] width 1352 height 0
drag, startPoint x: 151, startPoint y: 307, endPoint x: 193, endPoint y: 315, distance: 42.7
click at [193, 0] on body "7 Version history / Fujobi Holster v7 Need republishing Preview 17 products ass…" at bounding box center [676, 0] width 1352 height 0
drag, startPoint x: 96, startPoint y: 310, endPoint x: 119, endPoint y: 307, distance: 23.2
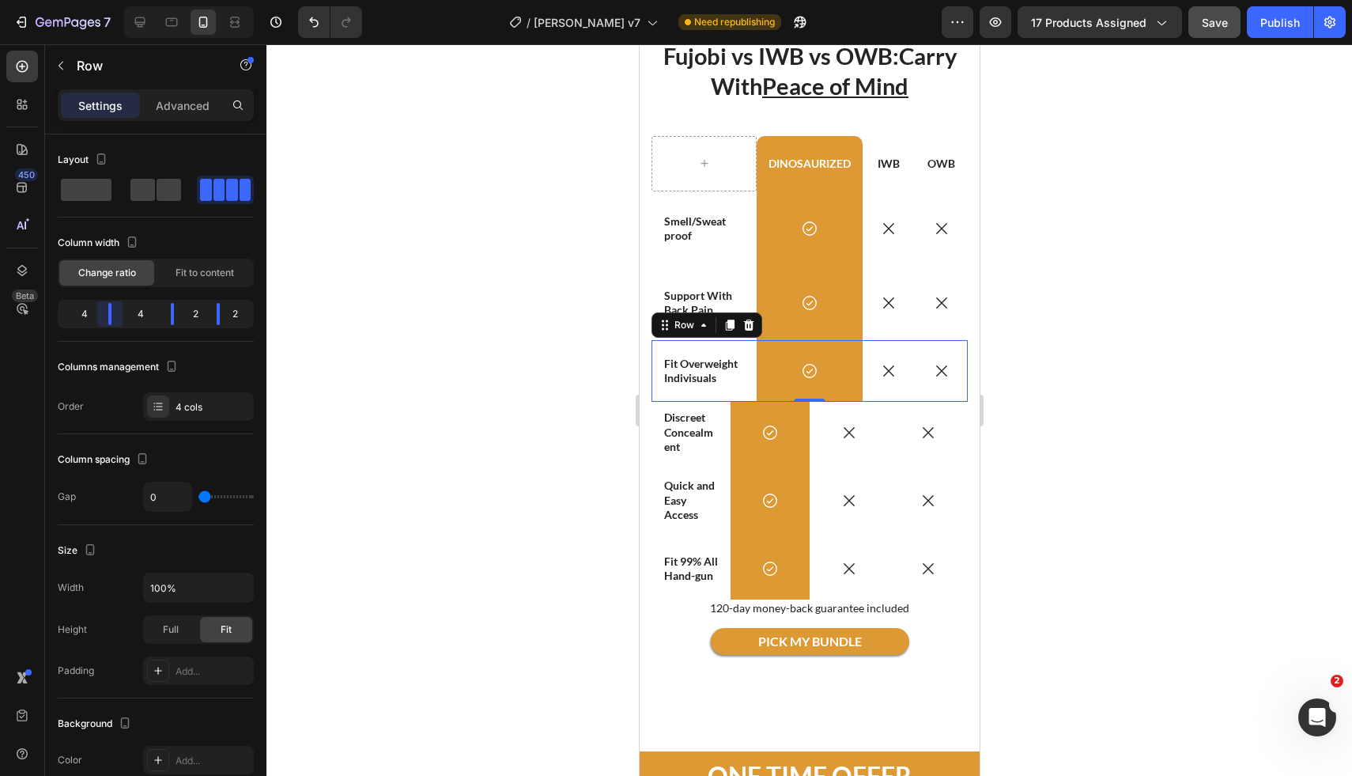
click at [119, 0] on body "7 Version history / Fujobi Holster v7 Need republishing Preview 17 products ass…" at bounding box center [676, 0] width 1352 height 0
click at [1351, 323] on div at bounding box center [809, 409] width 1086 height 731
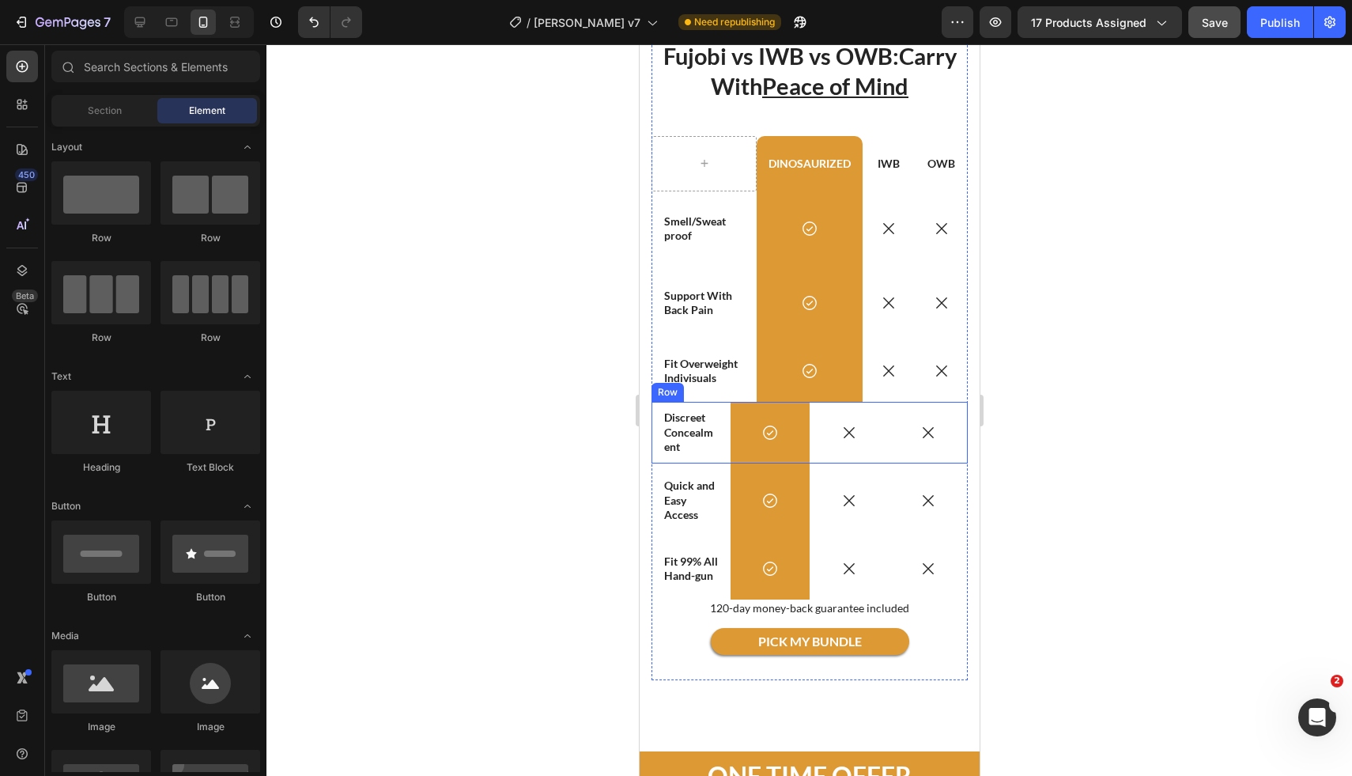
click at [819, 406] on div "Icon" at bounding box center [848, 433] width 79 height 62
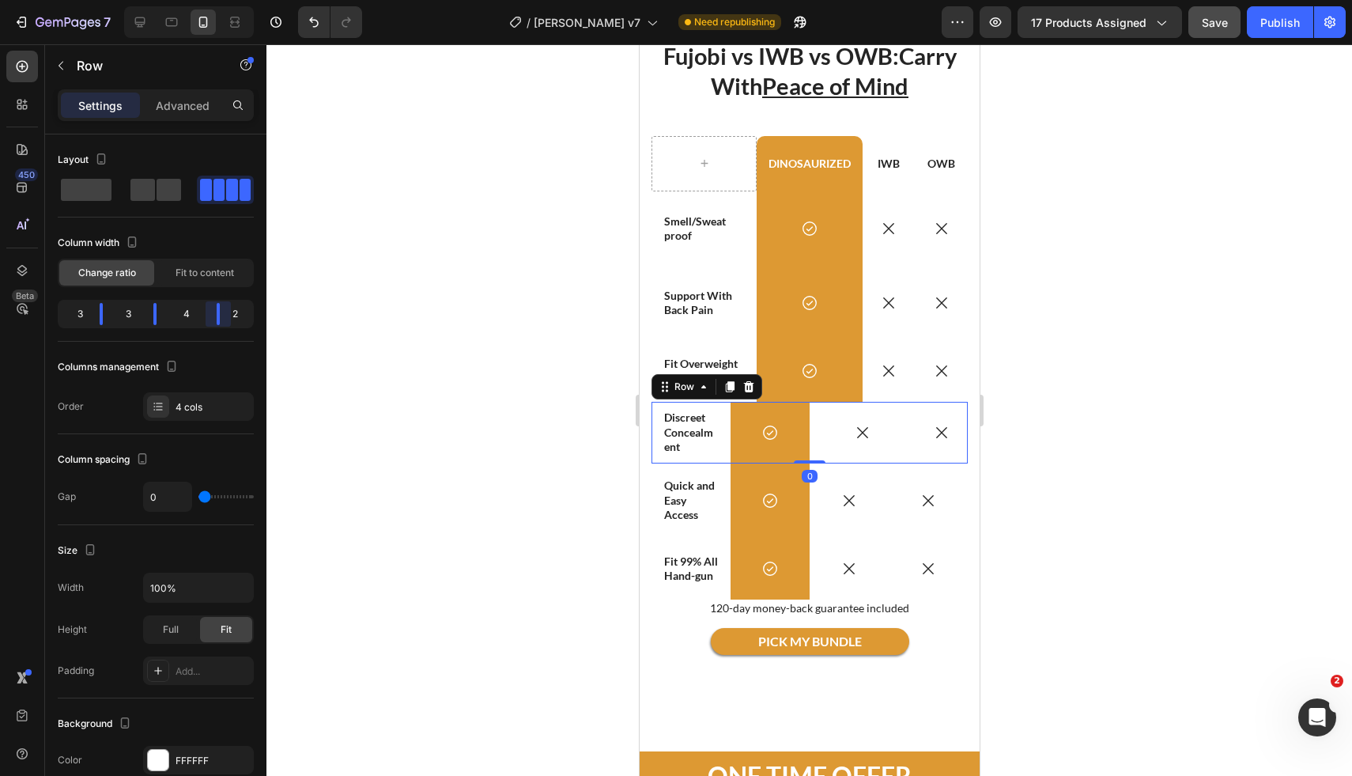
drag, startPoint x: 210, startPoint y: 323, endPoint x: 219, endPoint y: 319, distance: 10.3
click at [219, 0] on body "7 Version history / Fujobi Holster v7 Need republishing Preview 17 products ass…" at bounding box center [676, 0] width 1352 height 0
drag, startPoint x: 151, startPoint y: 311, endPoint x: 185, endPoint y: 301, distance: 35.3
click at [185, 0] on body "7 Version history / Fujobi Holster v7 Need republishing Preview 17 products ass…" at bounding box center [676, 0] width 1352 height 0
drag, startPoint x: 110, startPoint y: 316, endPoint x: 119, endPoint y: 316, distance: 9.5
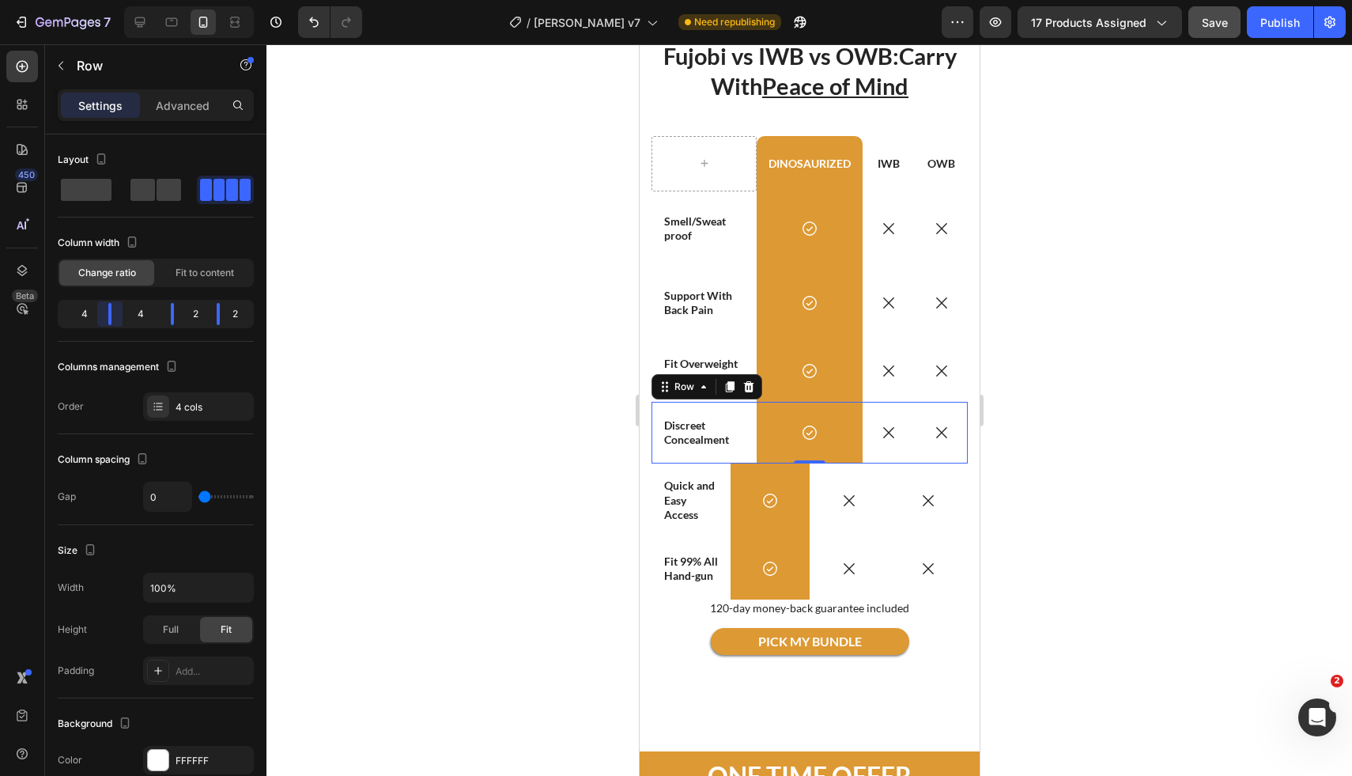
click at [119, 0] on body "7 Version history / Fujobi Holster v7 Need republishing Preview 17 products ass…" at bounding box center [676, 0] width 1352 height 0
click at [826, 467] on div "Icon" at bounding box center [848, 500] width 79 height 74
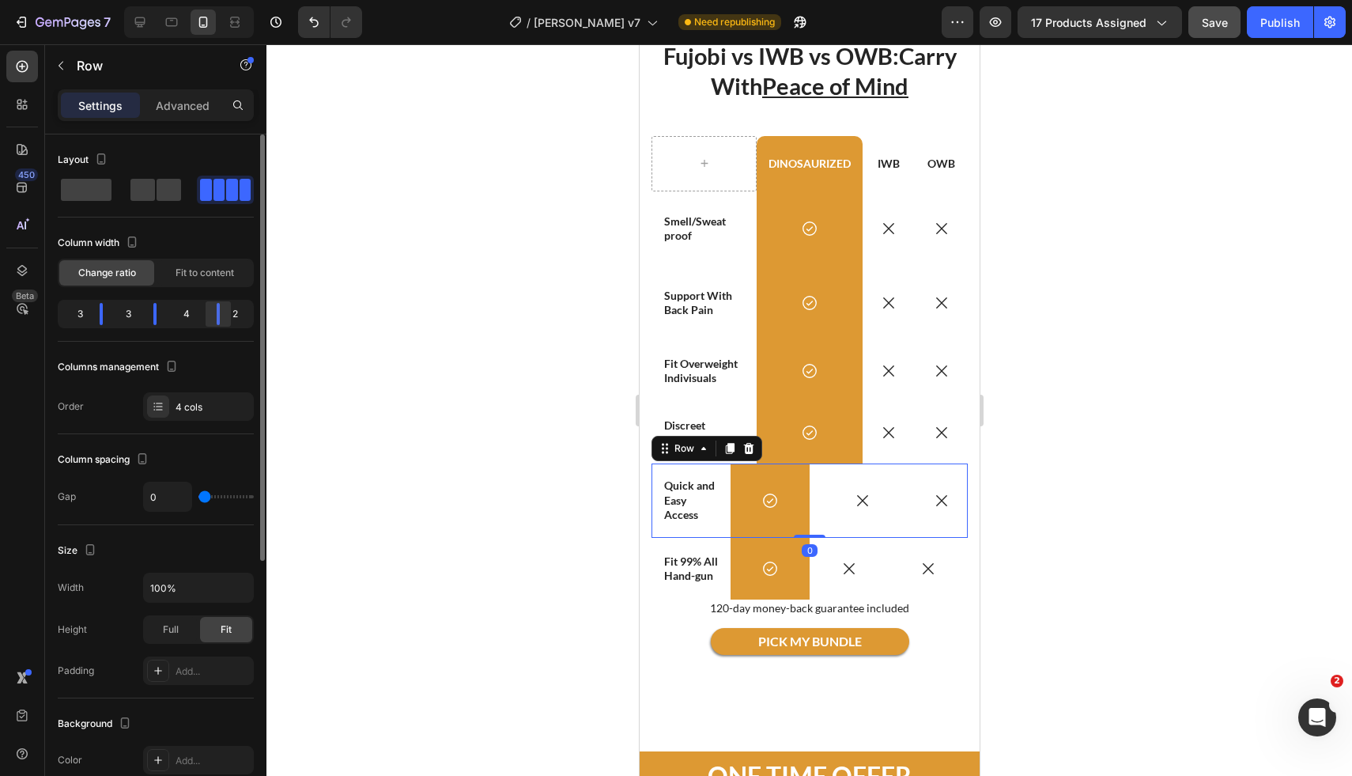
click at [217, 0] on body "7 Version history / Fujobi Holster v7 Need republishing Preview 17 products ass…" at bounding box center [676, 0] width 1352 height 0
drag, startPoint x: 146, startPoint y: 316, endPoint x: 173, endPoint y: 311, distance: 27.5
click at [173, 0] on body "7 Version history / Fujobi Holster v7 Need republishing Preview 17 products ass…" at bounding box center [676, 0] width 1352 height 0
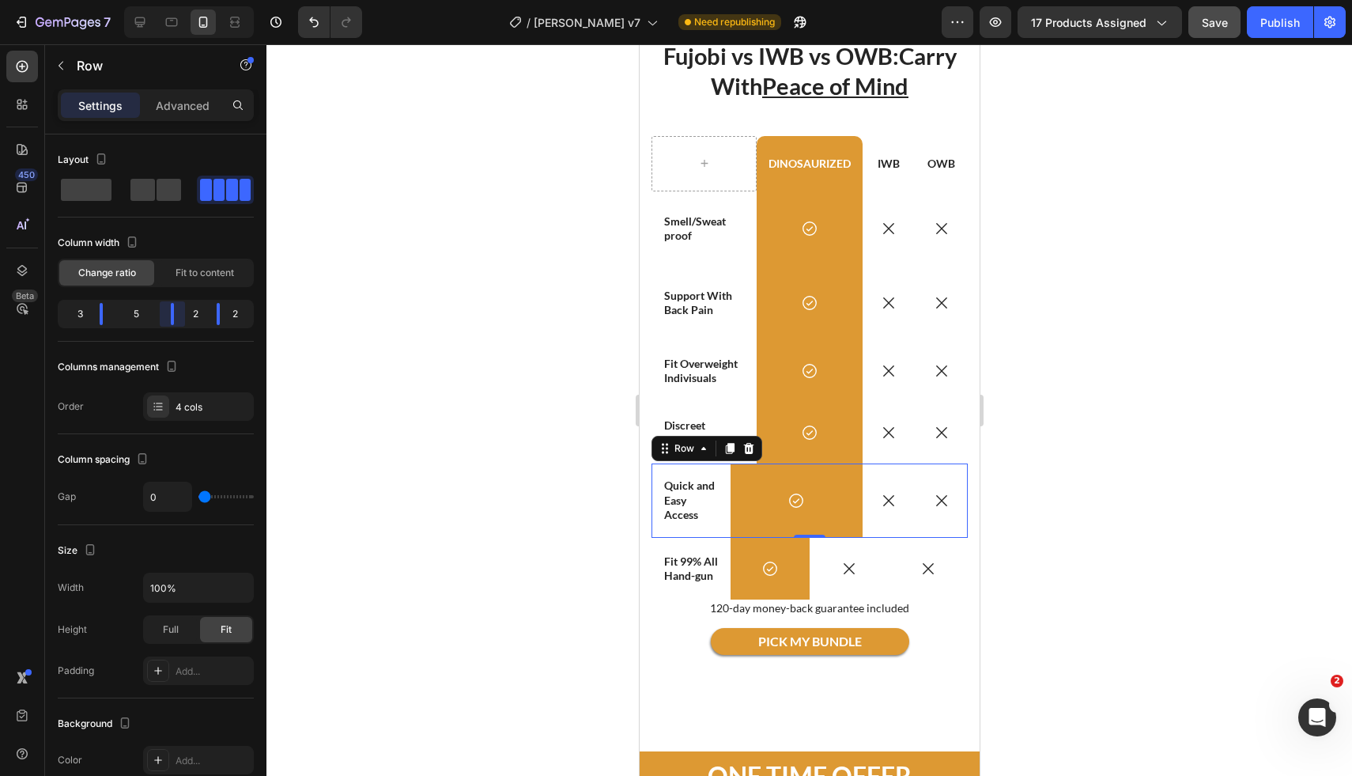
drag, startPoint x: 174, startPoint y: 313, endPoint x: 183, endPoint y: 308, distance: 11.0
click at [183, 0] on body "7 Version history / Fujobi Holster v7 Need republishing Preview 17 products ass…" at bounding box center [676, 0] width 1352 height 0
drag, startPoint x: 96, startPoint y: 310, endPoint x: 119, endPoint y: 308, distance: 22.3
click at [119, 0] on body "7 Version history / Fujobi Holster v7 Need republishing Preview 17 products ass…" at bounding box center [676, 0] width 1352 height 0
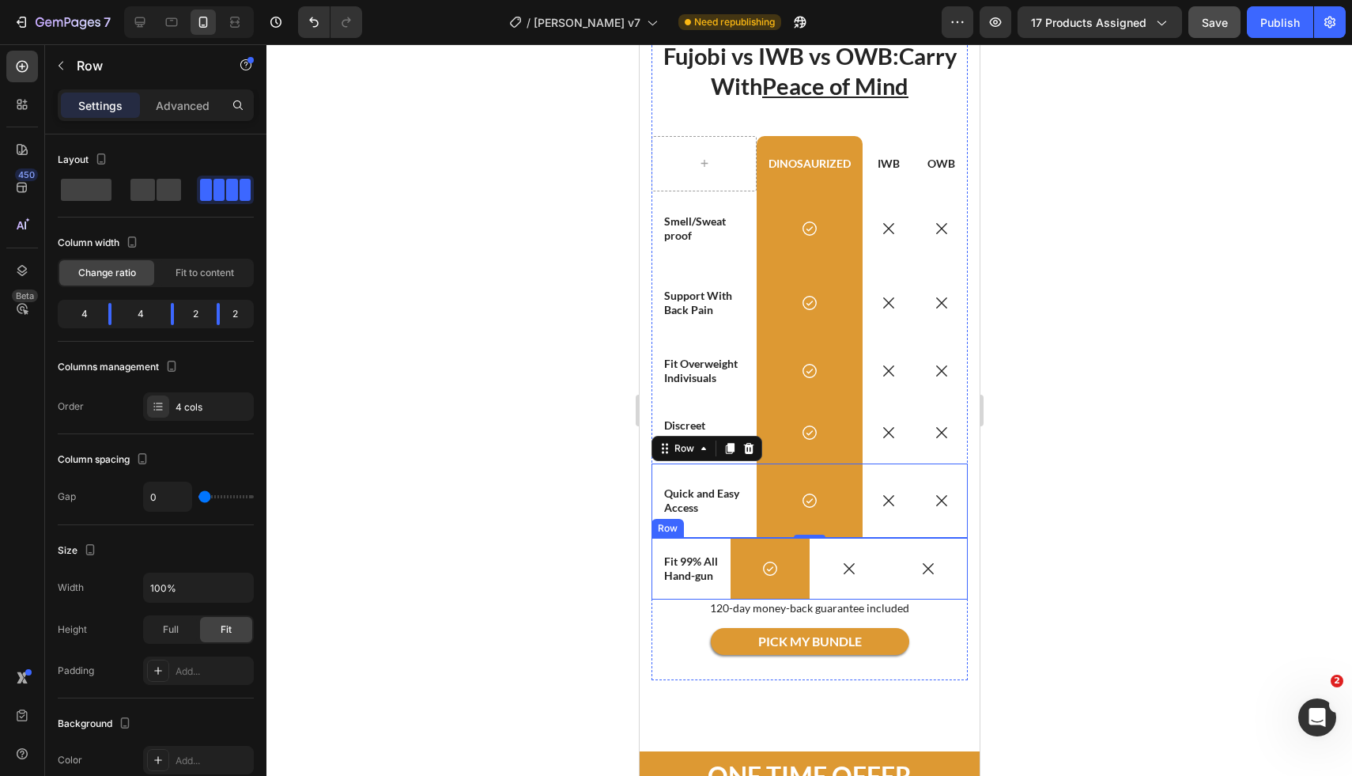
click at [863, 542] on div "Icon" at bounding box center [848, 569] width 79 height 62
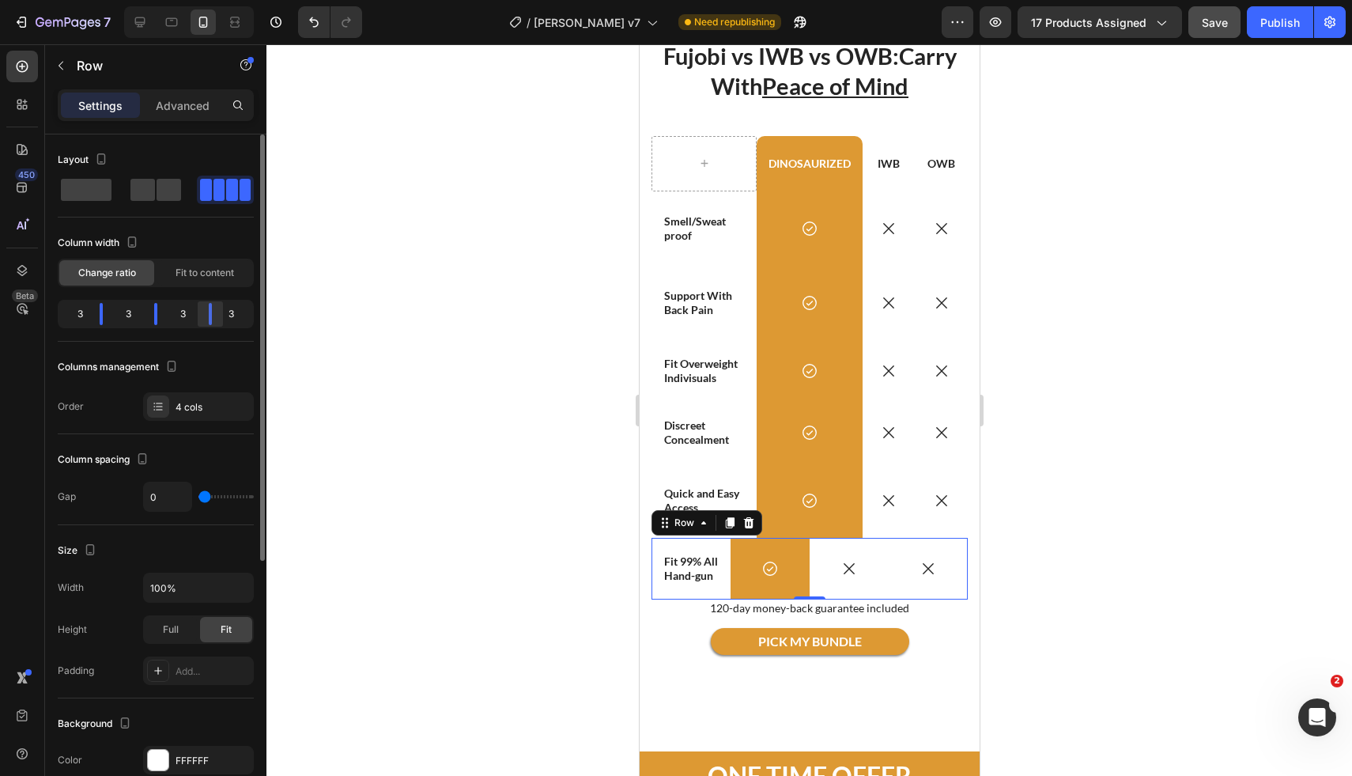
drag, startPoint x: 211, startPoint y: 323, endPoint x: 223, endPoint y: 312, distance: 16.8
click at [223, 312] on div "3 3 3 3" at bounding box center [156, 314] width 196 height 28
click at [214, 0] on body "7 Version history / Fujobi Holster v7 Need republishing Preview 17 products ass…" at bounding box center [676, 0] width 1352 height 0
click at [220, 0] on body "7 Version history / Fujobi Holster v7 Need republishing Preview 17 products ass…" at bounding box center [676, 0] width 1352 height 0
drag, startPoint x: 216, startPoint y: 315, endPoint x: 224, endPoint y: 314, distance: 7.9
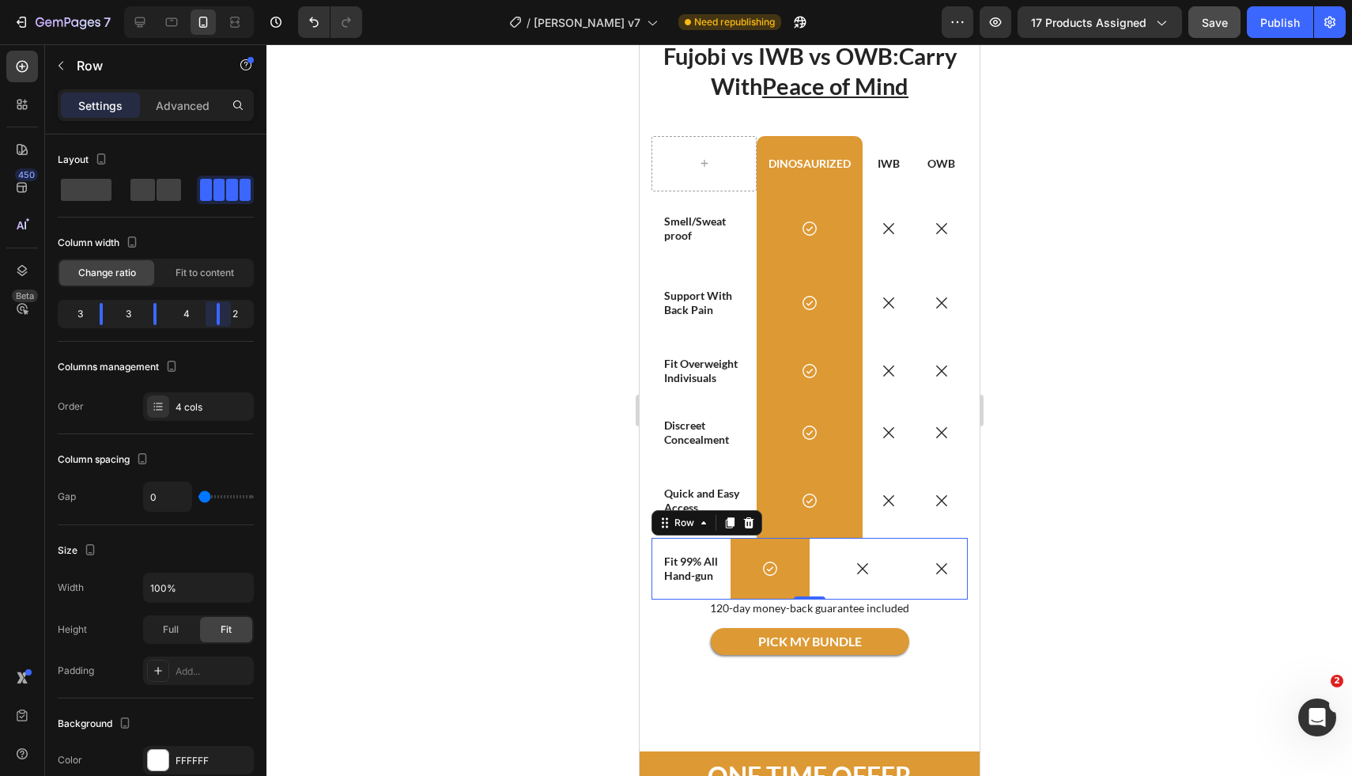
click at [224, 0] on body "7 Version history / Fujobi Holster v7 Need republishing Preview 17 products ass…" at bounding box center [676, 0] width 1352 height 0
drag, startPoint x: 154, startPoint y: 314, endPoint x: 174, endPoint y: 316, distance: 19.8
click at [161, 0] on body "7 Version history / Fujobi Holster v7 Need republishing Preview 17 products ass…" at bounding box center [676, 0] width 1352 height 0
click at [182, 316] on div "4" at bounding box center [186, 314] width 35 height 22
drag, startPoint x: 161, startPoint y: 316, endPoint x: 173, endPoint y: 312, distance: 12.3
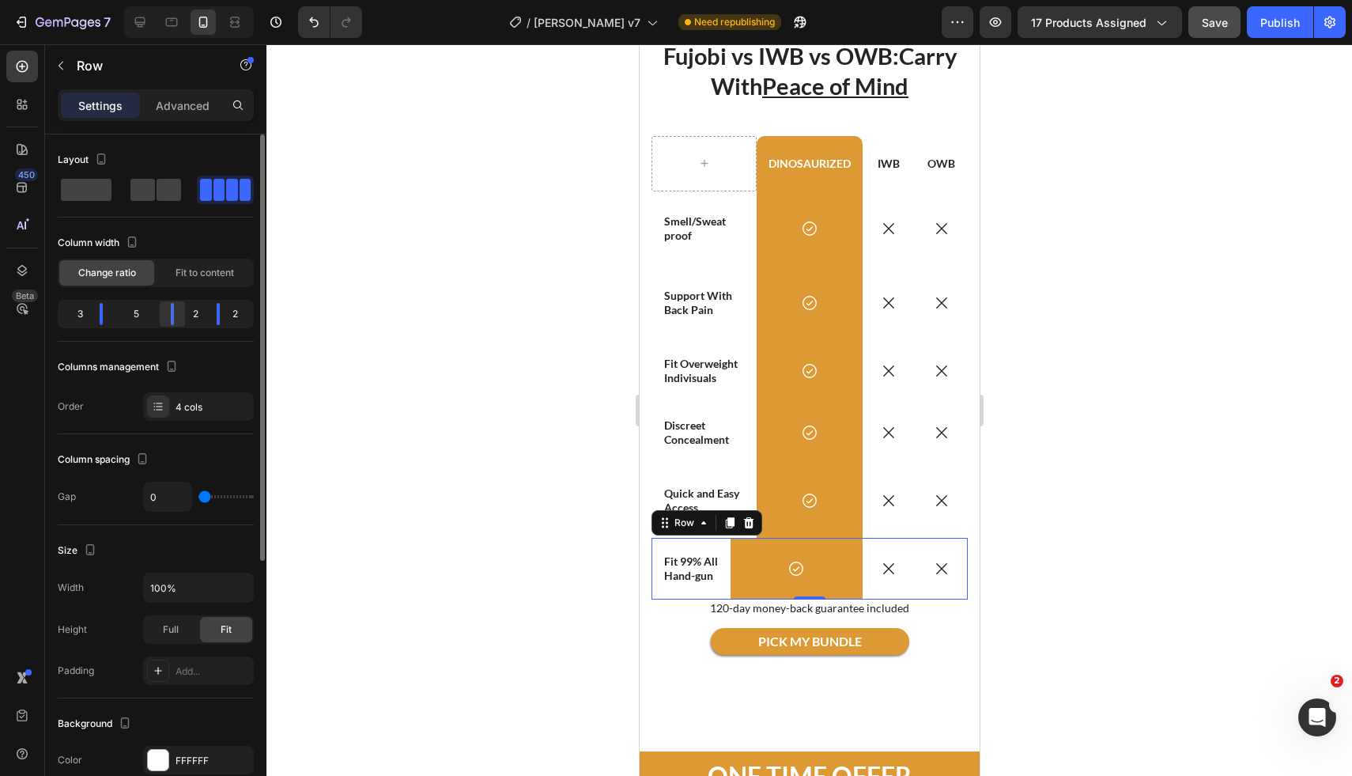
click at [191, 0] on body "7 Version history / Fujobi Holster v7 Need republishing Preview 17 products ass…" at bounding box center [676, 0] width 1352 height 0
drag, startPoint x: 105, startPoint y: 313, endPoint x: 123, endPoint y: 311, distance: 17.6
click at [123, 0] on body "7 Version history / Fujobi Holster v7 Need republishing Preview 17 products ass…" at bounding box center [676, 0] width 1352 height 0
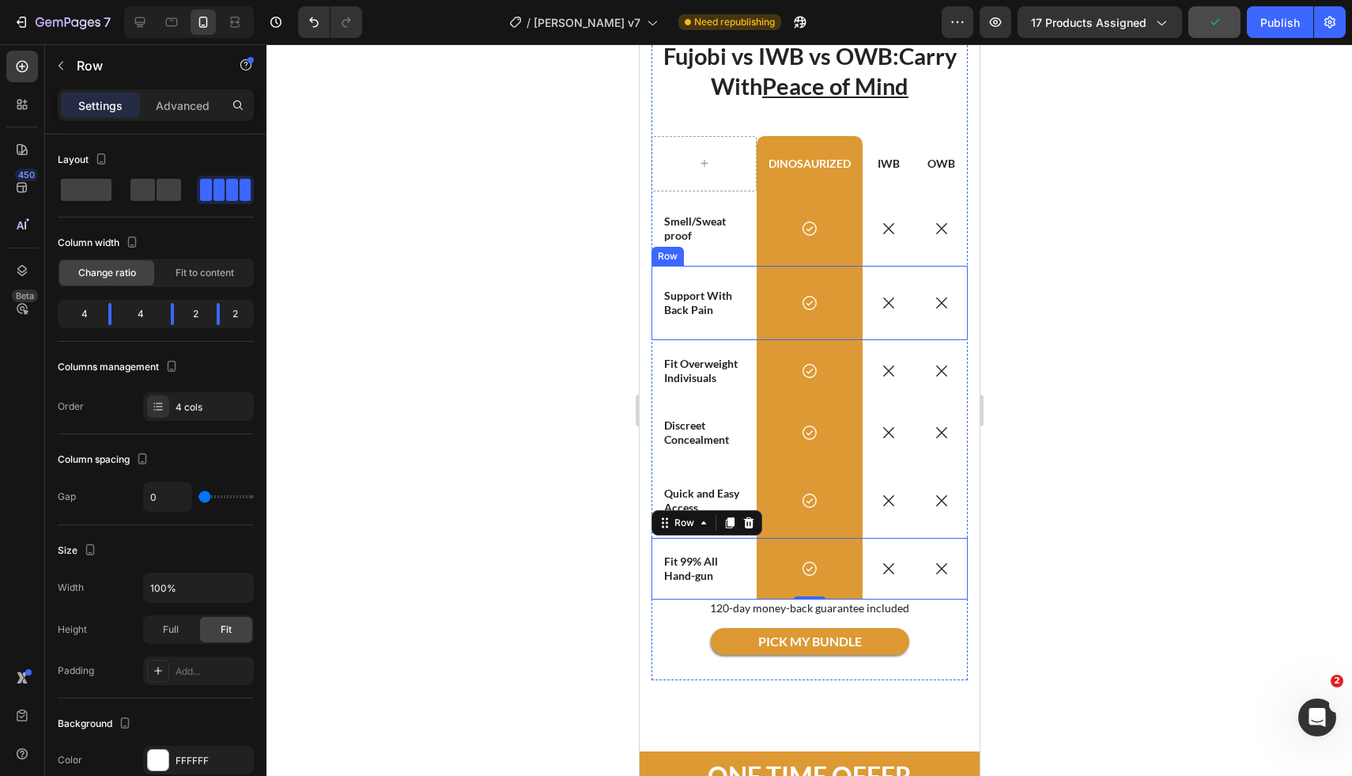
click at [1117, 255] on div at bounding box center [809, 409] width 1086 height 731
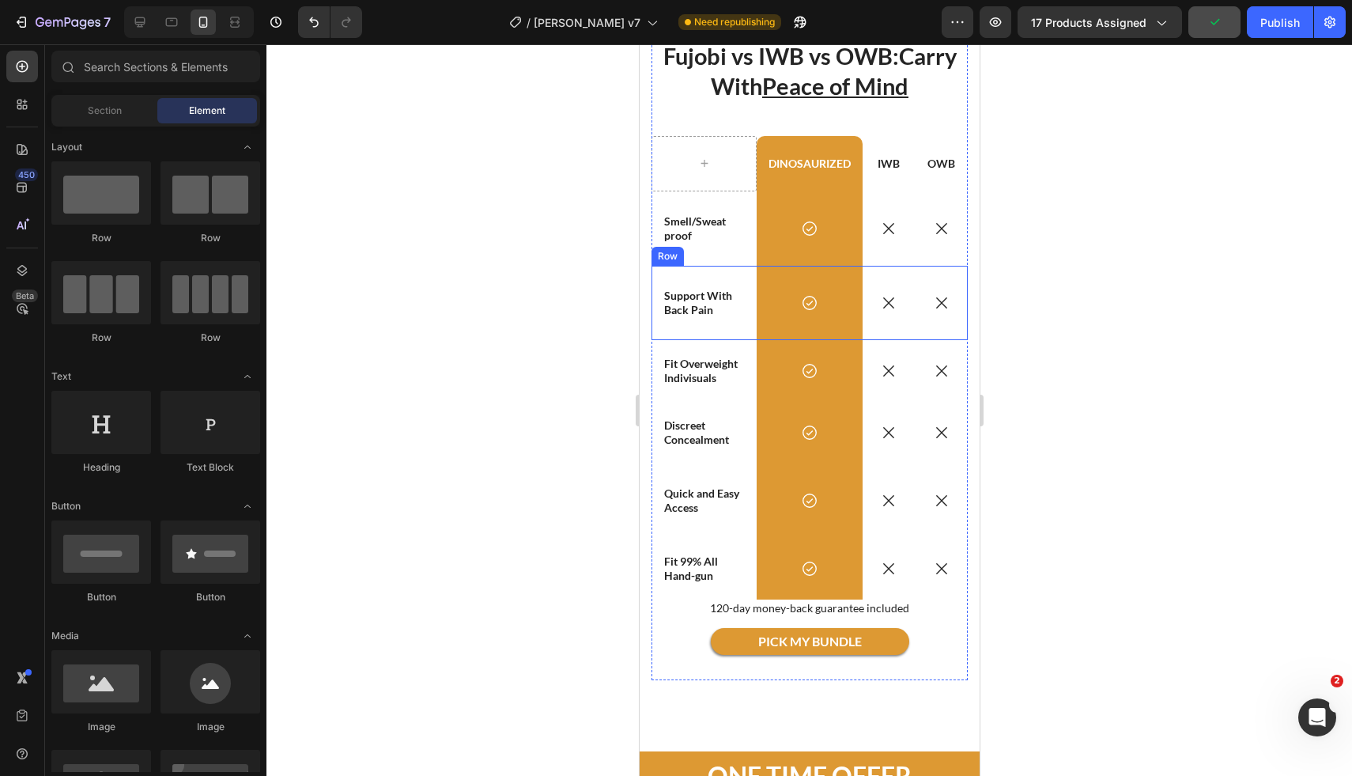
click at [1245, 17] on div "Preview 17 products assigned Publish" at bounding box center [1144, 22] width 404 height 32
click at [1218, 22] on icon "button" at bounding box center [1215, 22] width 16 height 16
click at [1274, 20] on div "Publish" at bounding box center [1281, 22] width 40 height 17
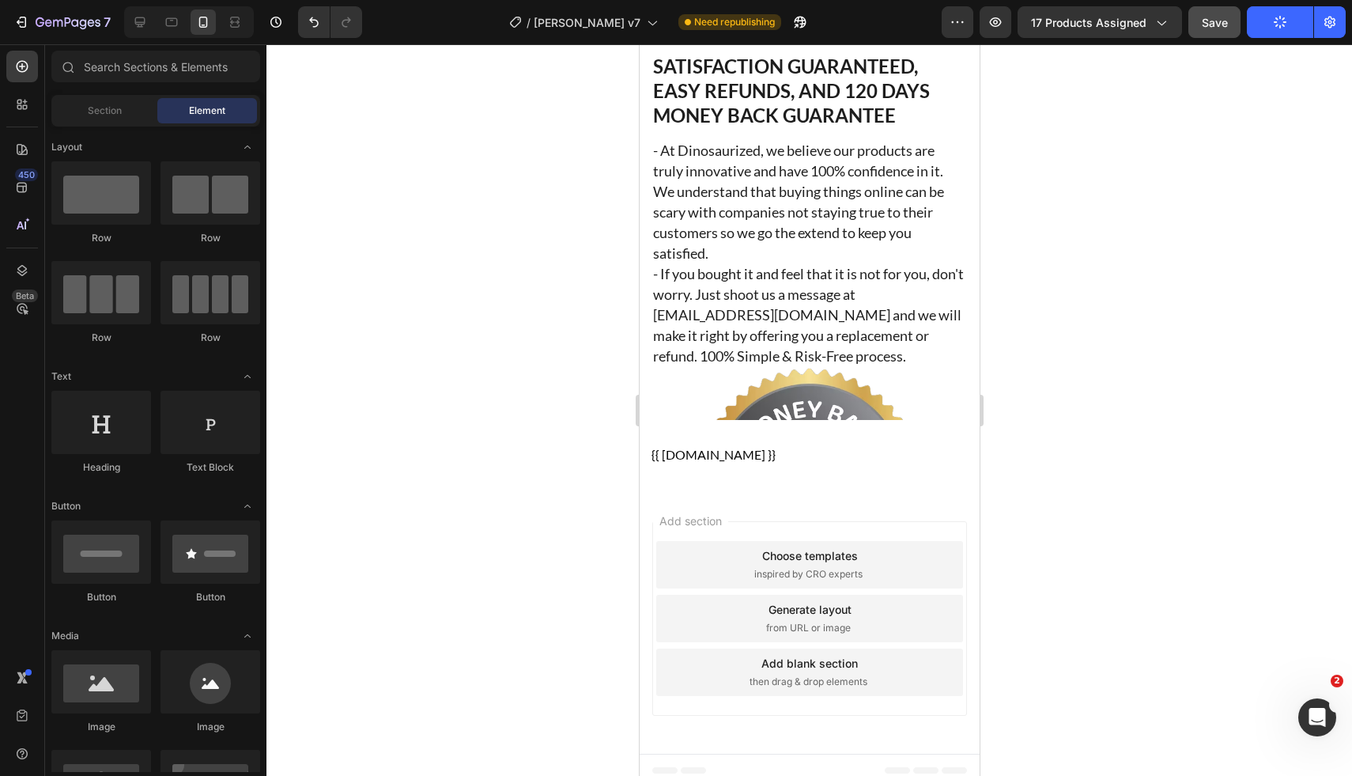
scroll to position [15824, 0]
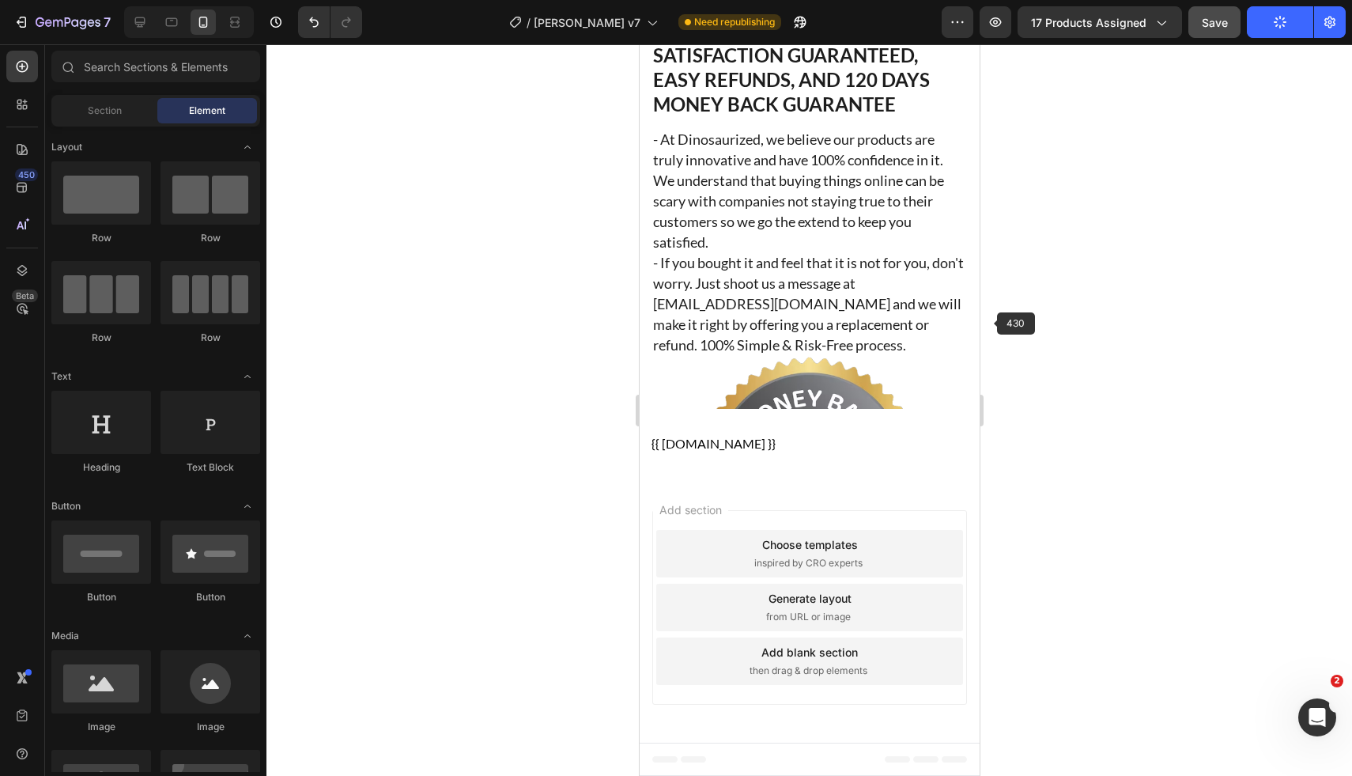
click at [1152, 297] on div at bounding box center [809, 409] width 1086 height 731
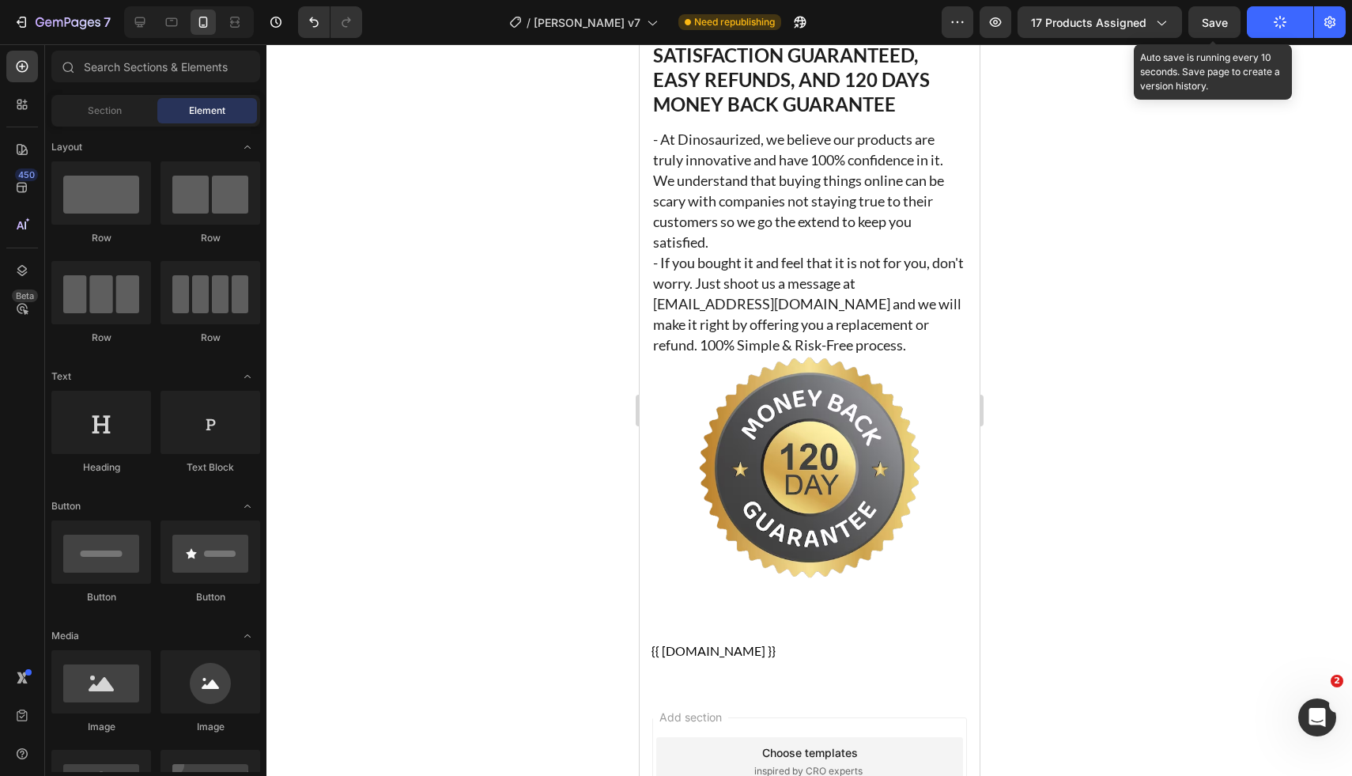
drag, startPoint x: 1231, startPoint y: 16, endPoint x: 1219, endPoint y: 73, distance: 58.2
click at [1231, 17] on button "Save" at bounding box center [1215, 22] width 52 height 32
